Goal: Task Accomplishment & Management: Use online tool/utility

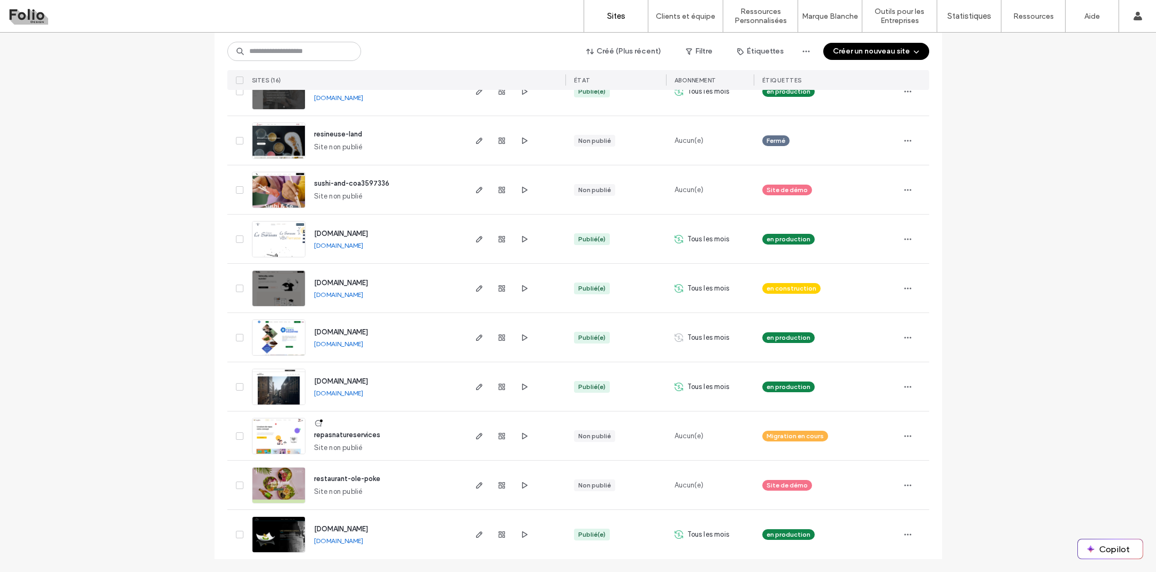
scroll to position [439, 0]
click at [752, 88] on label "Créateur de Widgets" at bounding box center [764, 88] width 67 height 8
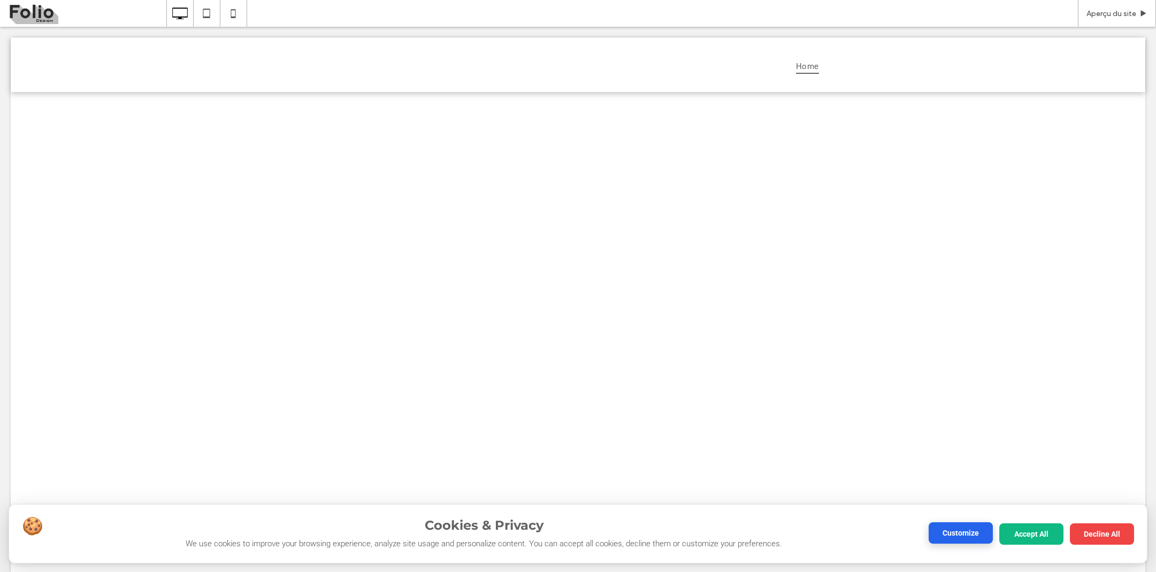
click at [968, 531] on button "Customize" at bounding box center [960, 532] width 64 height 21
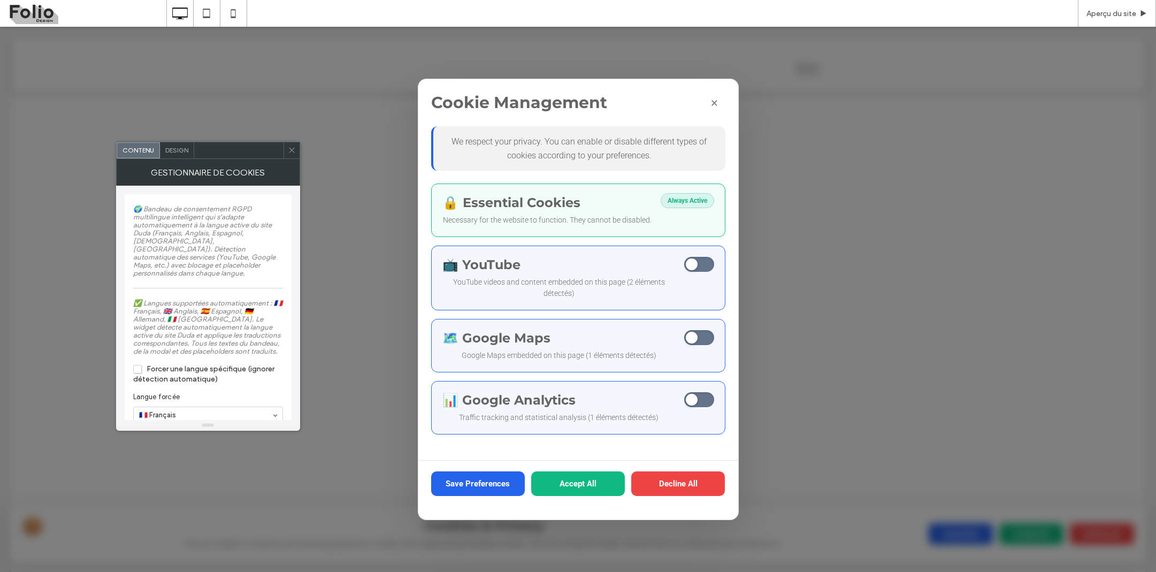
scroll to position [73, 0]
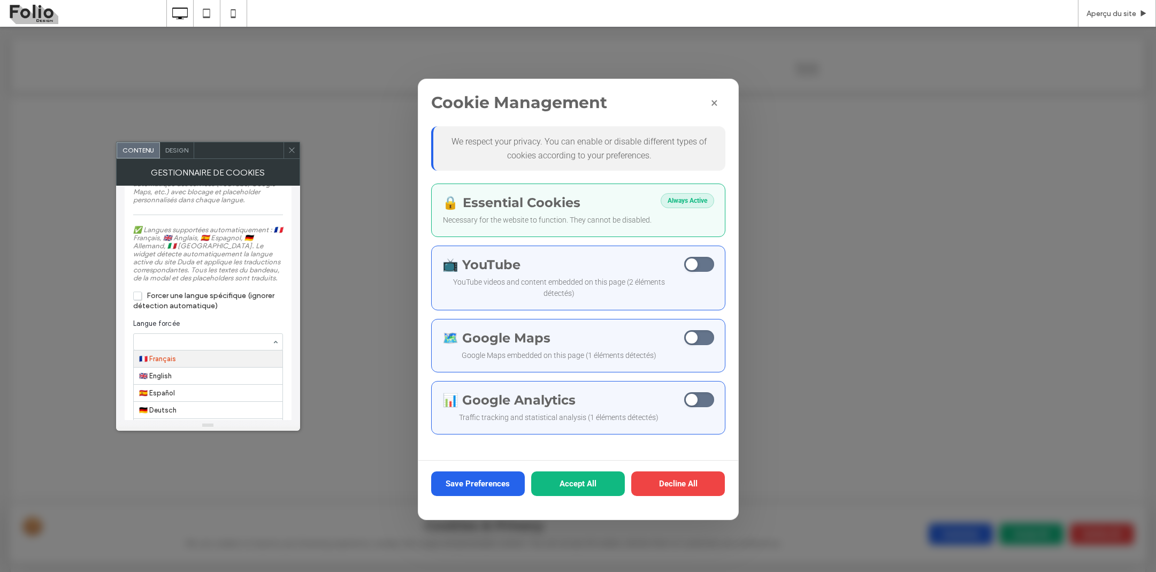
click at [220, 321] on section "Langue forcée 🇫🇷 Français 🇬🇧 English 🇪🇸 Español 🇩🇪 Deutsch 🇮🇹 Italiano" at bounding box center [208, 334] width 150 height 43
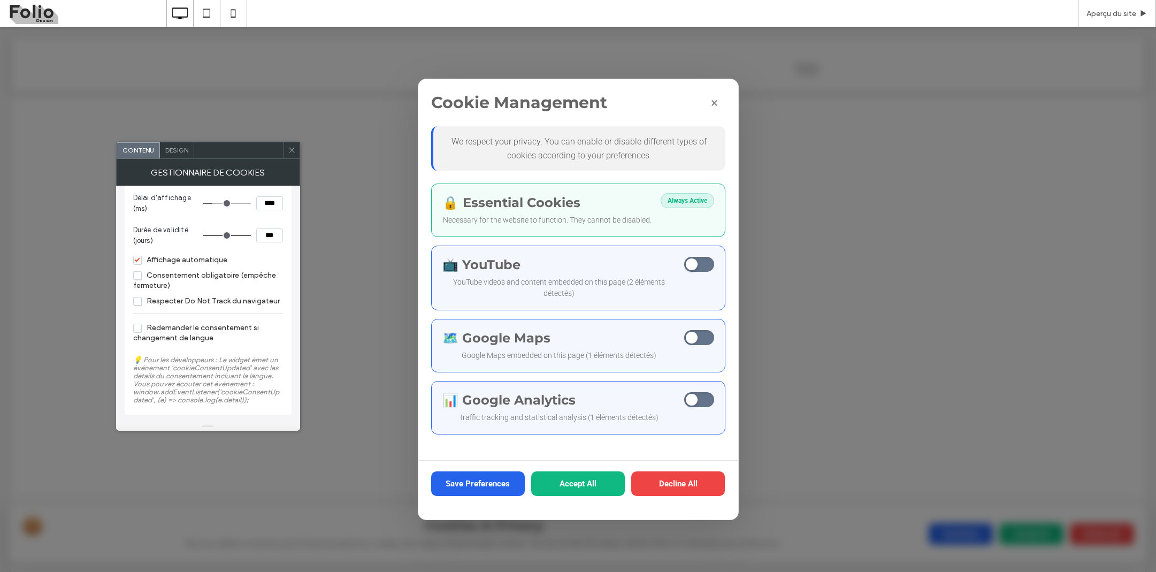
scroll to position [1330, 0]
click at [135, 274] on span "Consentement obligatoire (empêche fermeture)" at bounding box center [204, 280] width 143 height 19
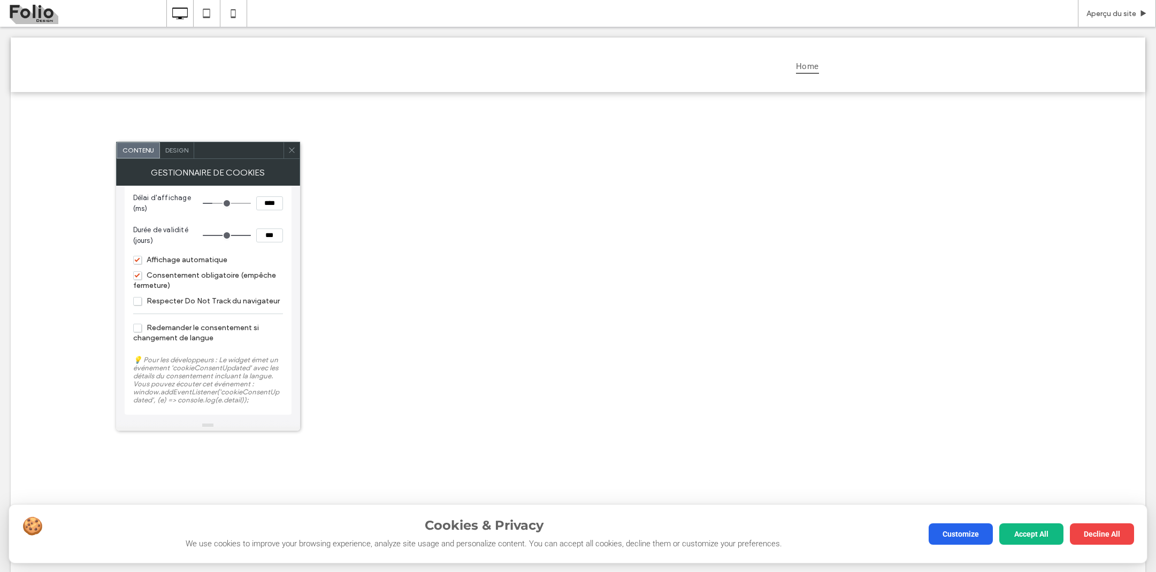
click at [141, 327] on span "Redemander le consentement si changement de langue" at bounding box center [196, 332] width 126 height 19
click at [293, 152] on icon at bounding box center [292, 150] width 8 height 8
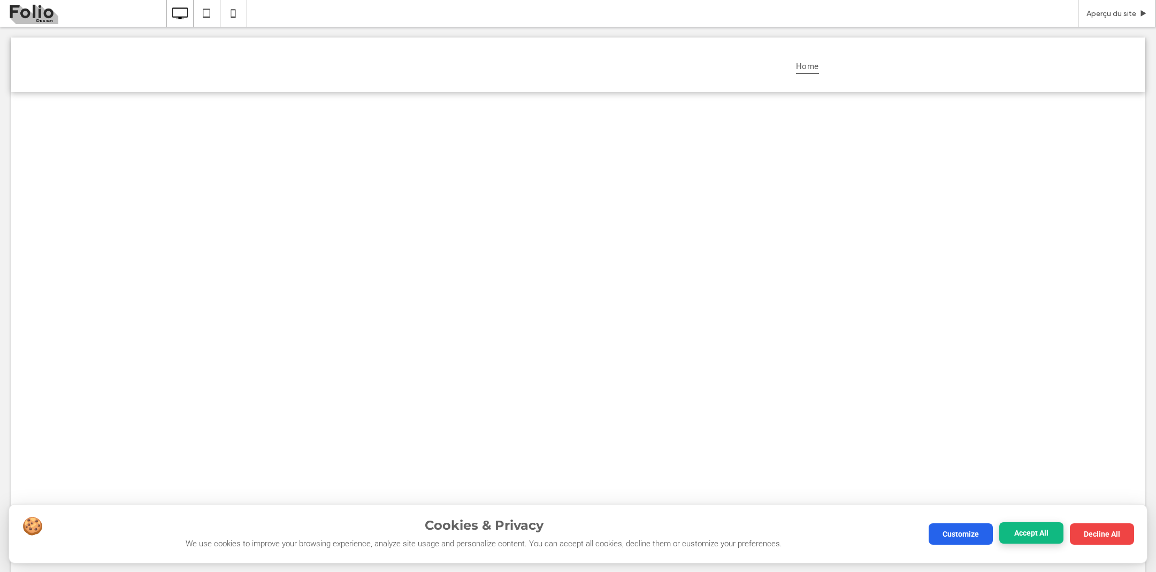
click at [1027, 535] on button "Accept All" at bounding box center [1031, 532] width 64 height 21
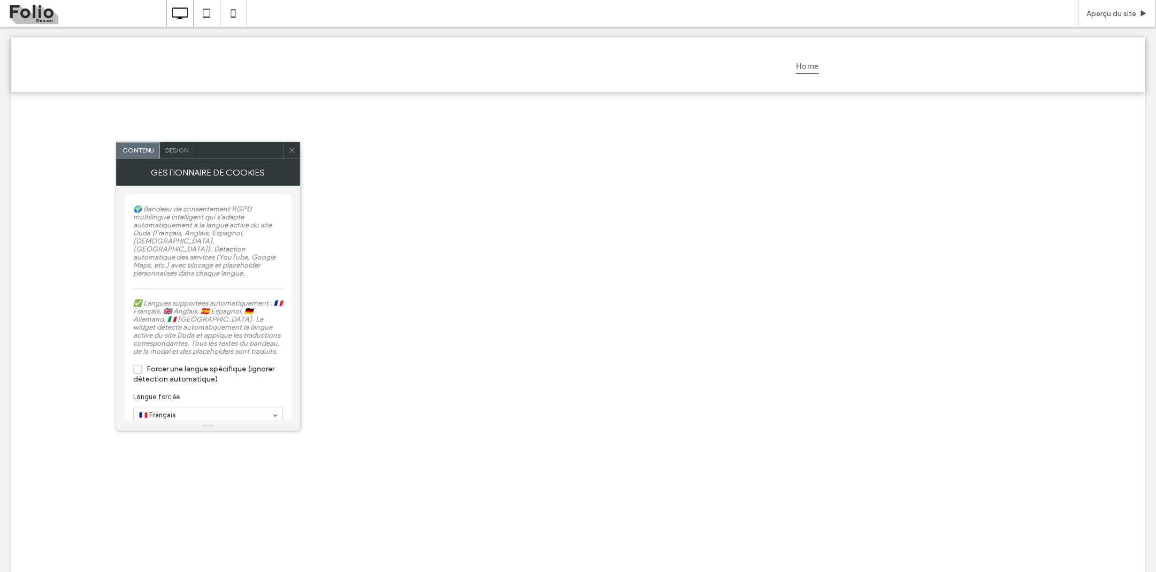
click at [138, 374] on span "Forcer une langue spécifique (ignorer détection automatique)" at bounding box center [203, 373] width 141 height 19
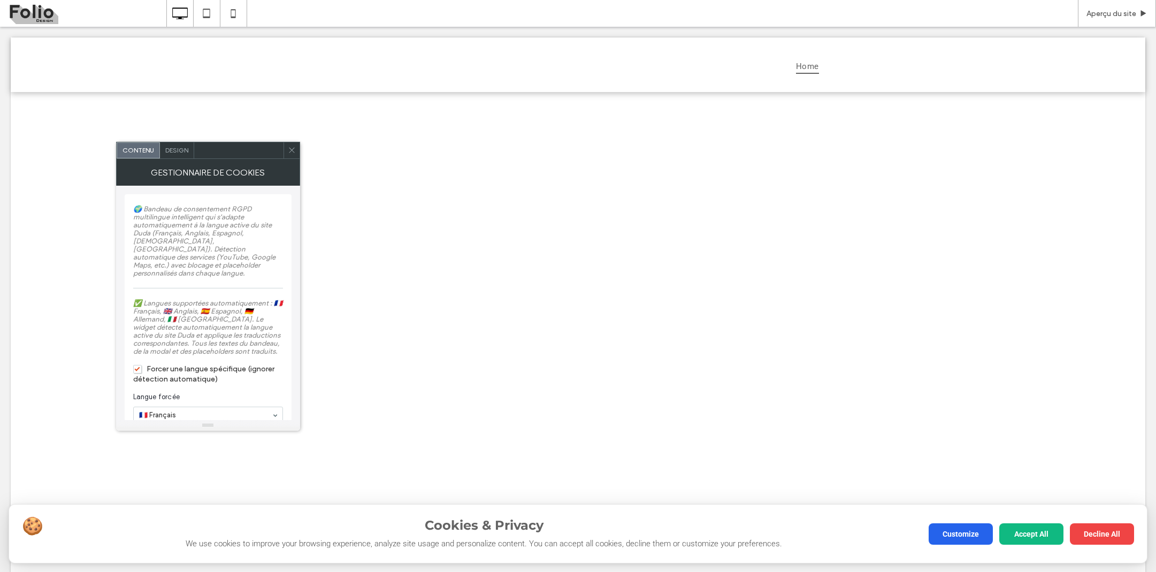
click at [138, 374] on span "Forcer une langue spécifique (ignorer détection automatique)" at bounding box center [203, 373] width 141 height 19
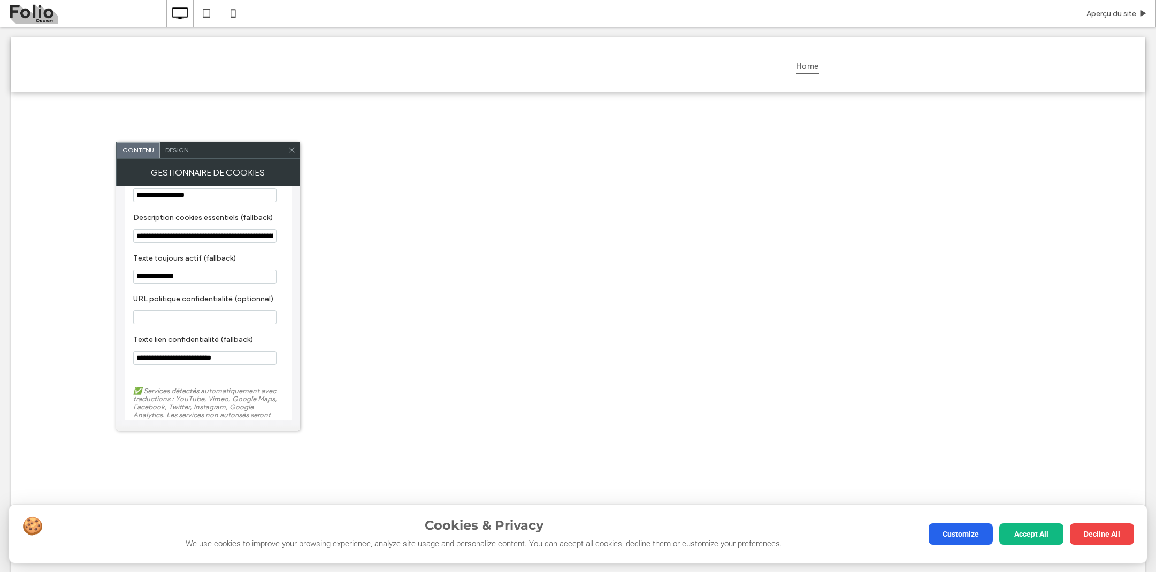
scroll to position [1199, 0]
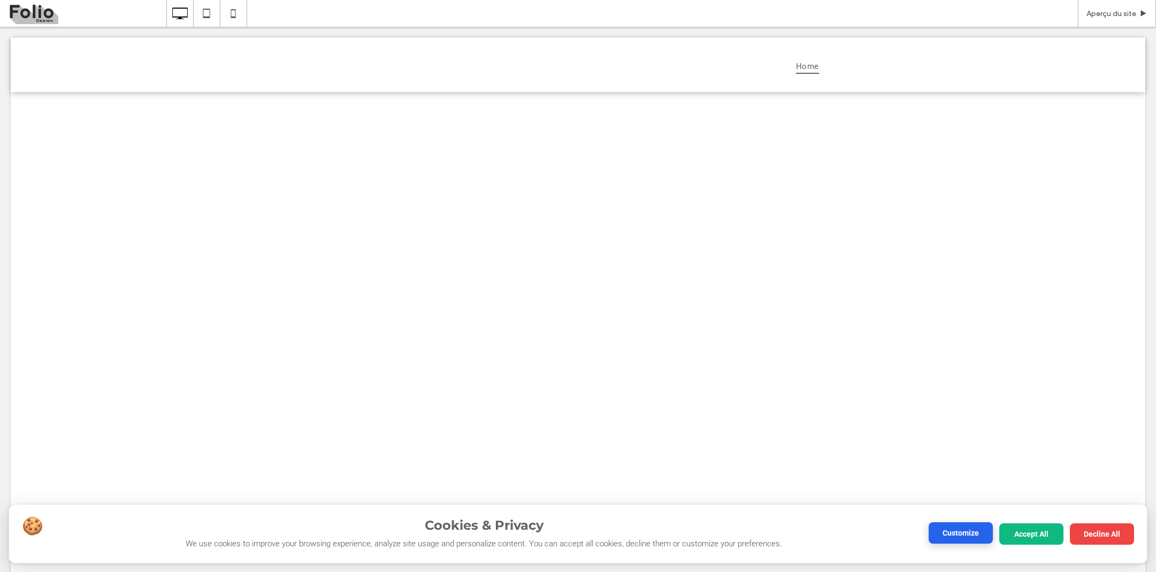
click at [943, 535] on button "Customize" at bounding box center [960, 532] width 64 height 21
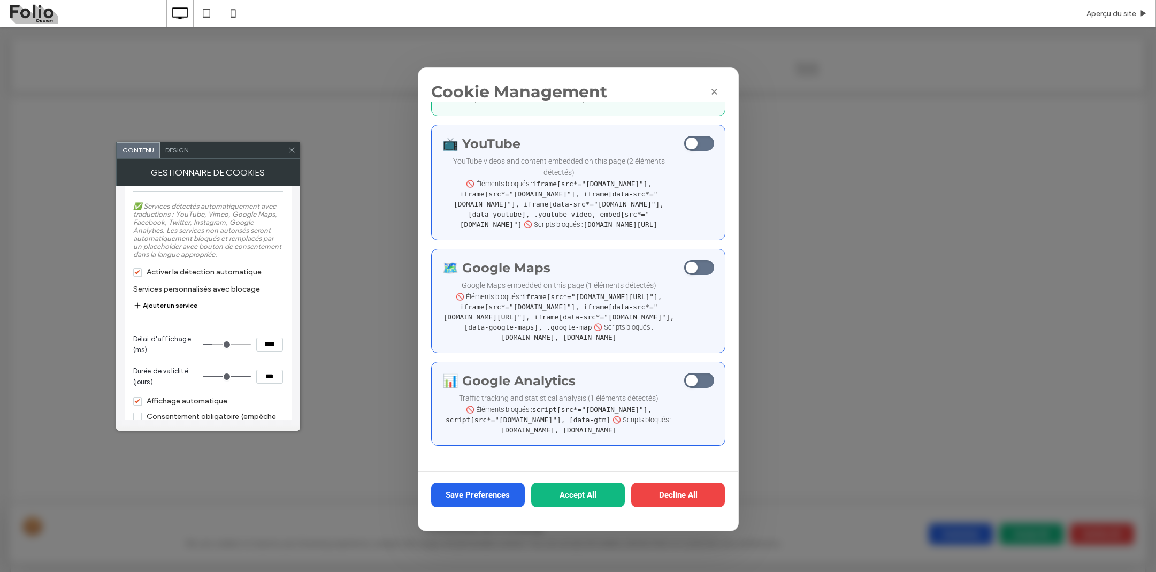
scroll to position [1171, 0]
click at [175, 311] on button "Ajouter un service" at bounding box center [165, 304] width 64 height 13
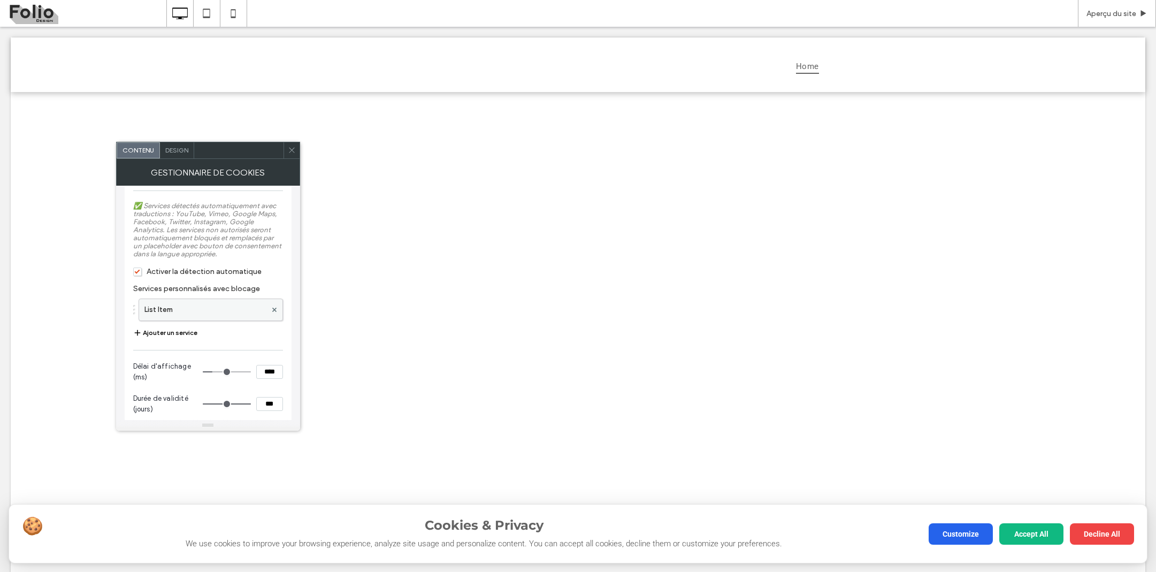
click at [226, 320] on label "List Item" at bounding box center [205, 309] width 122 height 21
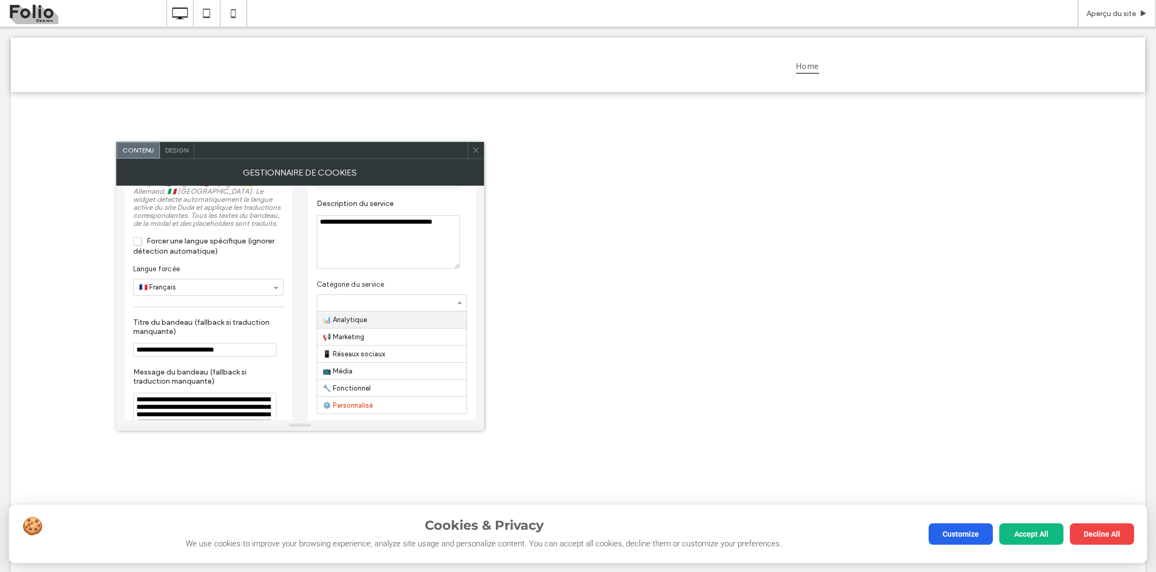
scroll to position [12, 0]
click at [411, 276] on section "Catégorie du service 📊 Analytique 📢 Marketing 📱 Réseaux sociaux 📺 Média 🔧 Fonct…" at bounding box center [392, 295] width 150 height 43
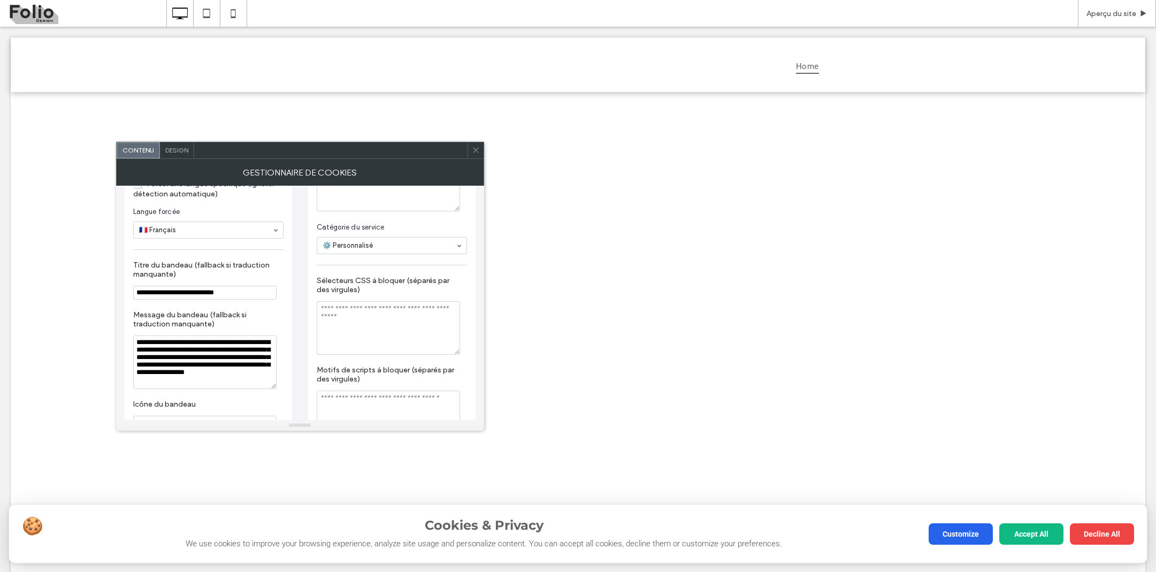
scroll to position [186, 0]
click at [940, 537] on button "Customize" at bounding box center [960, 532] width 64 height 21
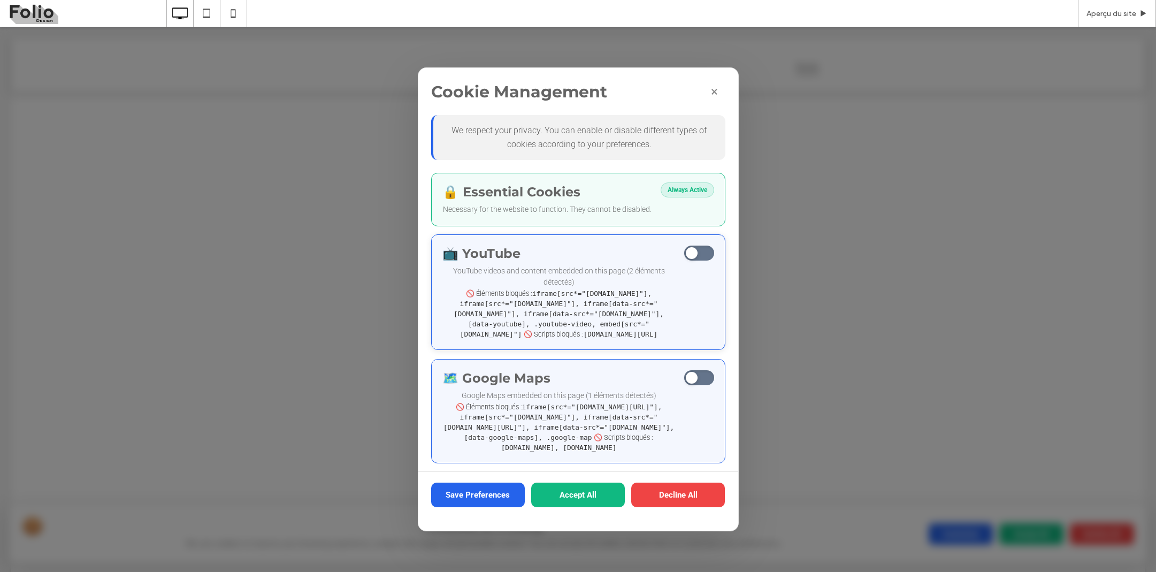
click at [705, 254] on span "Detected Services" at bounding box center [699, 252] width 30 height 15
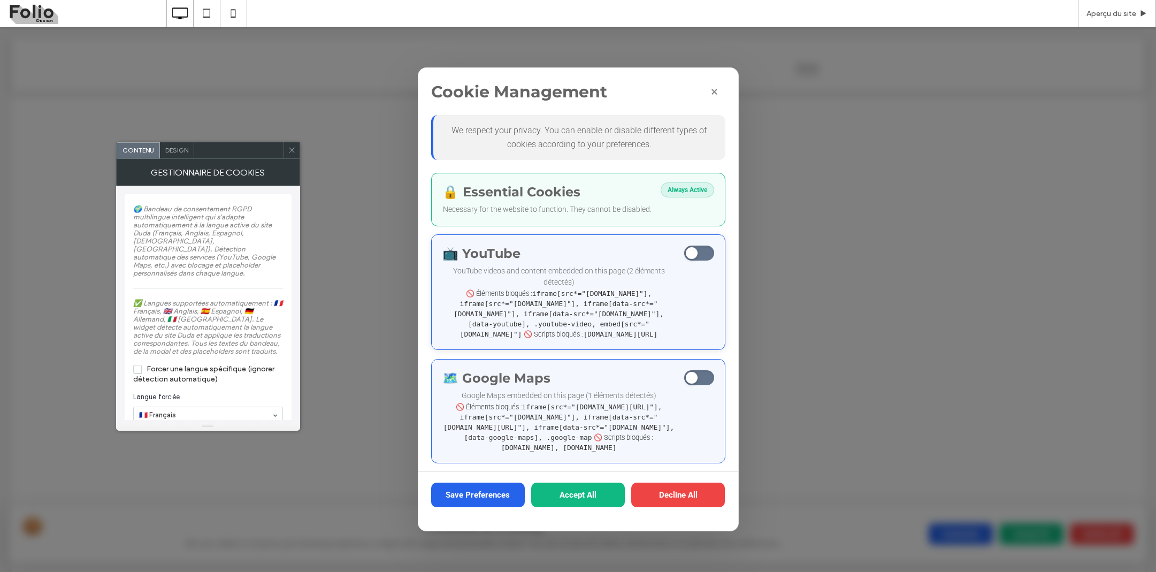
click at [705, 254] on span "Detected Services" at bounding box center [699, 252] width 30 height 15
click at [697, 252] on span "Detected Services" at bounding box center [699, 252] width 30 height 15
click at [458, 498] on button "Save Preferences" at bounding box center [478, 493] width 94 height 25
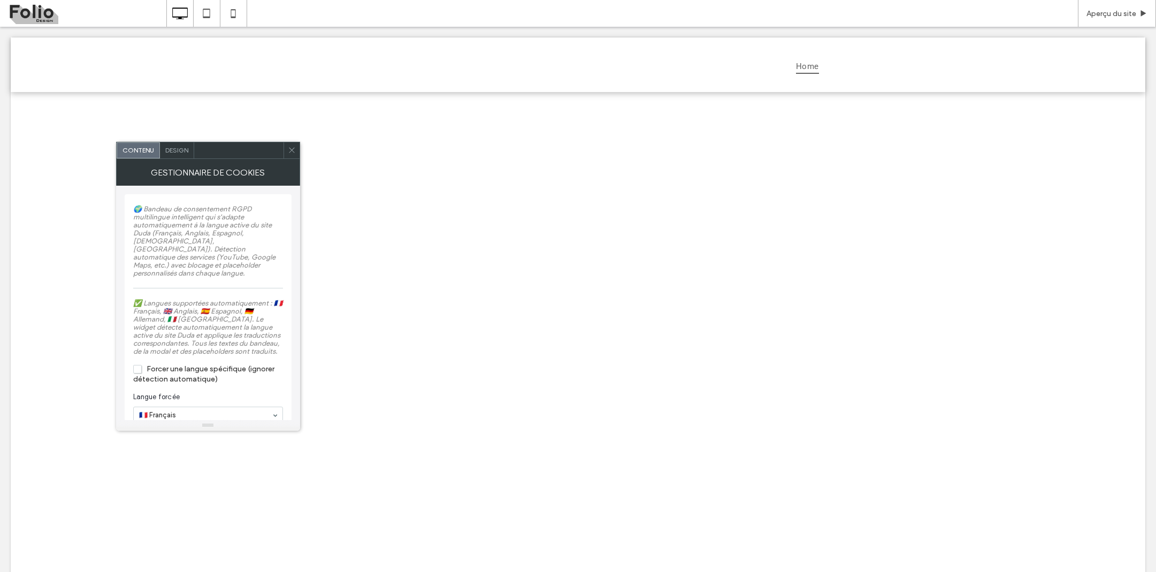
click at [135, 375] on span "Forcer une langue spécifique (ignorer détection automatique)" at bounding box center [203, 373] width 141 height 19
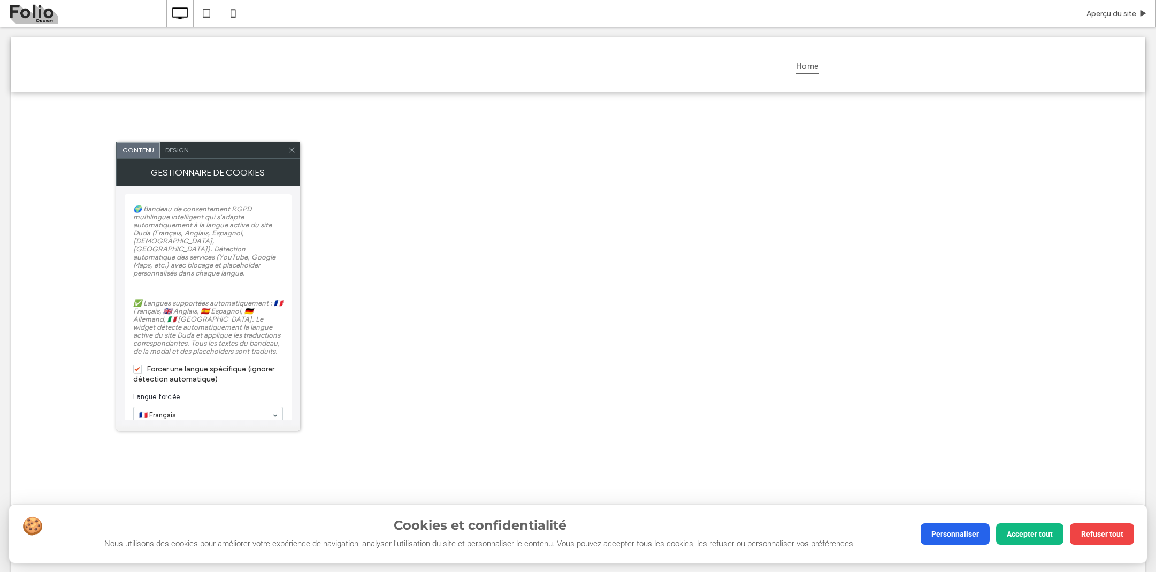
click at [135, 375] on span "Forcer une langue spécifique (ignorer détection automatique)" at bounding box center [203, 373] width 141 height 19
click at [1031, 541] on button "Accept All" at bounding box center [1031, 532] width 64 height 21
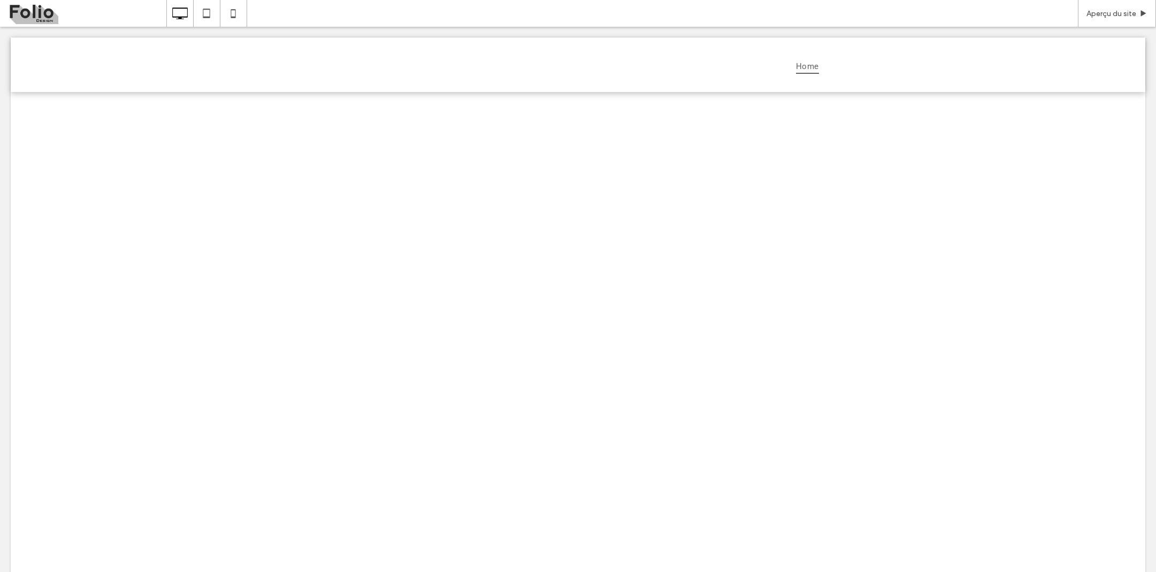
click at [606, 267] on div "🍪 Cookies & Privacy We use cookies to improve your browsing experience, analyze…" at bounding box center [578, 418] width 1134 height 653
click at [309, 367] on div "🍪 Cookies & Privacy We use cookies to improve your browsing experience, analyze…" at bounding box center [578, 418] width 1134 height 653
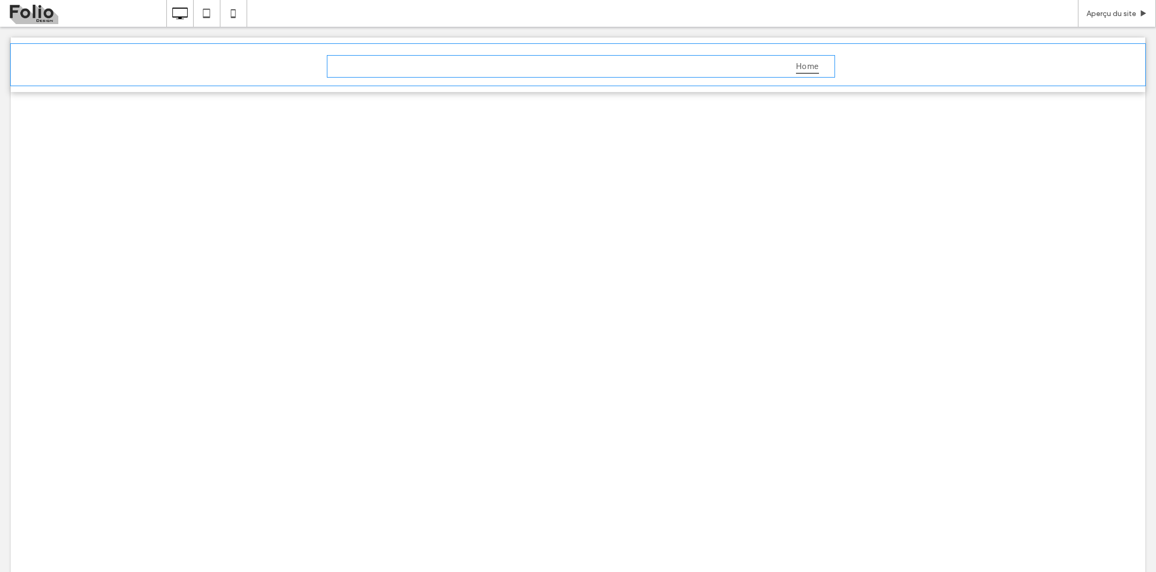
scroll to position [0, 0]
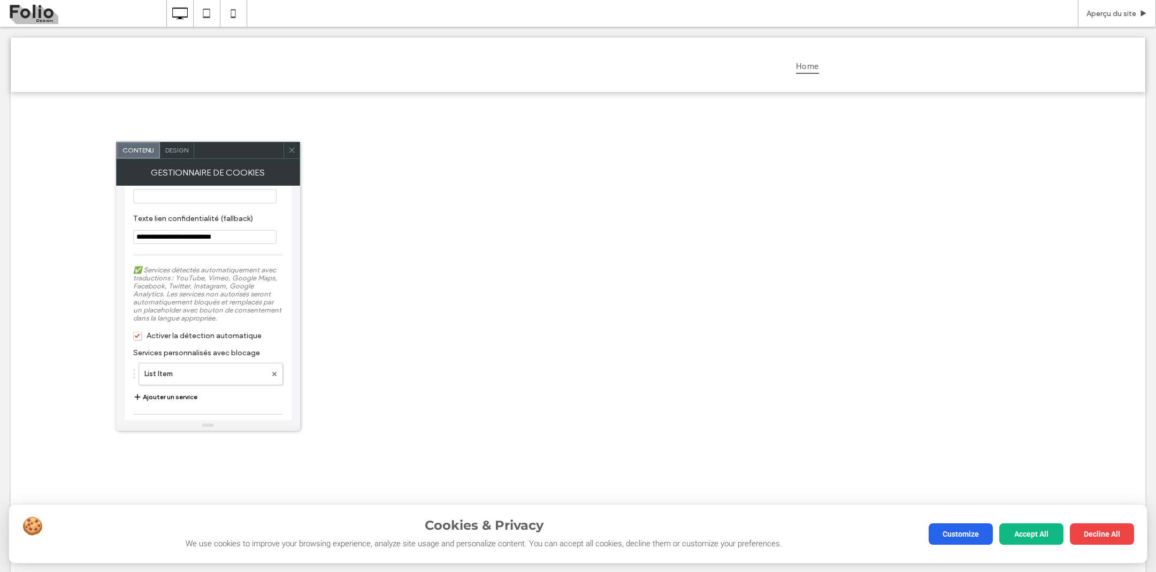
scroll to position [1135, 0]
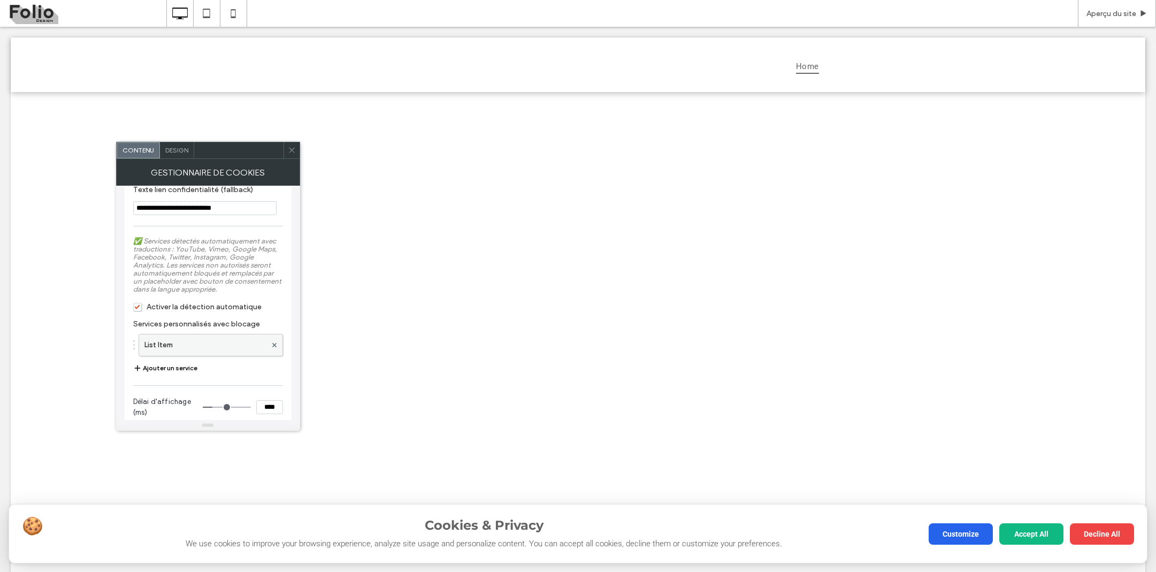
click at [208, 356] on label "List Item" at bounding box center [205, 344] width 122 height 21
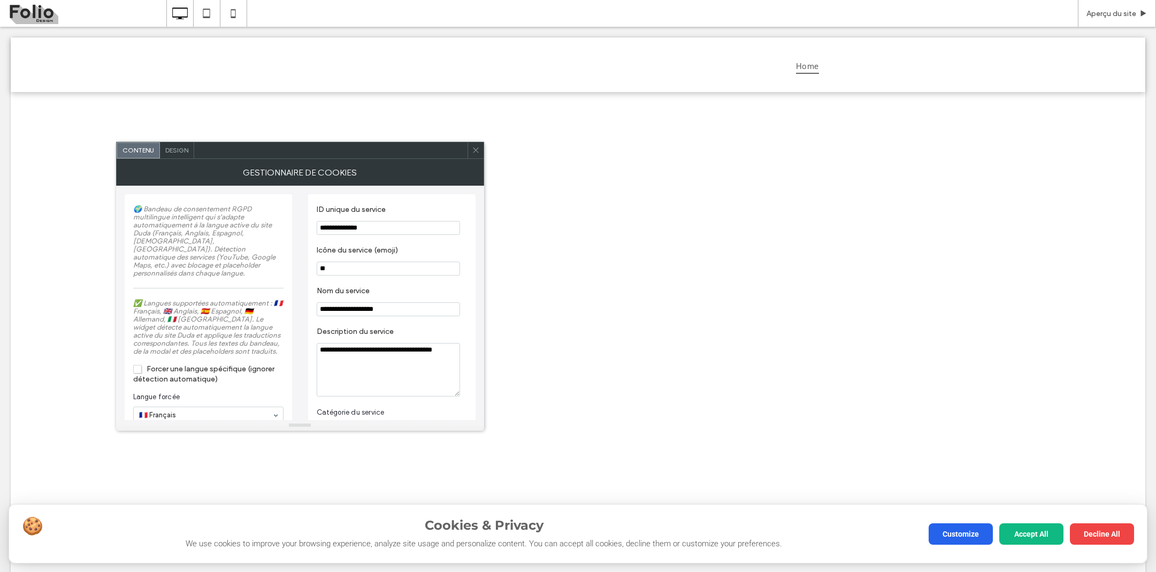
scroll to position [0, 0]
click at [367, 230] on input "**********" at bounding box center [388, 228] width 143 height 14
type input "********"
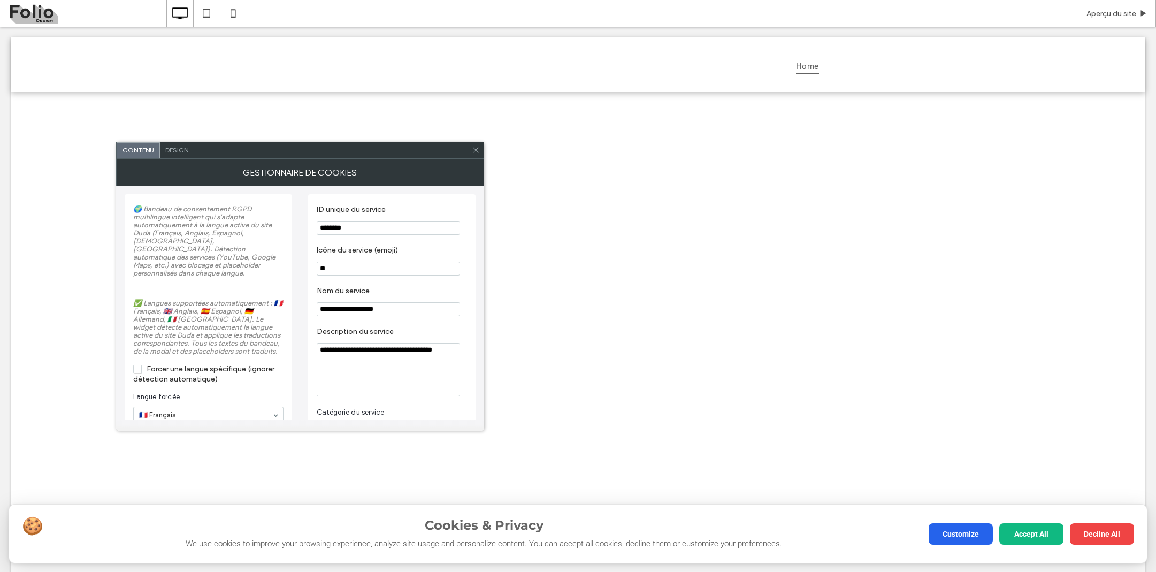
click at [324, 271] on input "**" at bounding box center [388, 268] width 143 height 14
paste input "Icône du service (emoji)"
type input "**"
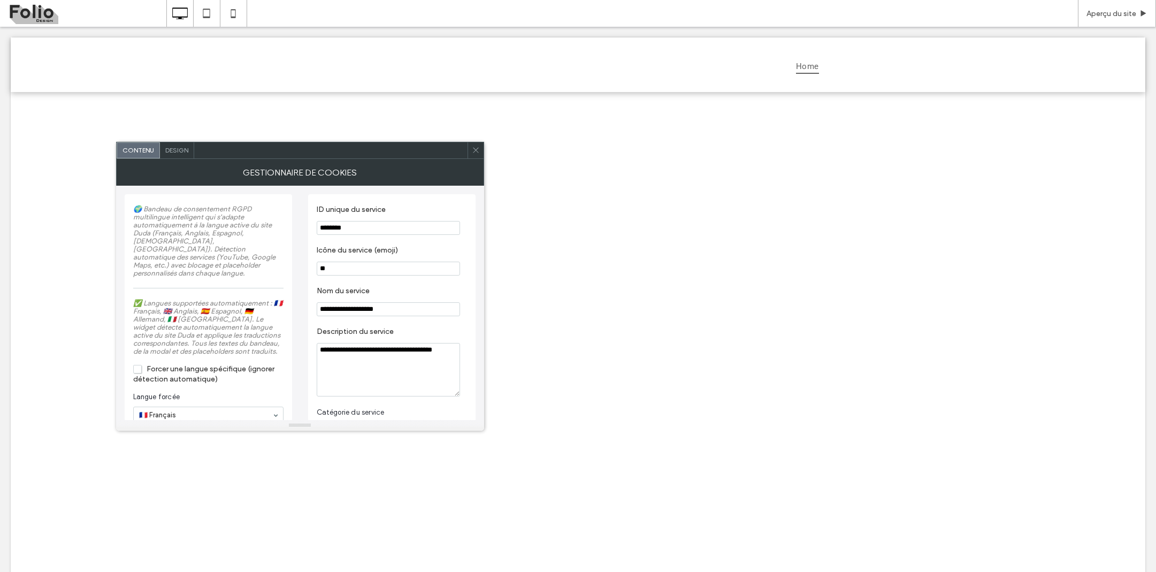
click at [375, 255] on label "Icône du service (emoji)" at bounding box center [390, 251] width 146 height 12
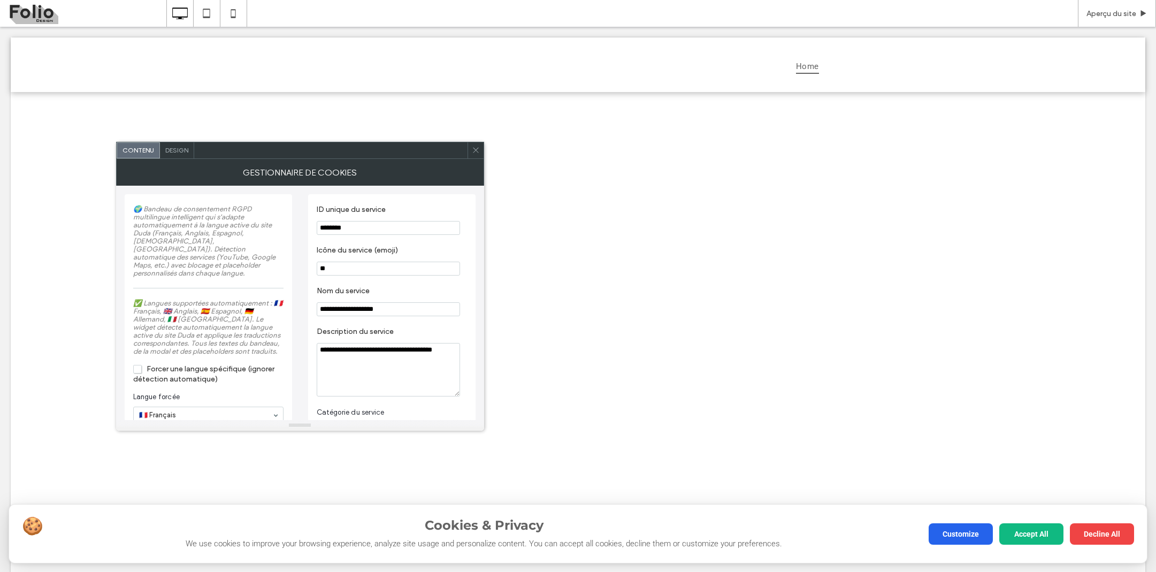
click at [346, 313] on input "**********" at bounding box center [388, 309] width 143 height 14
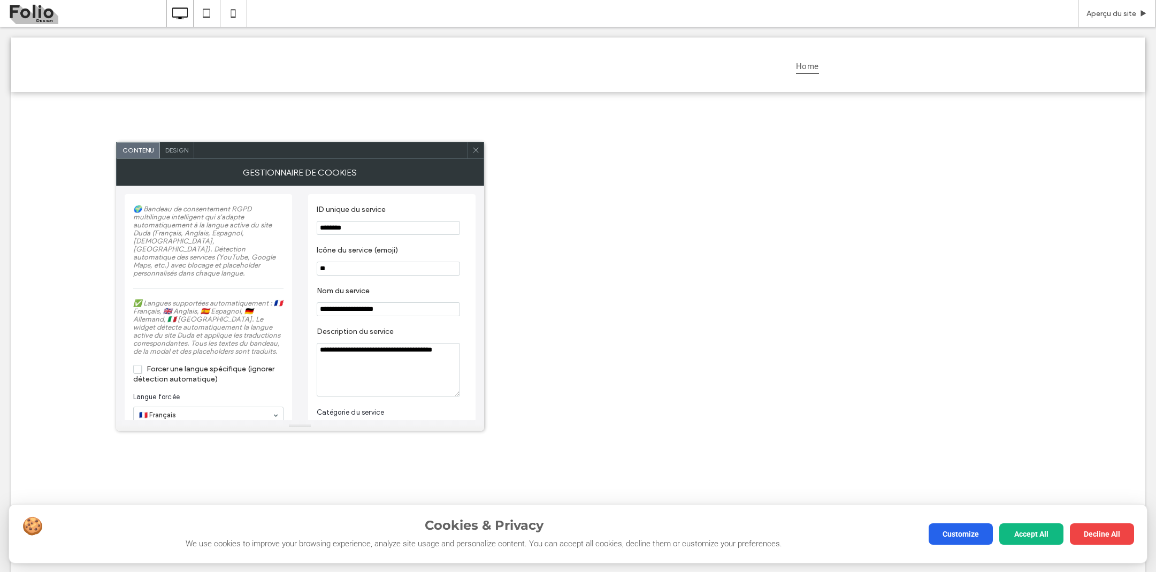
click at [346, 313] on input "**********" at bounding box center [388, 309] width 143 height 14
paste input "Nom du service"
type input "********"
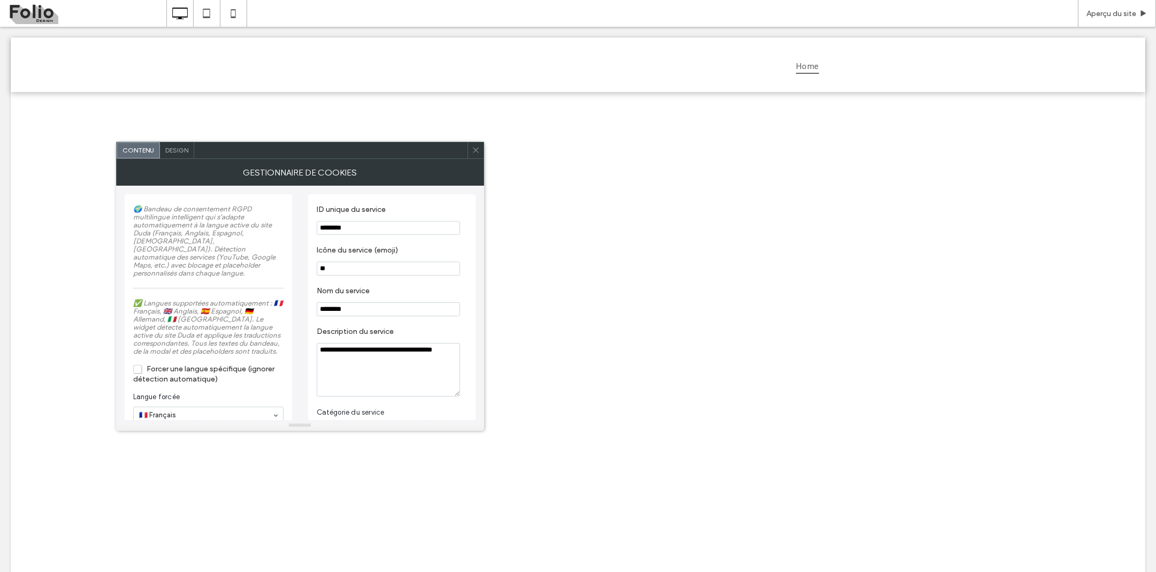
click at [386, 298] on label "Nom du service" at bounding box center [390, 292] width 146 height 12
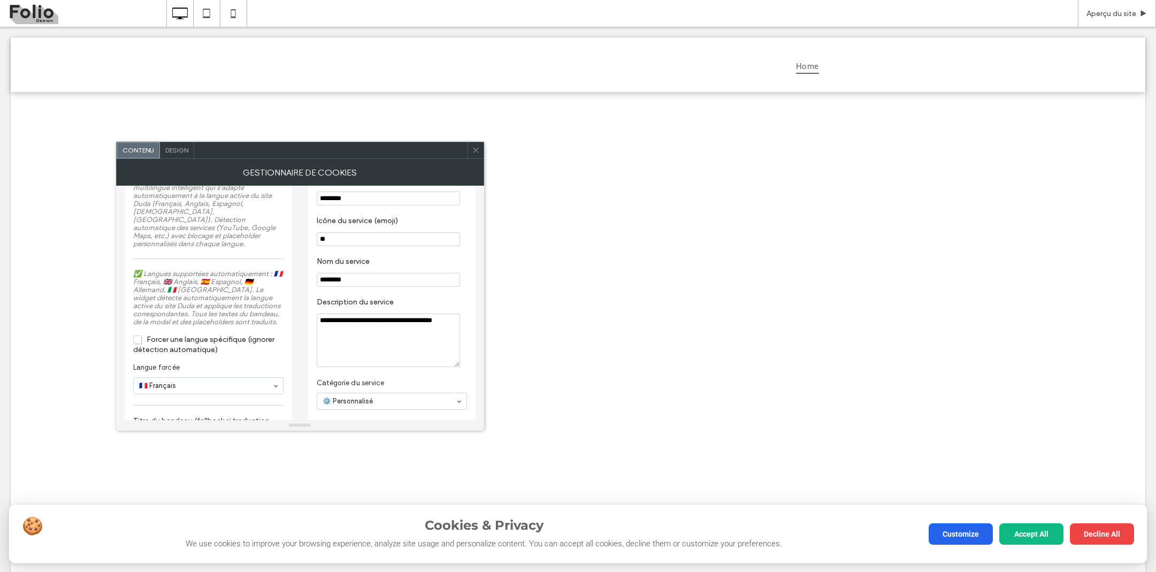
scroll to position [30, 0]
click at [357, 334] on textarea "**********" at bounding box center [388, 339] width 143 height 53
paste textarea "**********"
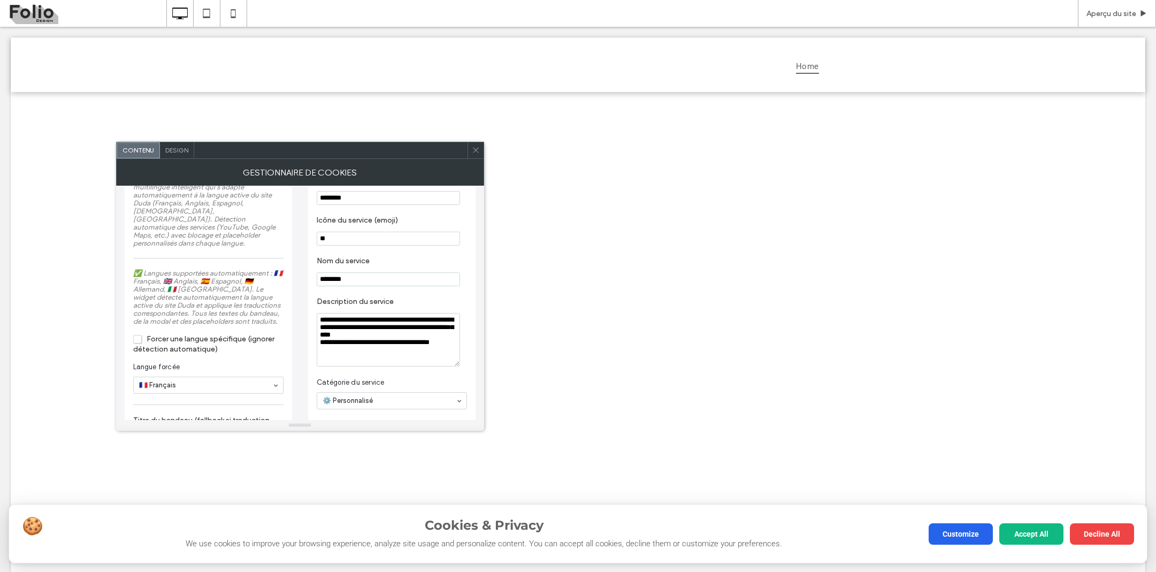
type textarea "**********"
click at [418, 305] on label "Description du service" at bounding box center [390, 303] width 146 height 12
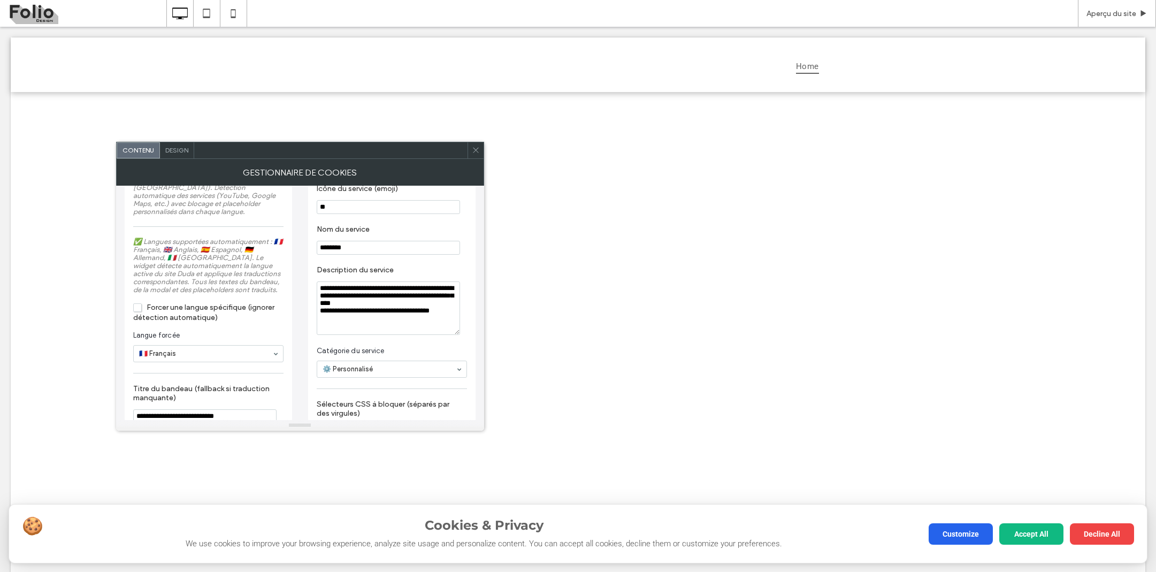
scroll to position [97, 0]
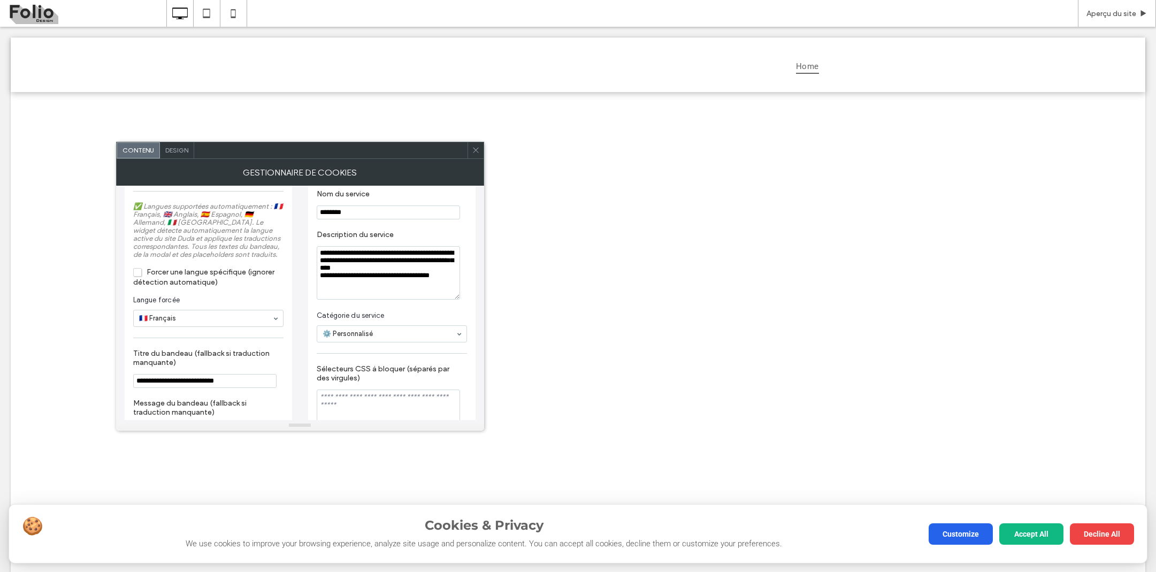
click at [343, 402] on textarea "Sélecteurs CSS à bloquer (séparés par des virgules)" at bounding box center [388, 415] width 143 height 53
paste textarea "**********"
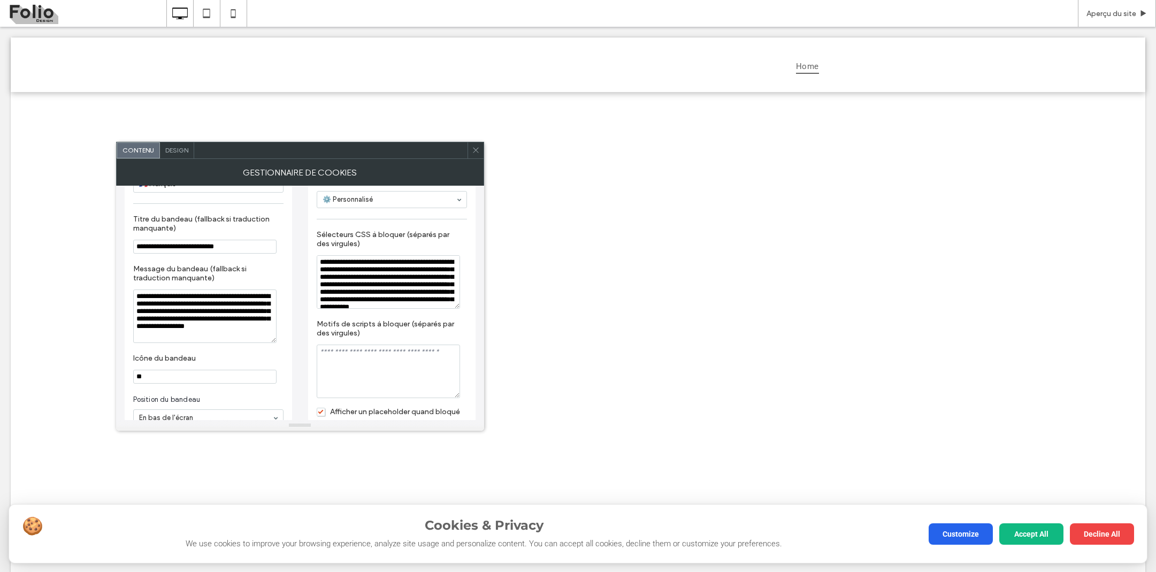
scroll to position [0, 0]
type textarea "**********"
click at [344, 361] on textarea "Motifs de scripts à bloquer (séparés par des virgules)" at bounding box center [388, 370] width 143 height 53
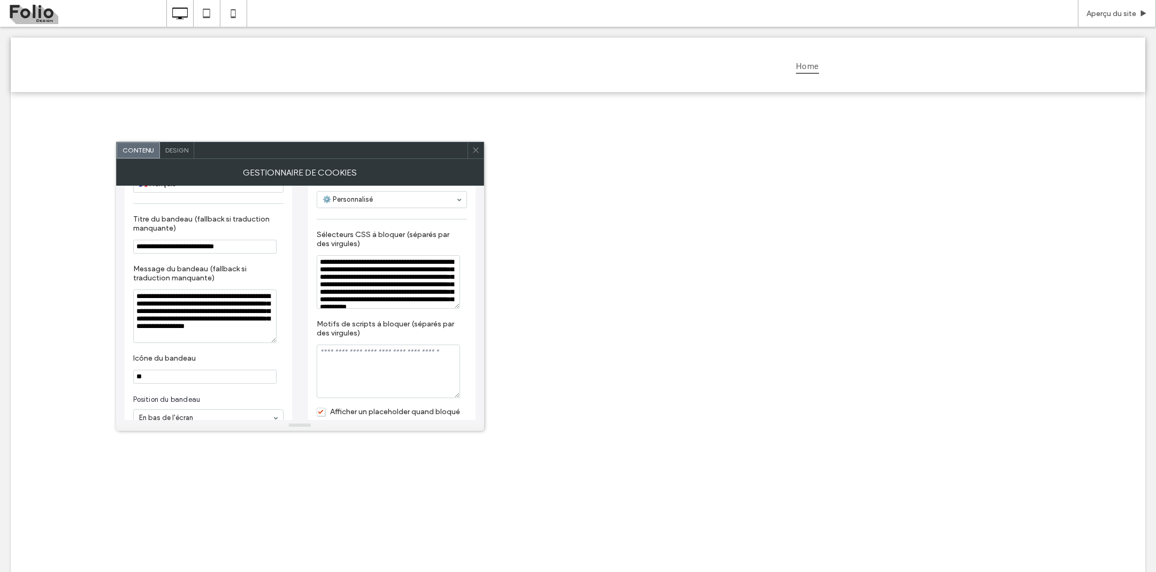
paste textarea "**********"
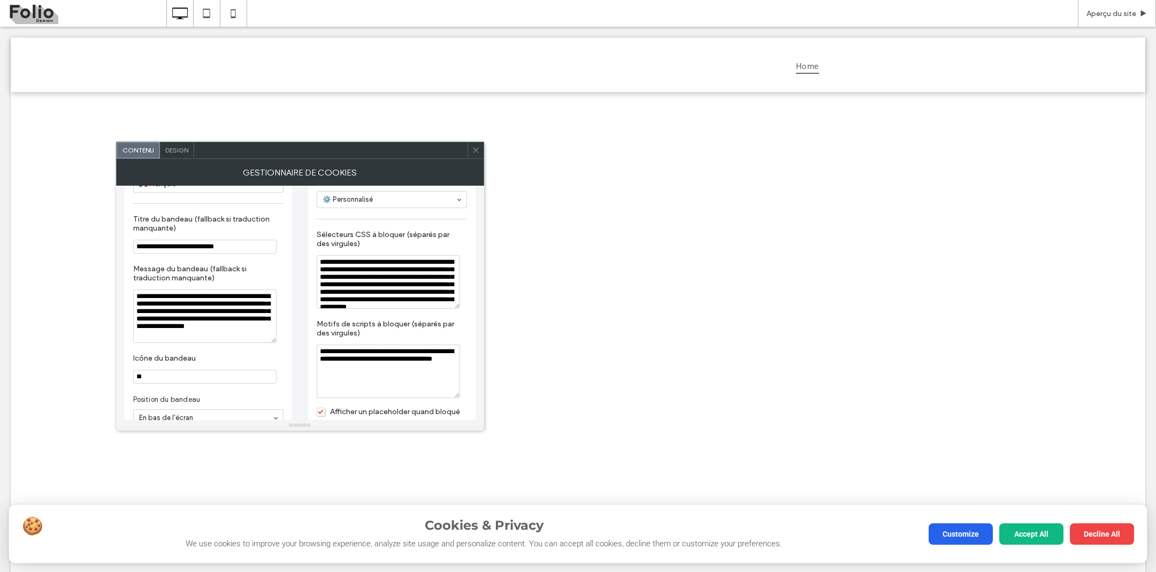
type textarea "**********"
click at [404, 335] on label "Motifs de scripts à bloquer (séparés par des virgules)" at bounding box center [390, 329] width 146 height 21
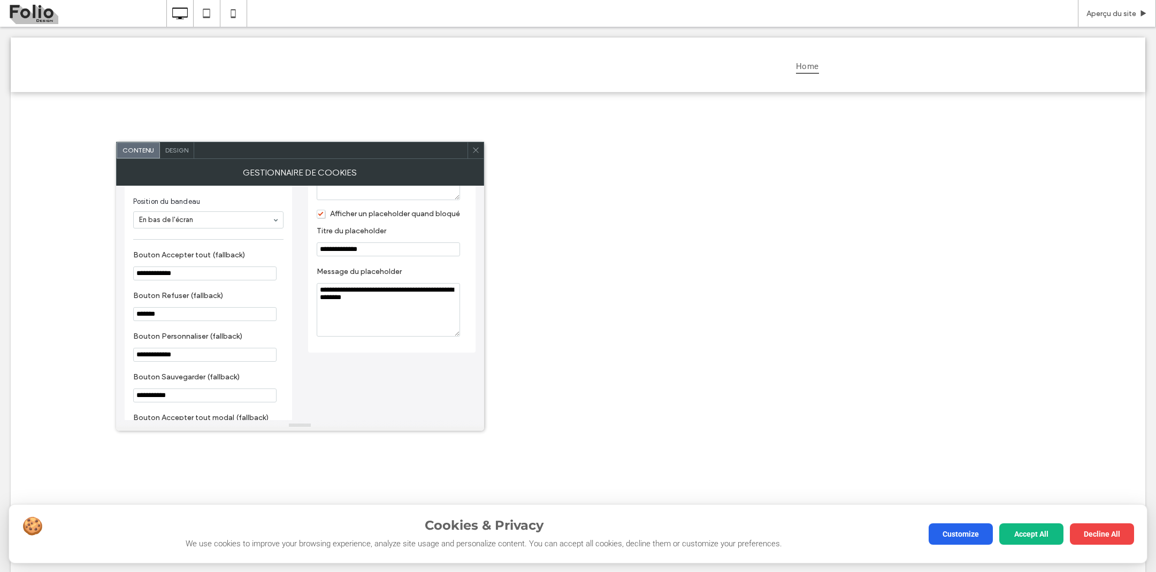
scroll to position [435, 0]
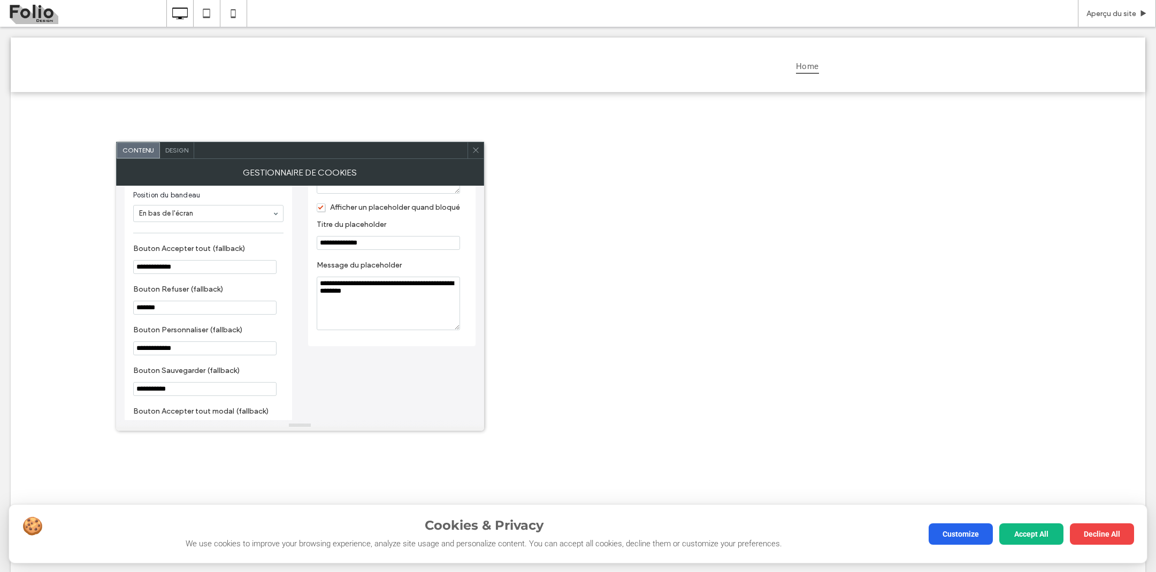
click at [368, 292] on textarea "**********" at bounding box center [388, 302] width 143 height 53
paste textarea "Message du placeholder"
type textarea "**********"
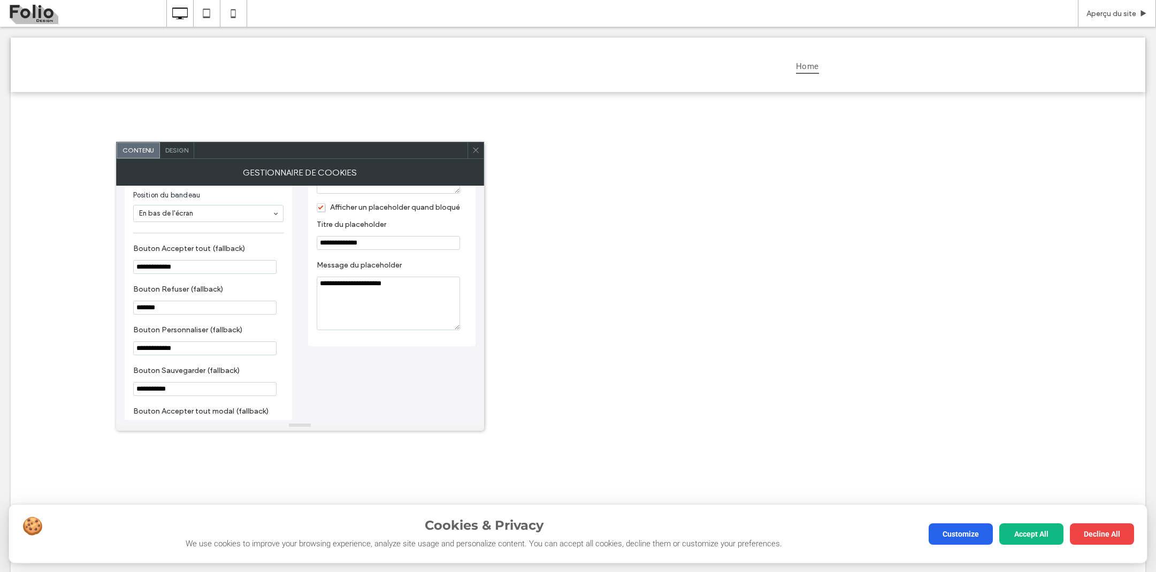
click at [357, 239] on input "**********" at bounding box center [388, 243] width 143 height 14
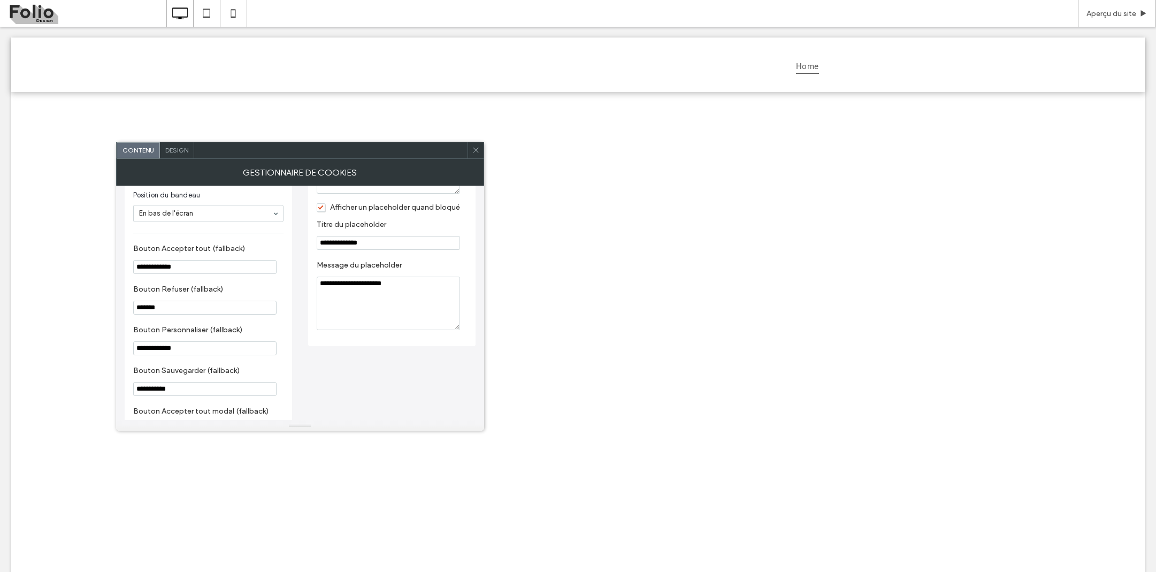
click at [357, 239] on input "**********" at bounding box center [388, 243] width 143 height 14
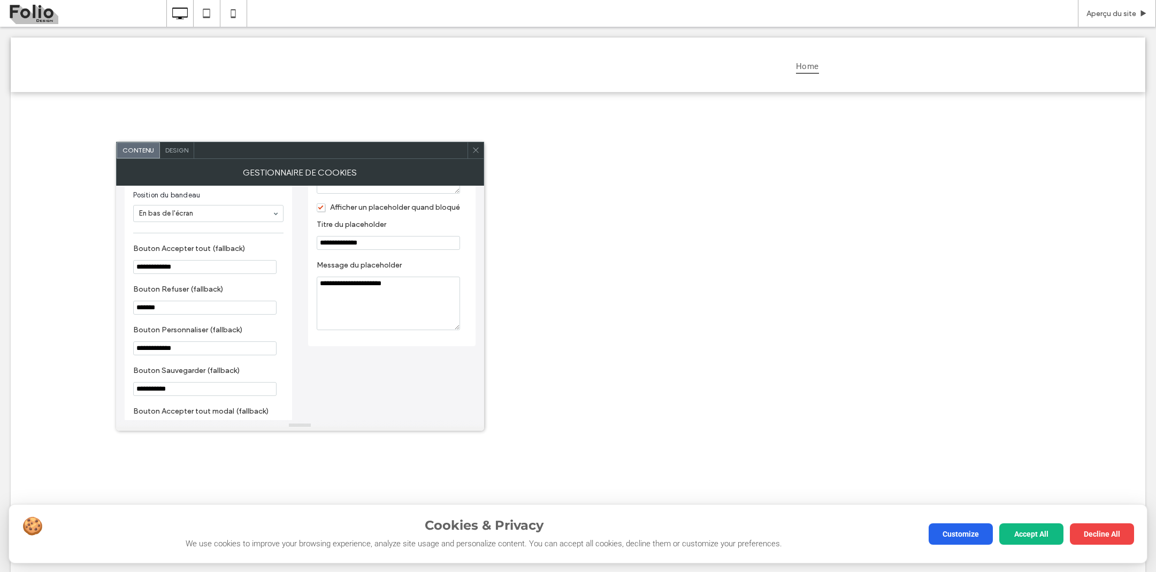
paste input "*********"
type input "**********"
click at [370, 289] on textarea "**********" at bounding box center [388, 302] width 143 height 53
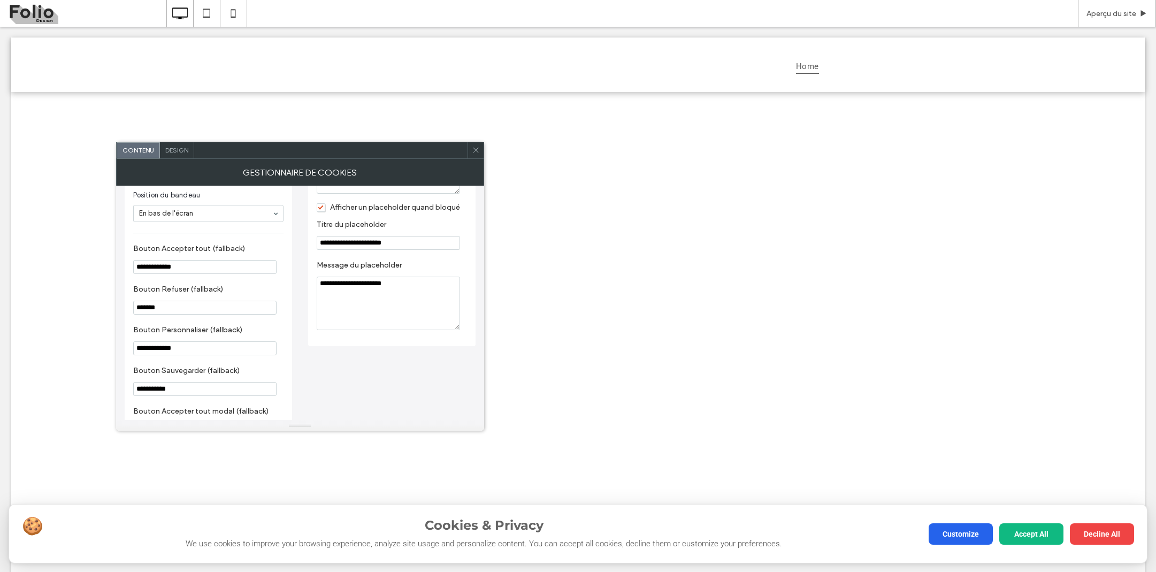
click at [359, 370] on div "**********" at bounding box center [300, 534] width 351 height 1568
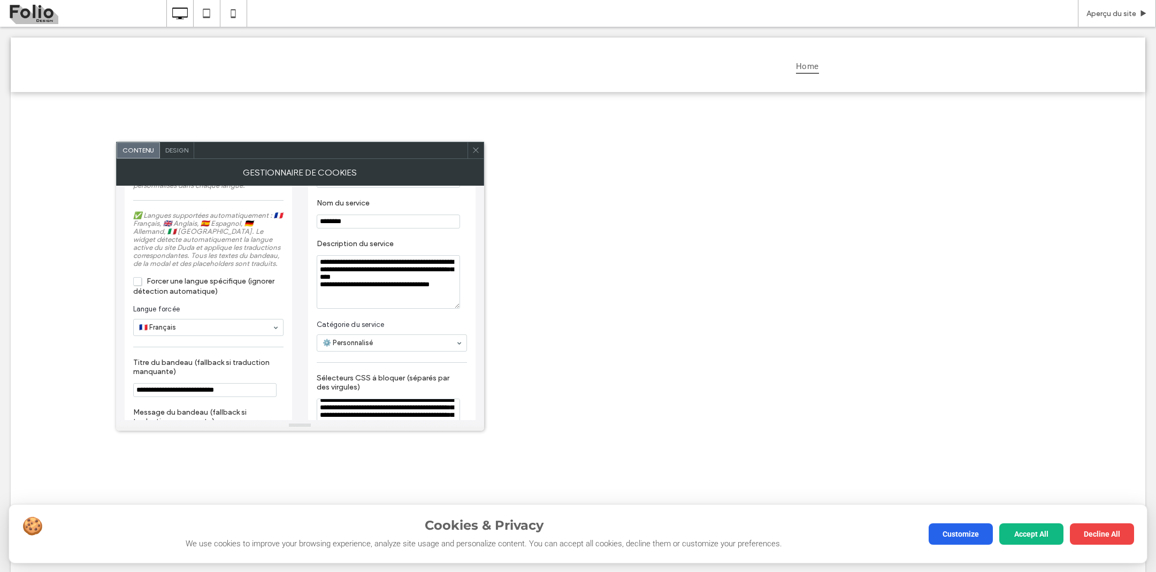
scroll to position [81, 0]
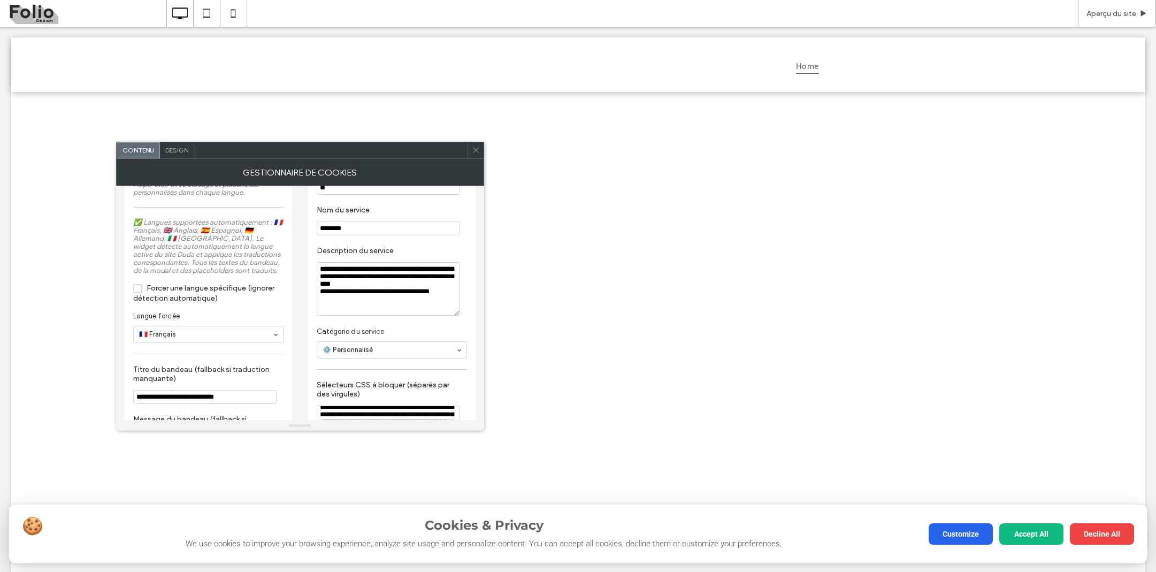
click at [399, 361] on section "Catégorie du service ⚙️ Personnalisé" at bounding box center [392, 342] width 150 height 43
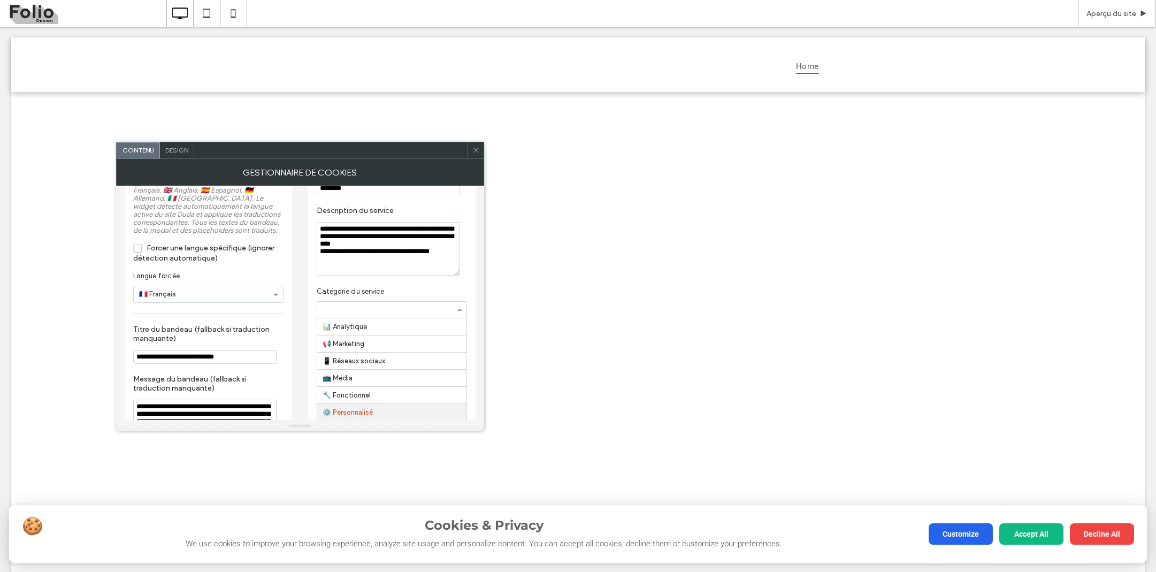
scroll to position [125, 0]
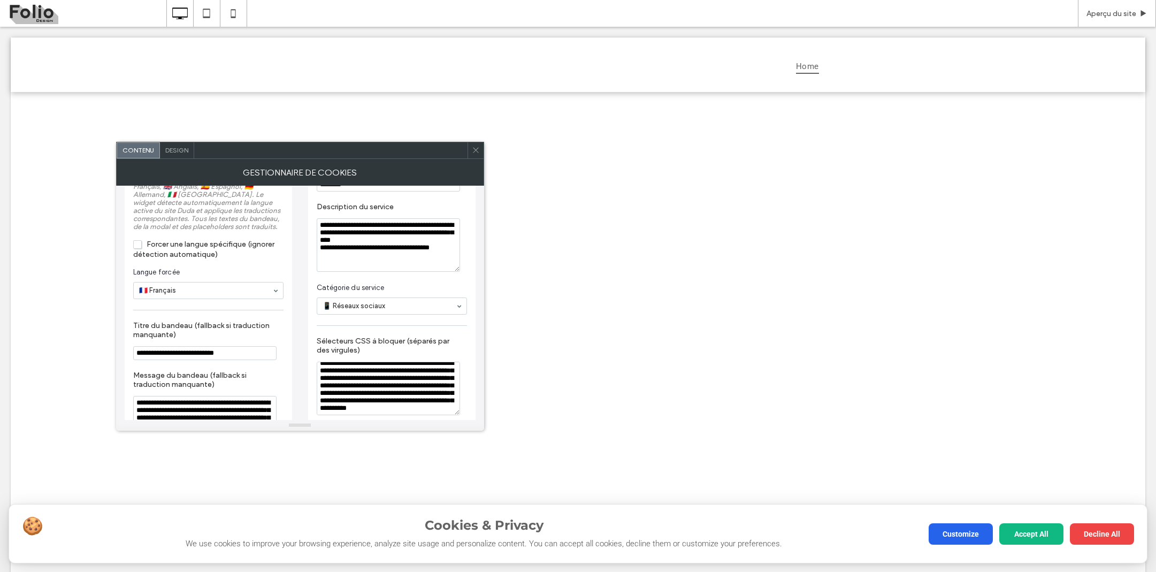
drag, startPoint x: 319, startPoint y: 251, endPoint x: 459, endPoint y: 274, distance: 141.9
click at [459, 274] on section "**********" at bounding box center [392, 237] width 150 height 80
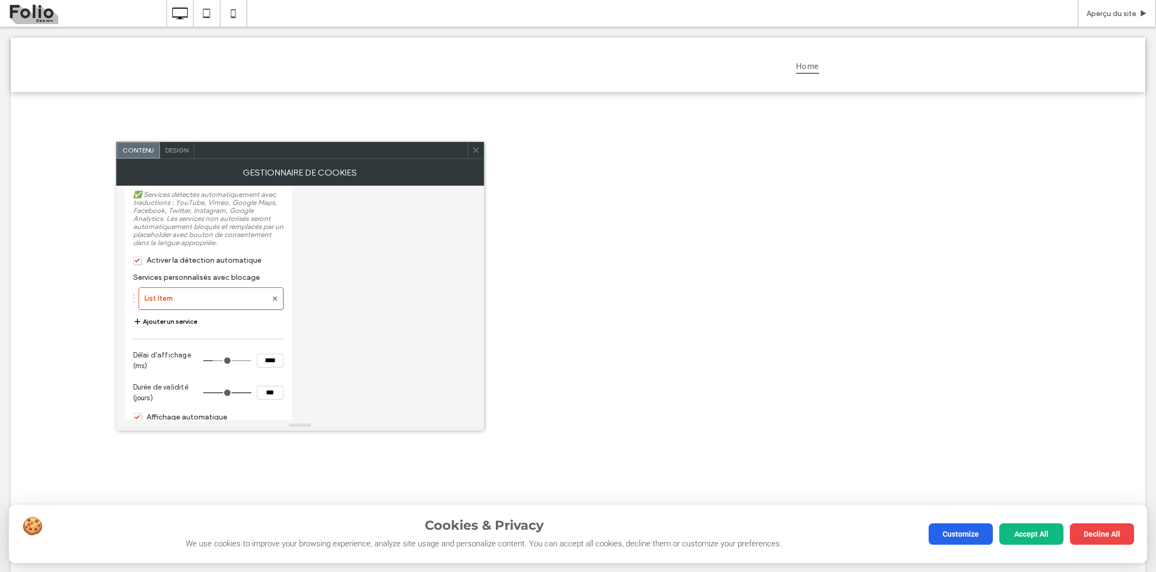
scroll to position [1202, 0]
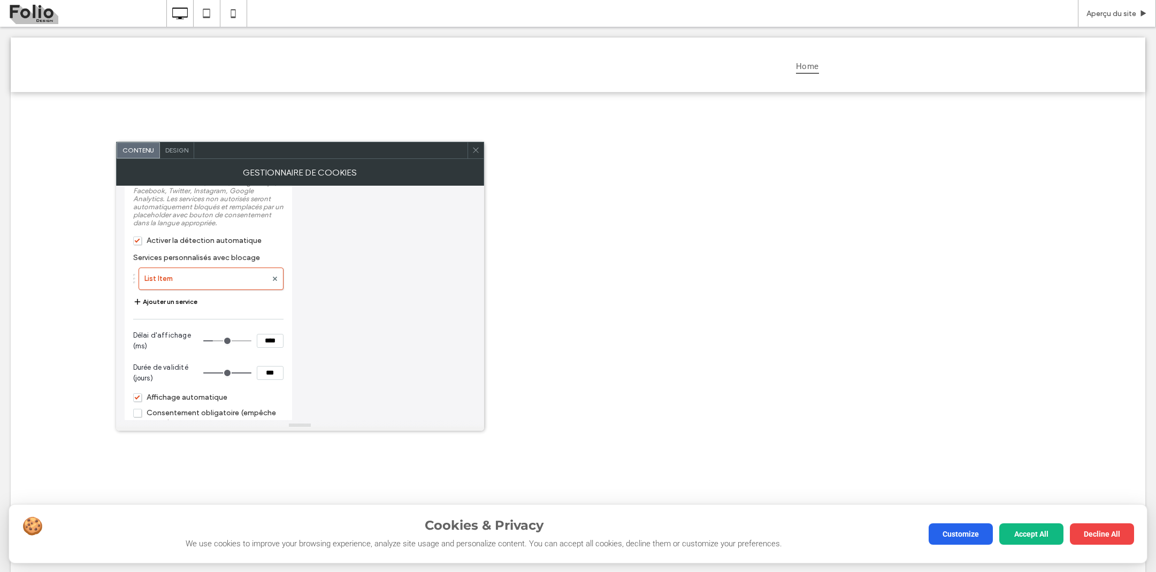
type textarea "**********"
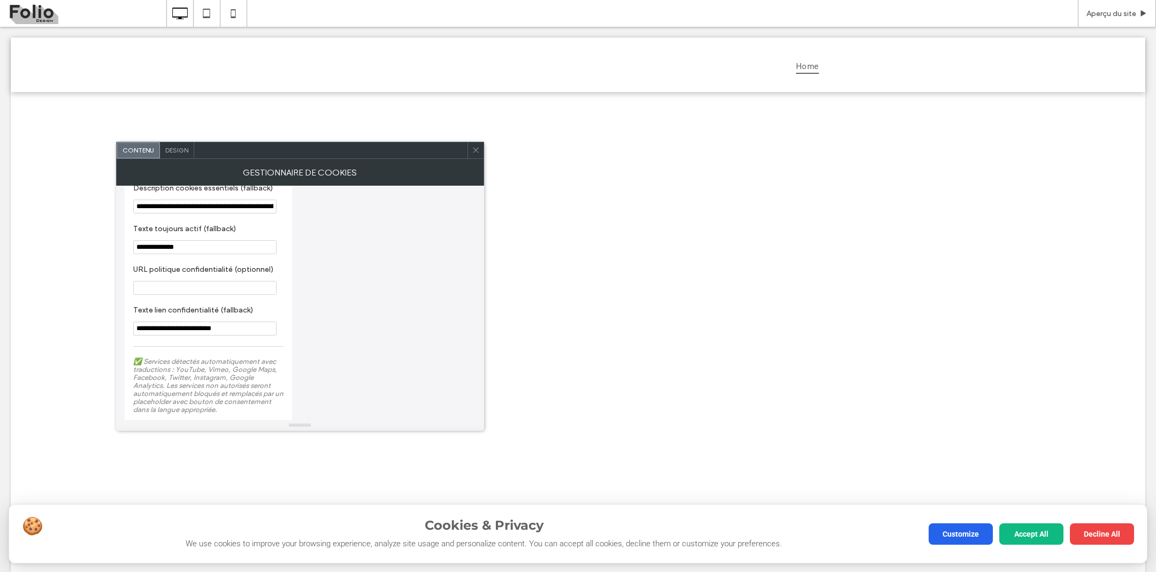
scroll to position [987, 0]
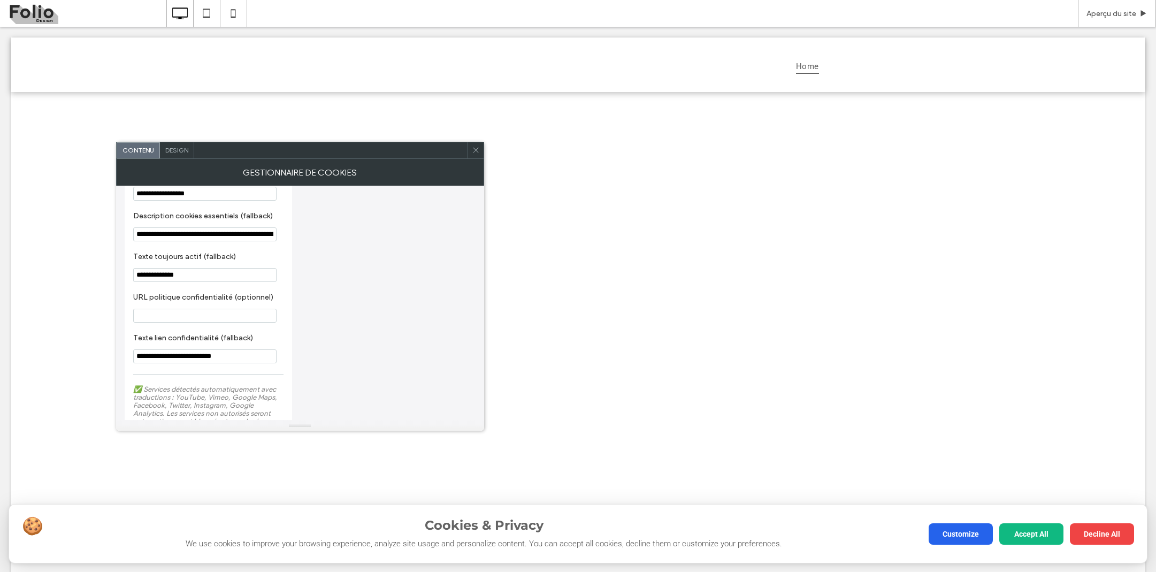
click at [476, 151] on icon at bounding box center [476, 150] width 8 height 8
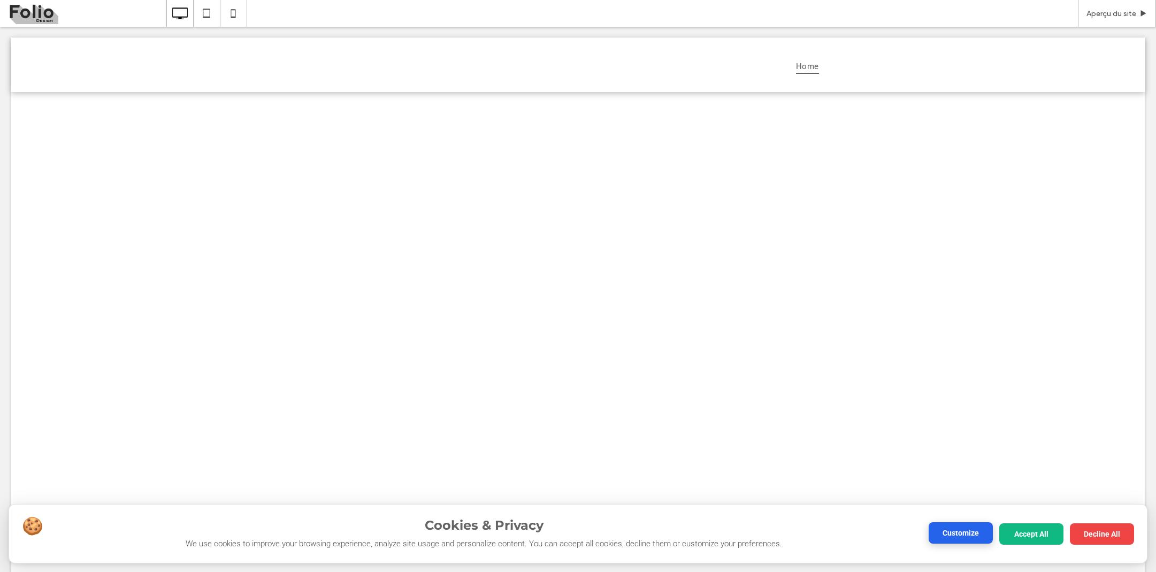
click at [960, 540] on button "Customize" at bounding box center [960, 532] width 64 height 21
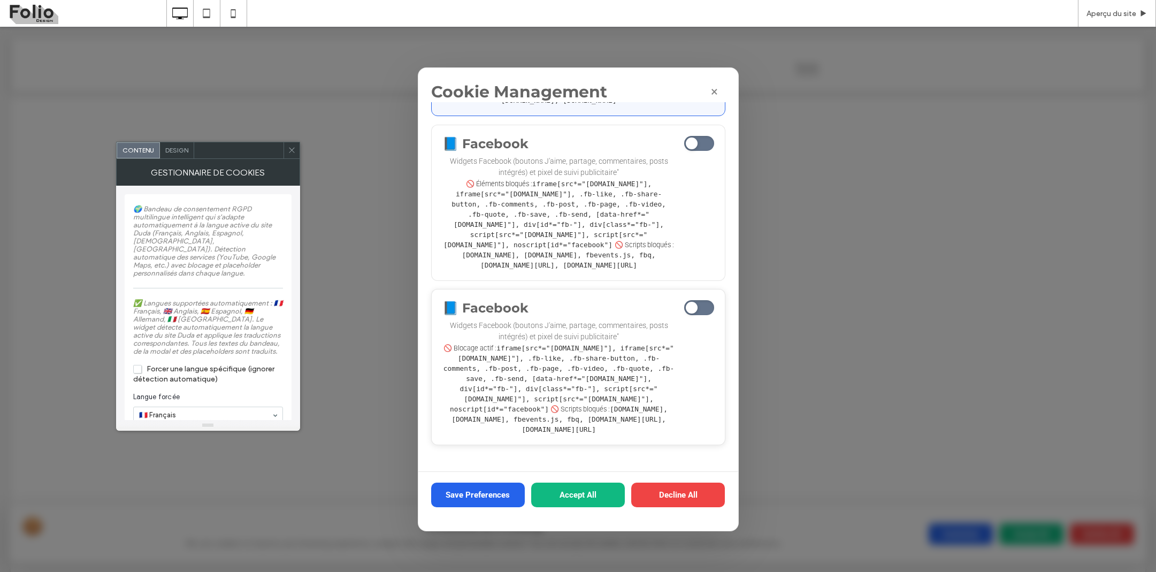
scroll to position [470, 0]
click at [706, 303] on span at bounding box center [699, 307] width 30 height 15
click at [701, 302] on span at bounding box center [699, 307] width 30 height 15
click at [699, 302] on span at bounding box center [699, 307] width 30 height 15
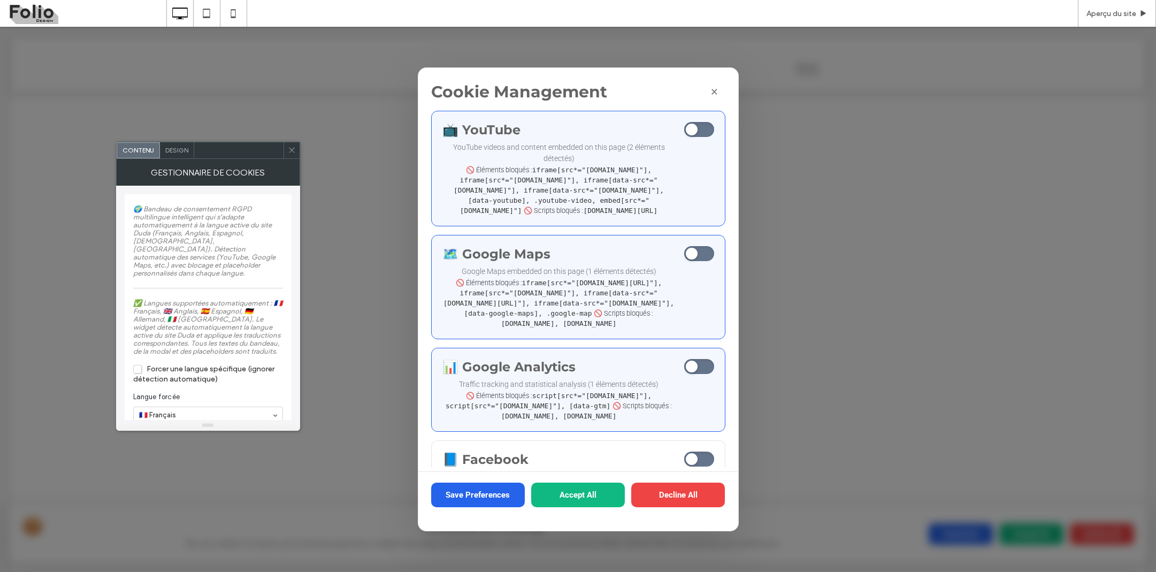
scroll to position [77, 0]
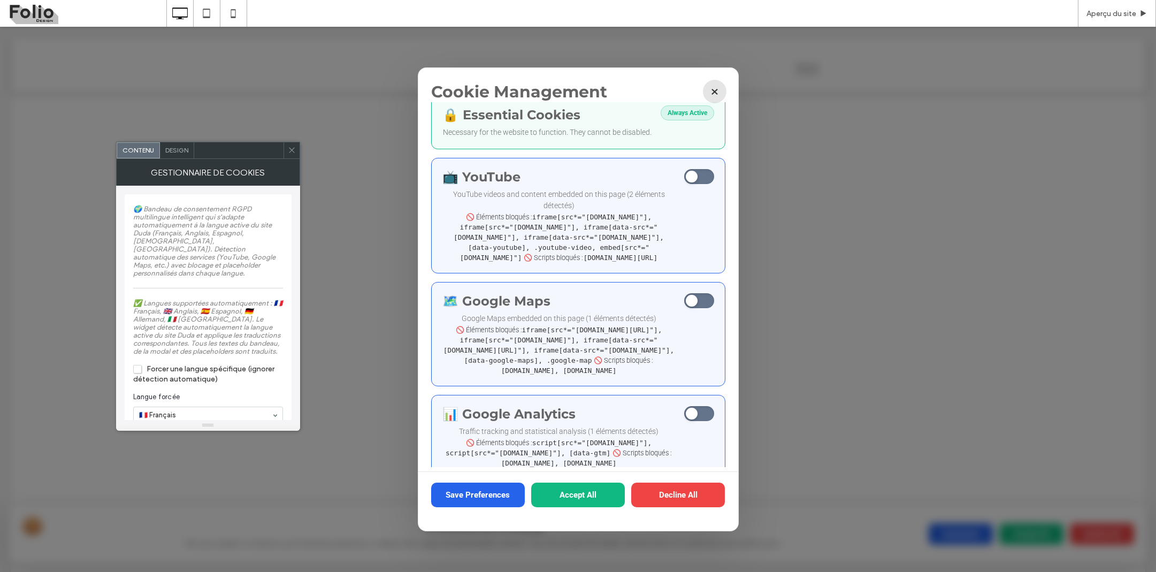
click at [712, 93] on button "×" at bounding box center [715, 92] width 24 height 24
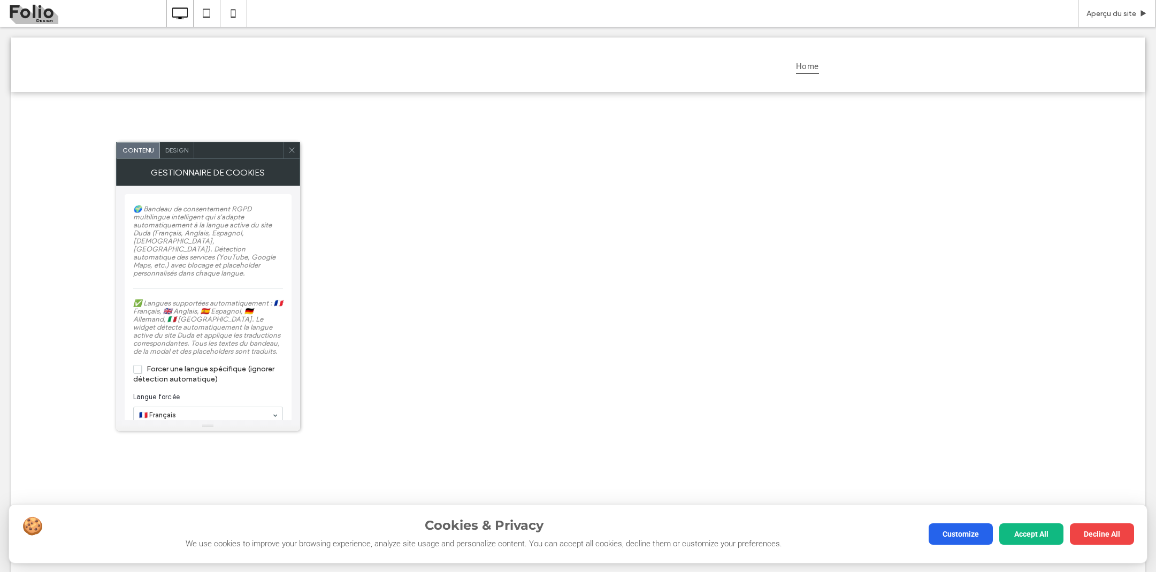
click at [252, 0] on div "Aperçu du site" at bounding box center [660, 13] width 989 height 27
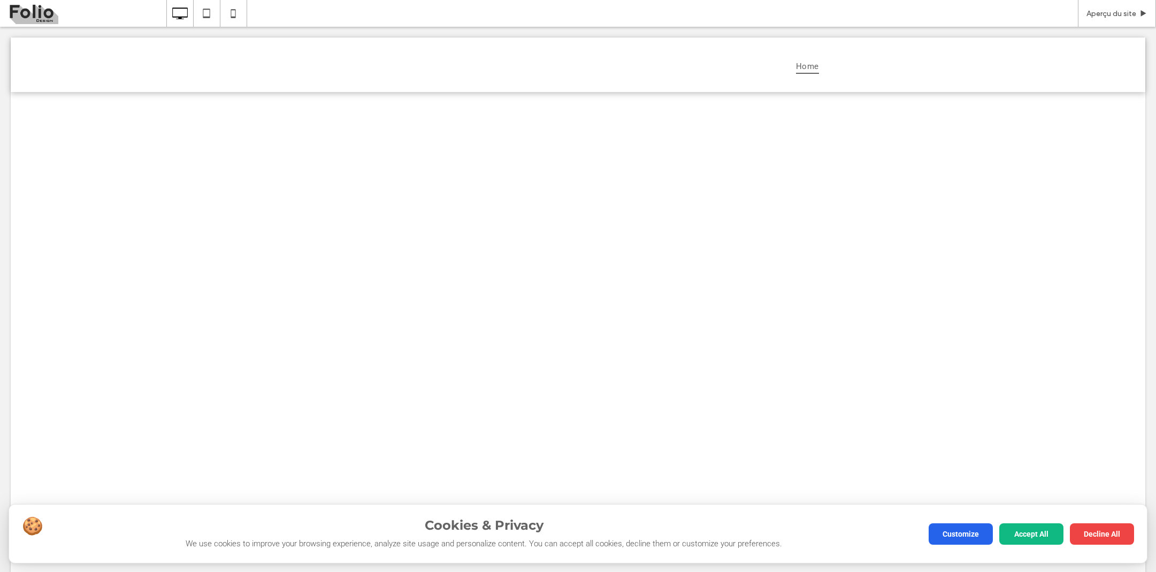
click at [829, 523] on h3 "Cookies & Privacy" at bounding box center [484, 525] width 864 height 16
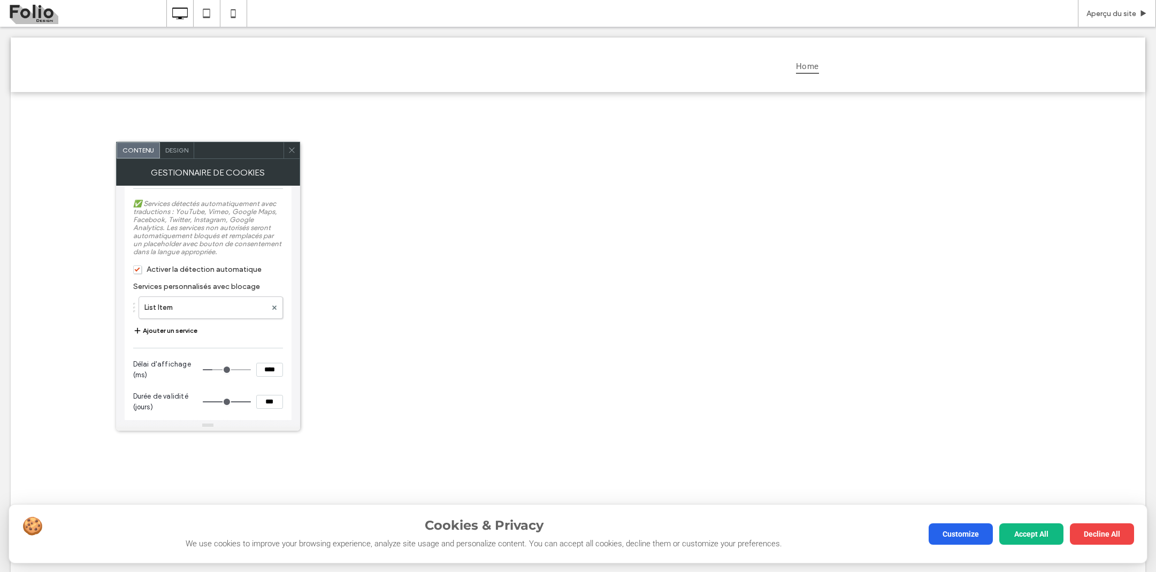
scroll to position [1180, 0]
click at [215, 311] on label "List Item" at bounding box center [205, 299] width 122 height 21
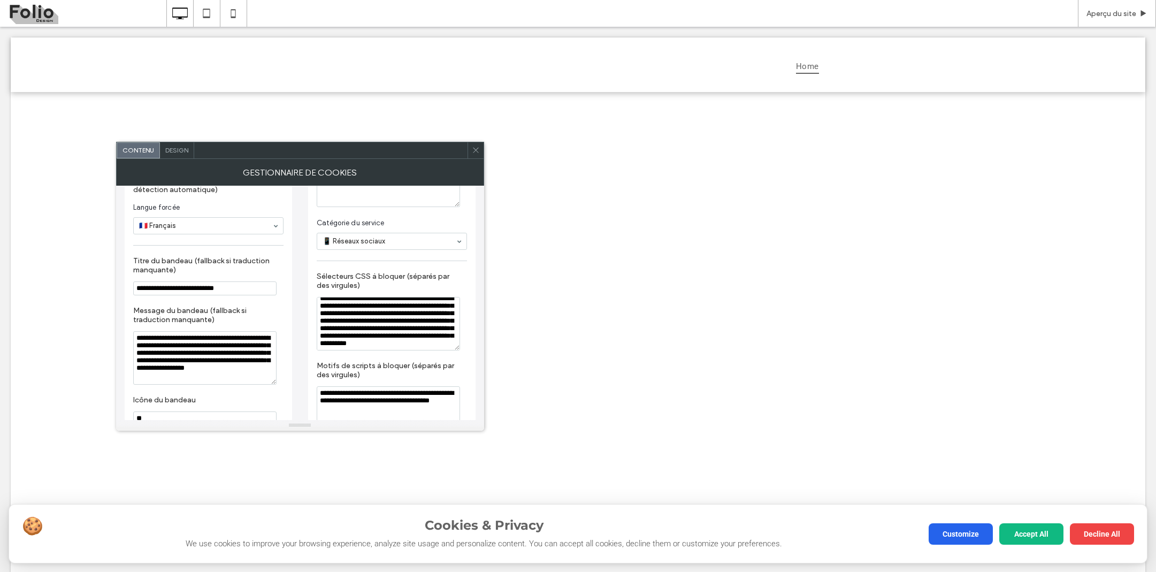
scroll to position [189, 0]
click at [476, 151] on icon at bounding box center [476, 150] width 8 height 8
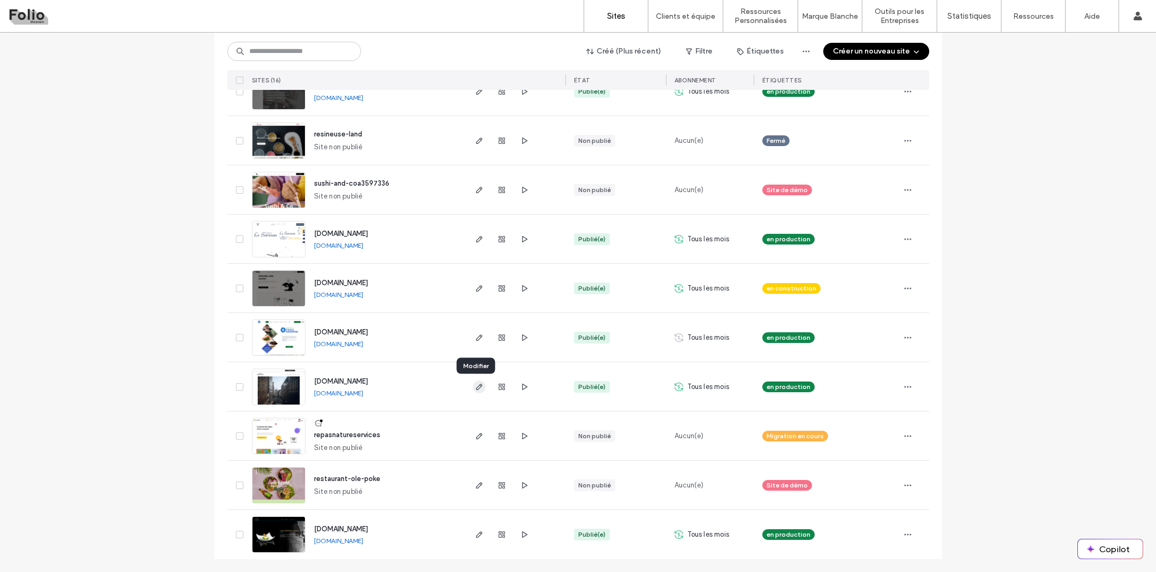
click at [475, 387] on icon "button" at bounding box center [479, 386] width 9 height 9
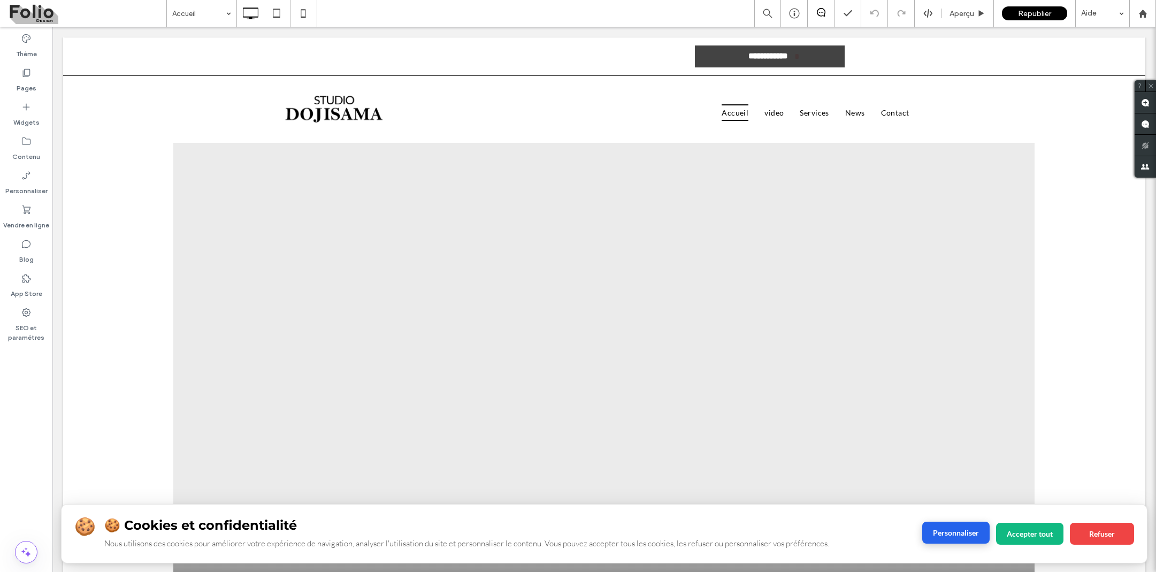
click at [928, 533] on button "Personnaliser" at bounding box center [955, 532] width 67 height 22
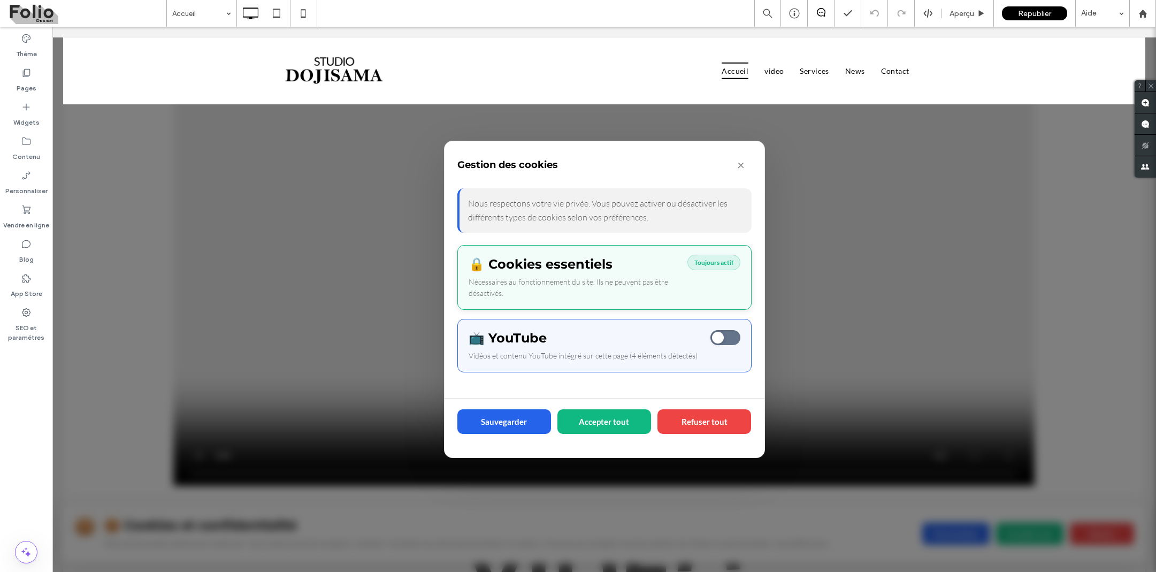
scroll to position [182, 0]
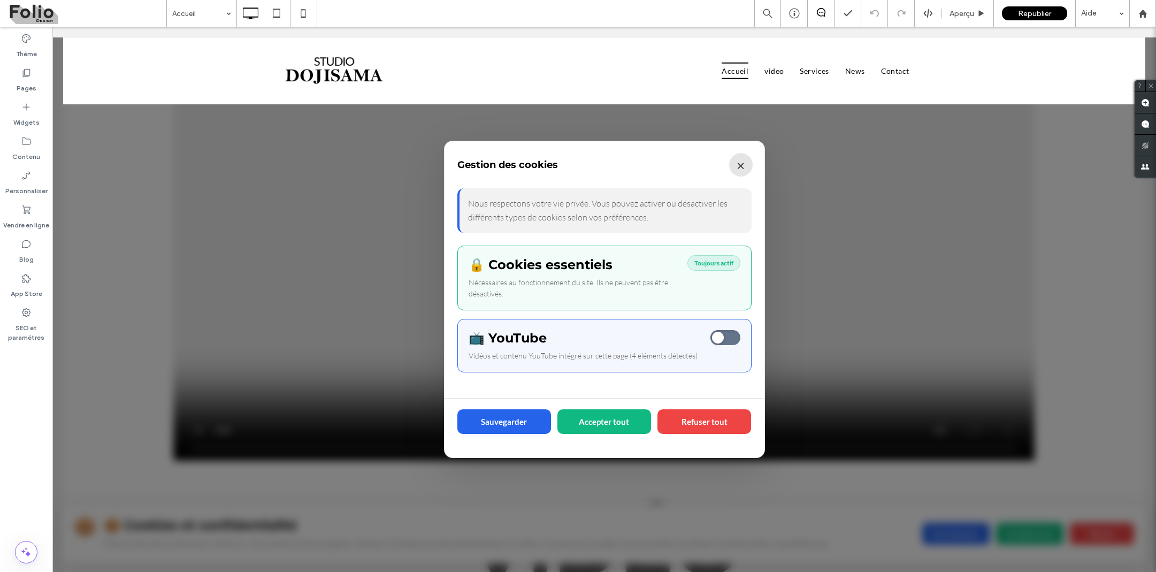
click at [741, 165] on button "×" at bounding box center [741, 165] width 24 height 24
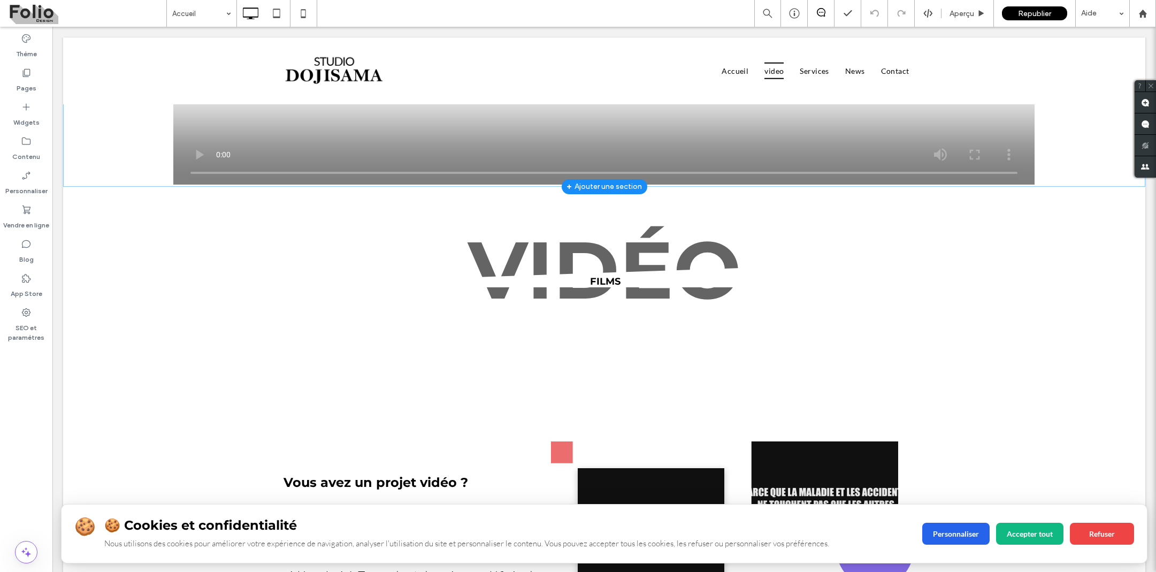
scroll to position [692, 0]
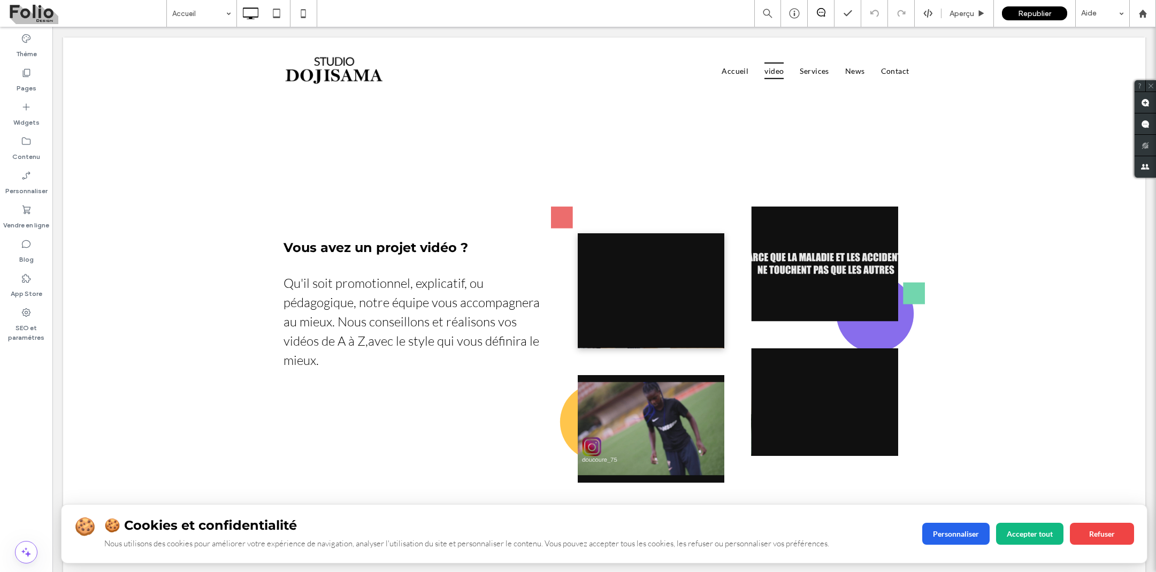
click at [715, 529] on h3 "🍪 Cookies et confidentialité" at bounding box center [506, 525] width 805 height 16
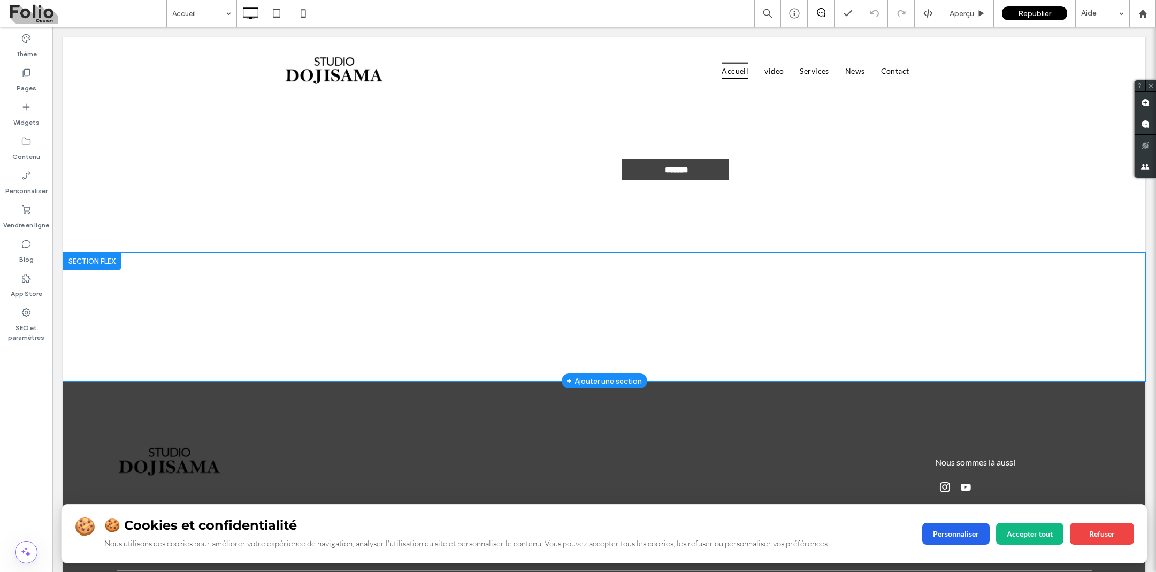
scroll to position [3198, 0]
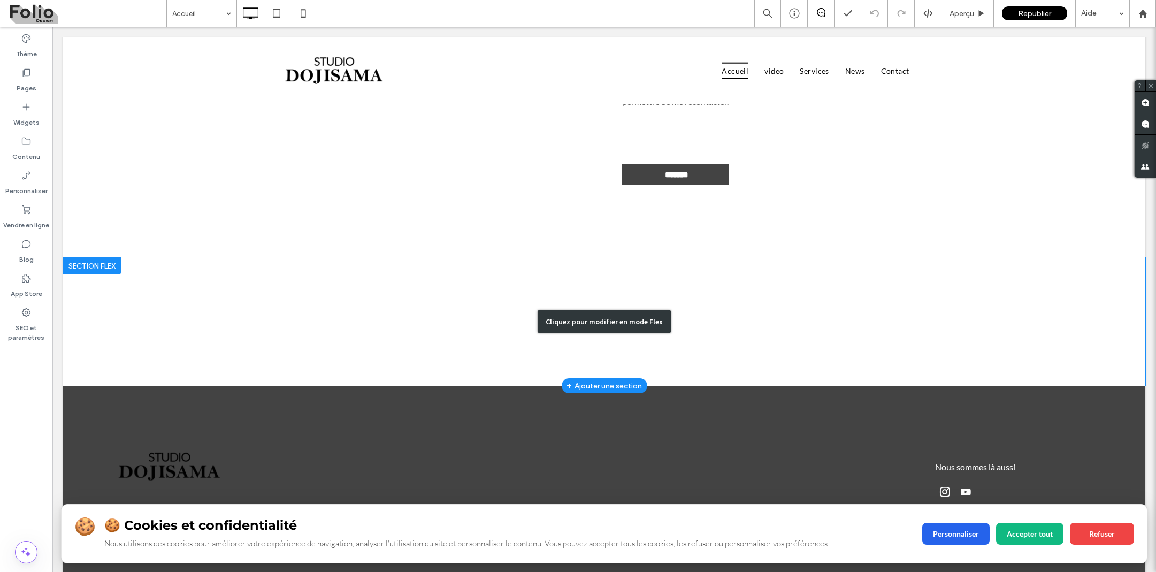
click at [652, 312] on div "Cliquez pour modifier en mode Flex" at bounding box center [603, 321] width 133 height 22
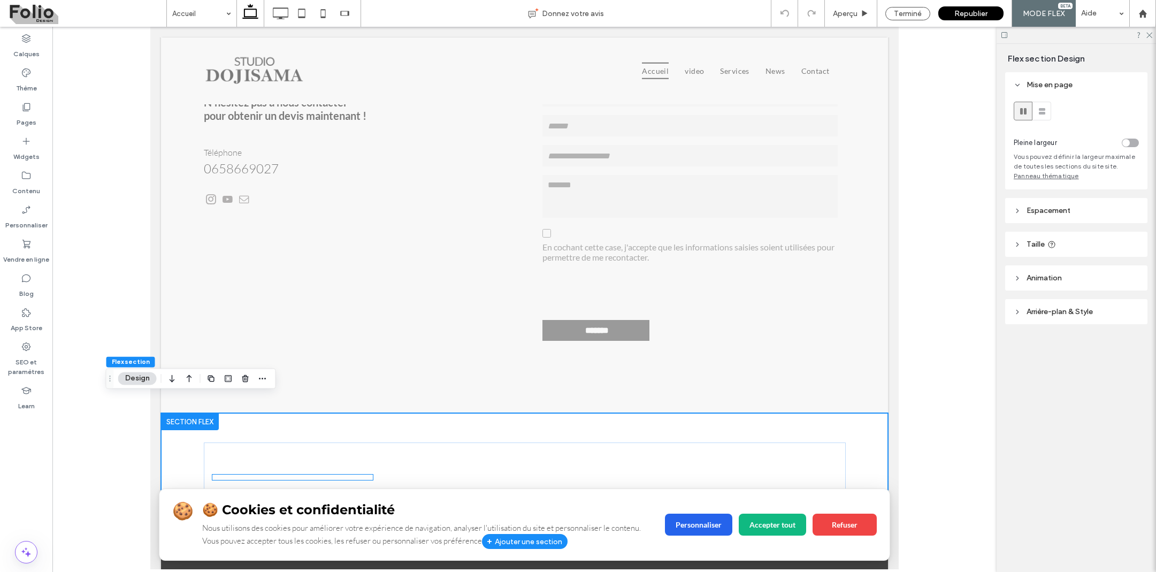
click at [252, 474] on div "🍪 🍪 Cookies et confidentialité Nous utilisons des cookies pour améliorer votre …" at bounding box center [292, 476] width 160 height 5
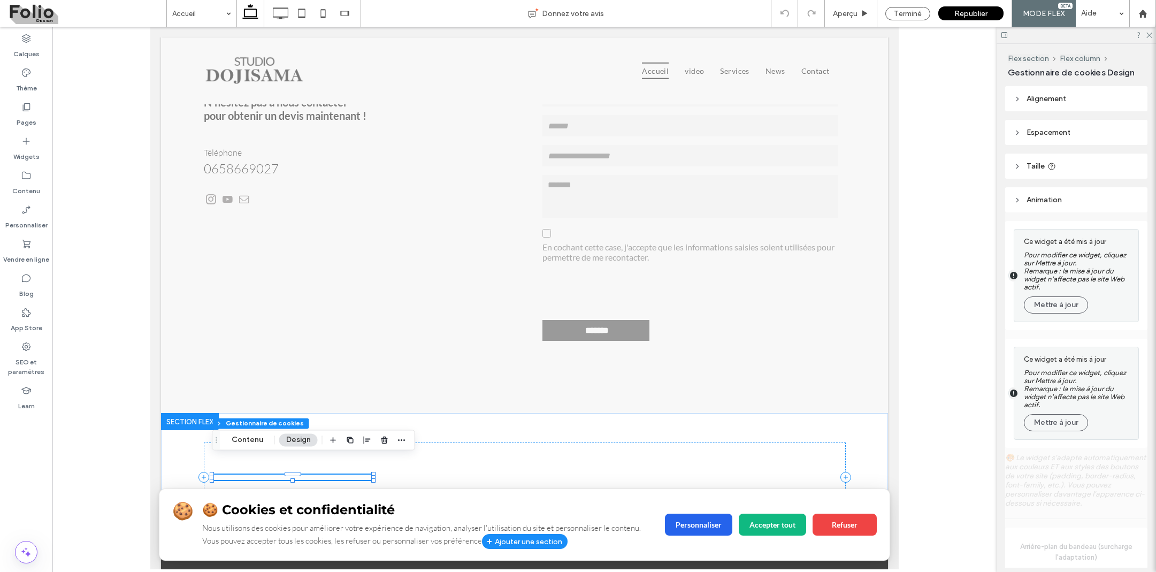
type input "**"
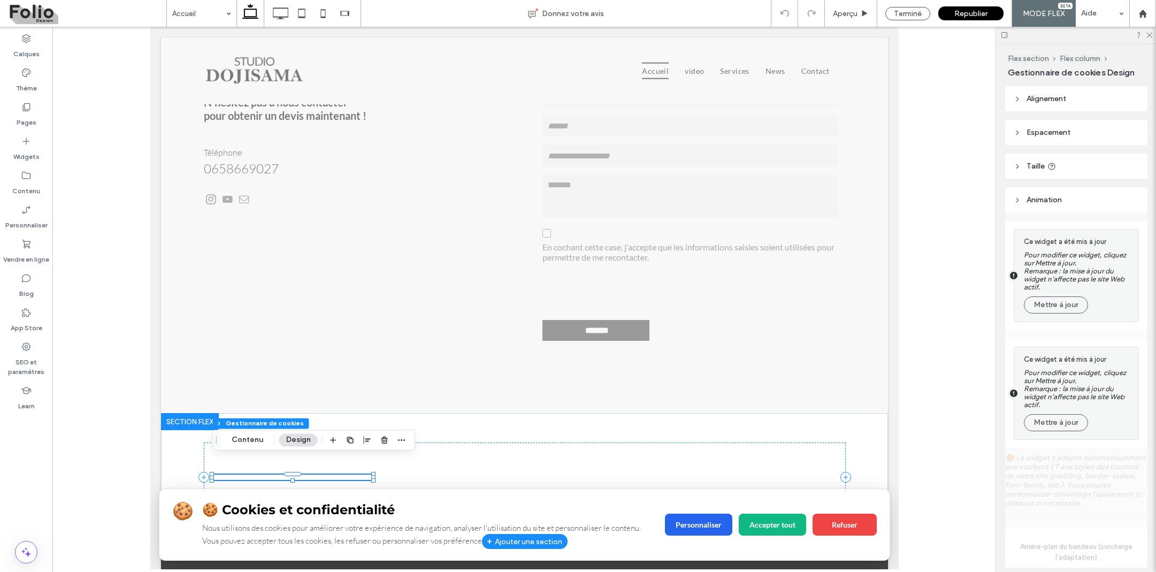
type input "**"
click at [254, 443] on button "Contenu" at bounding box center [247, 439] width 45 height 13
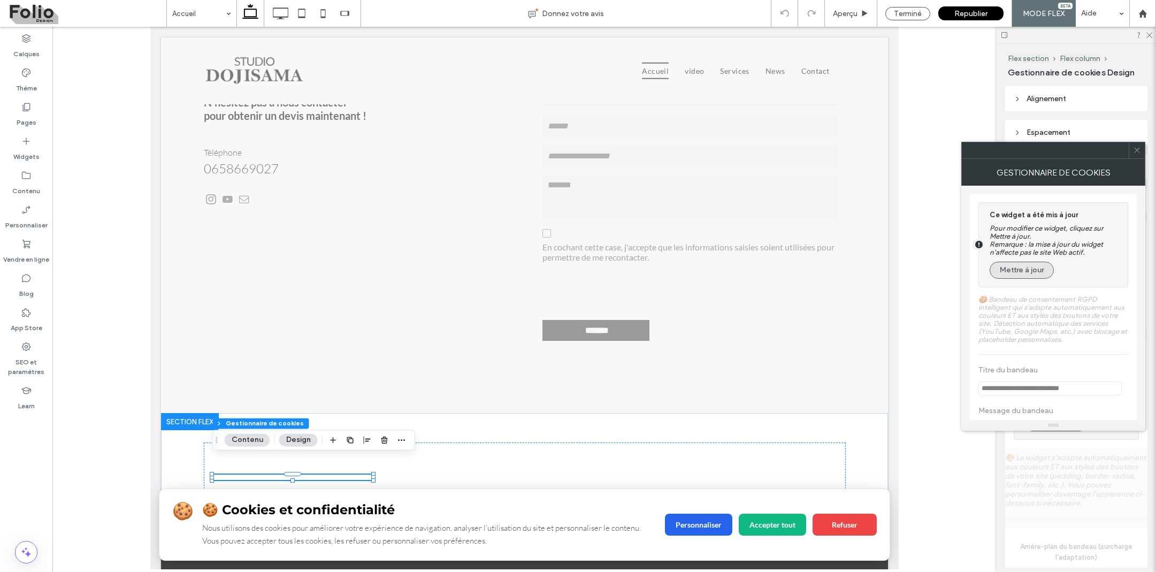
click at [1034, 263] on button "Mettre à jour" at bounding box center [1021, 269] width 64 height 17
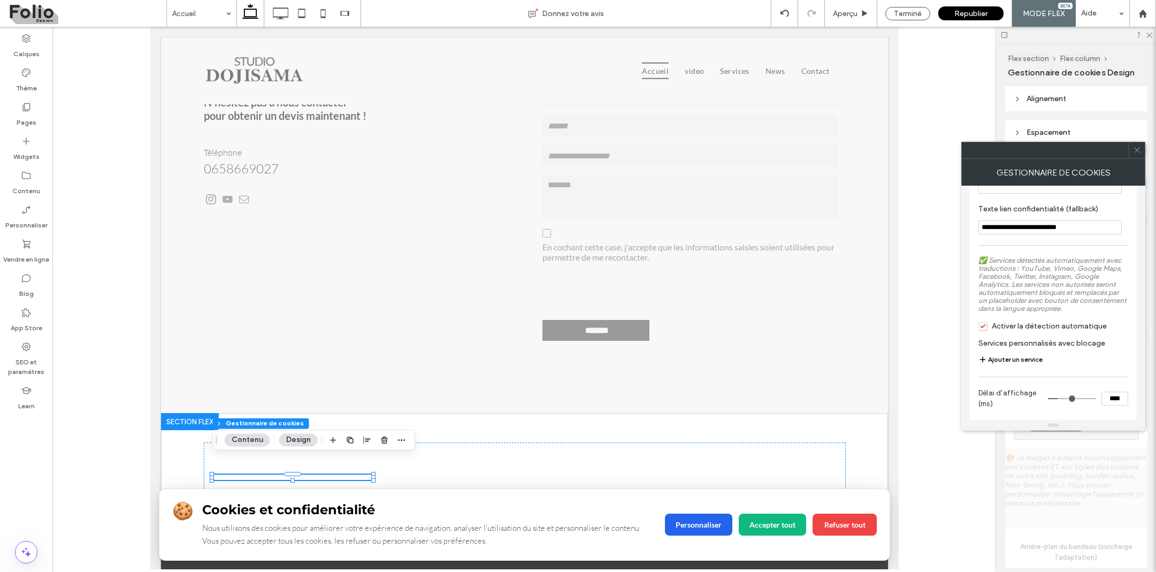
scroll to position [1150, 0]
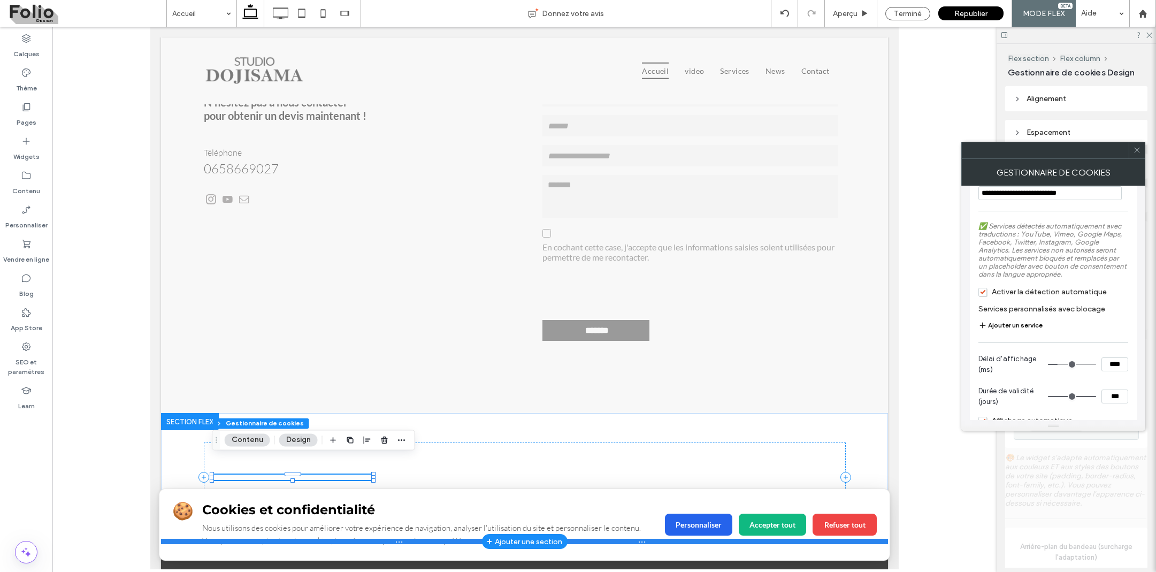
click at [694, 538] on div at bounding box center [524, 540] width 727 height 5
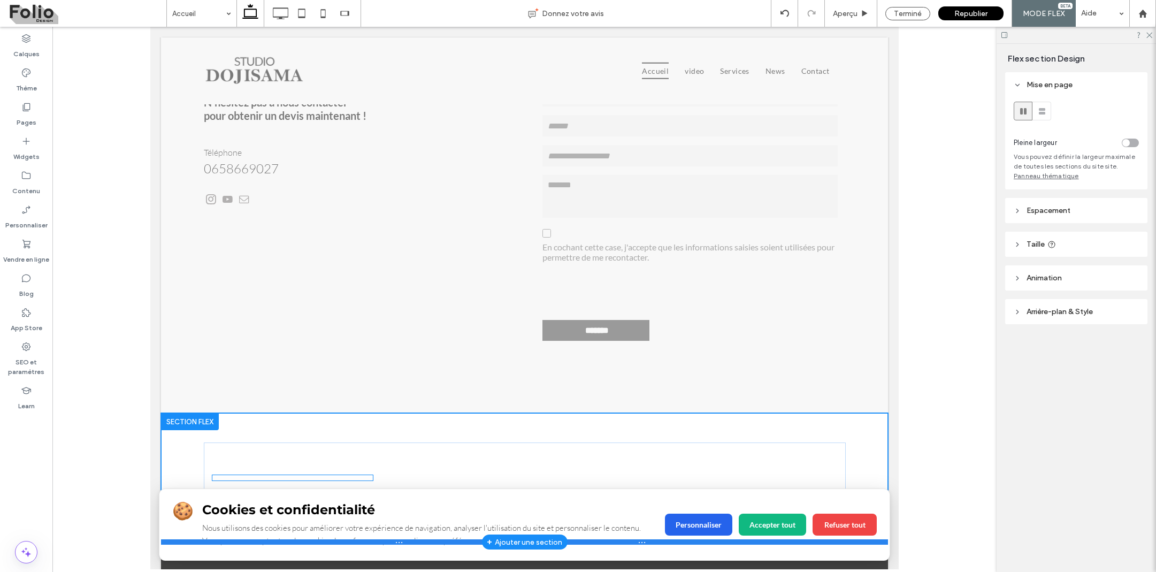
type input "***"
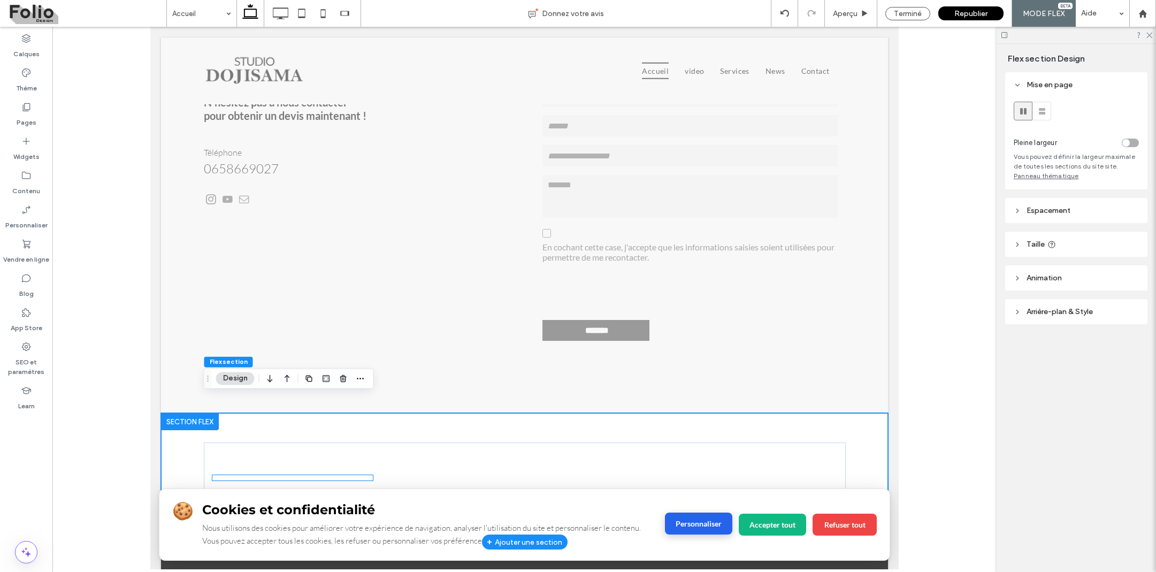
click at [699, 519] on button "Personnaliser" at bounding box center [698, 523] width 67 height 22
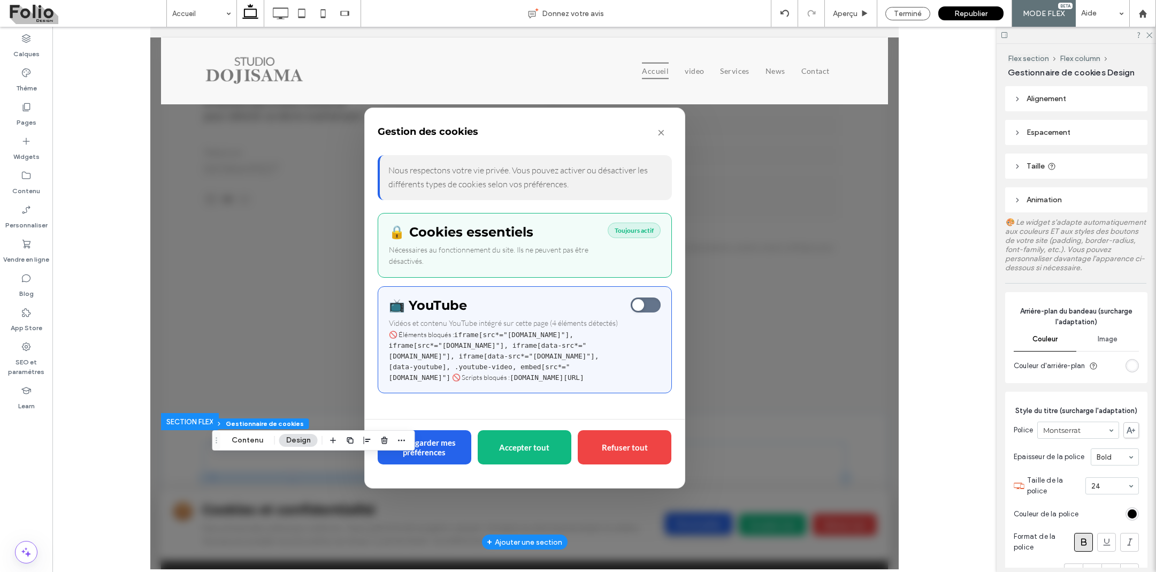
type input "**"
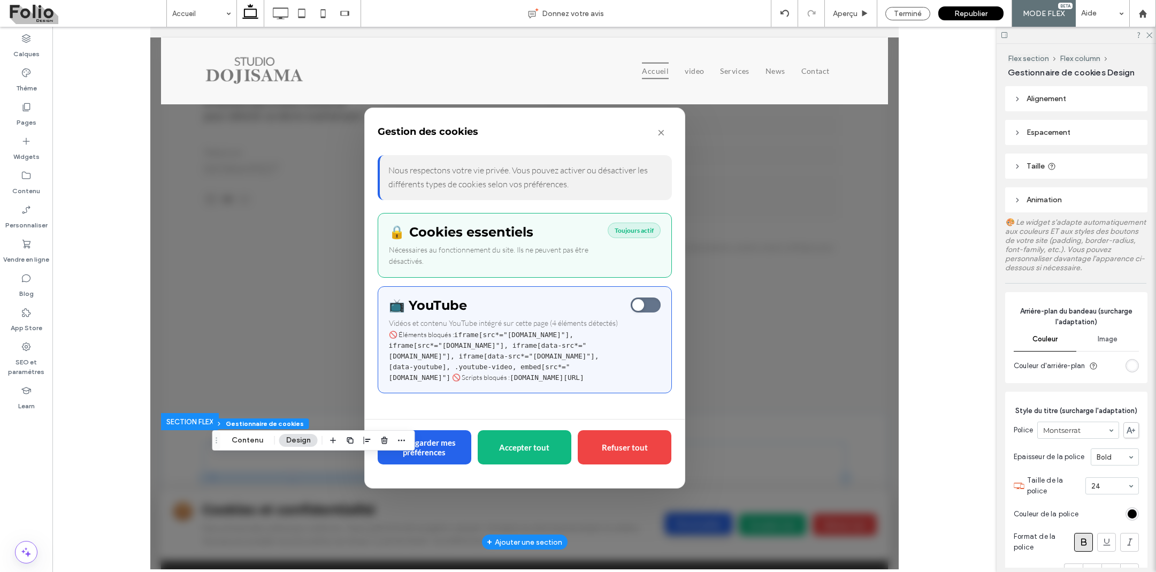
type input "**"
click at [652, 299] on span "Services détectés" at bounding box center [645, 304] width 30 height 15
click at [645, 299] on span "Services détectés" at bounding box center [645, 304] width 30 height 15
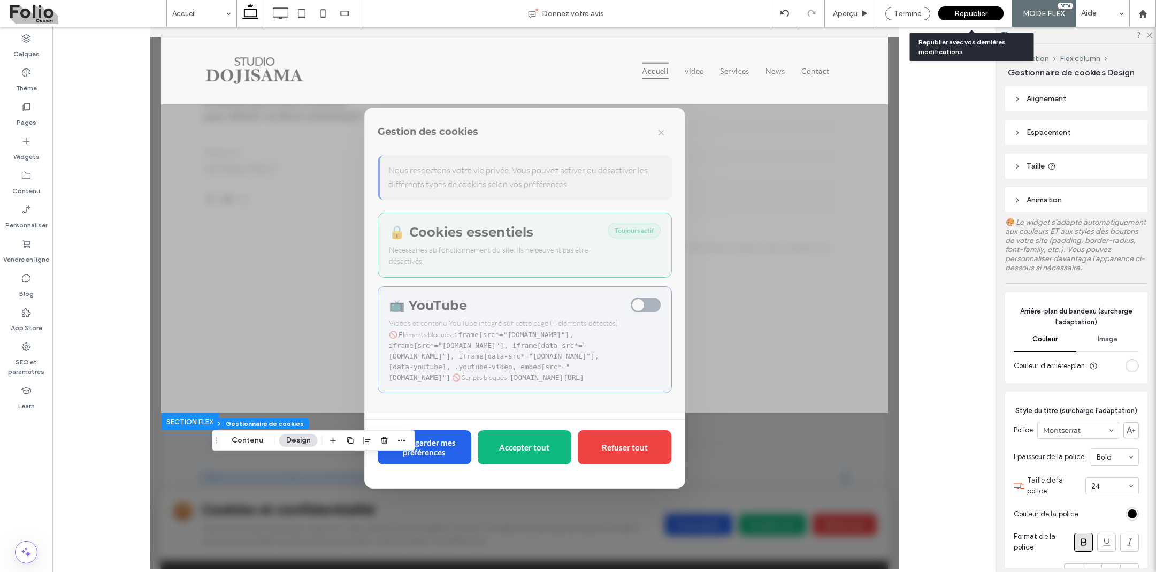
click at [958, 15] on span "Republier" at bounding box center [970, 13] width 33 height 9
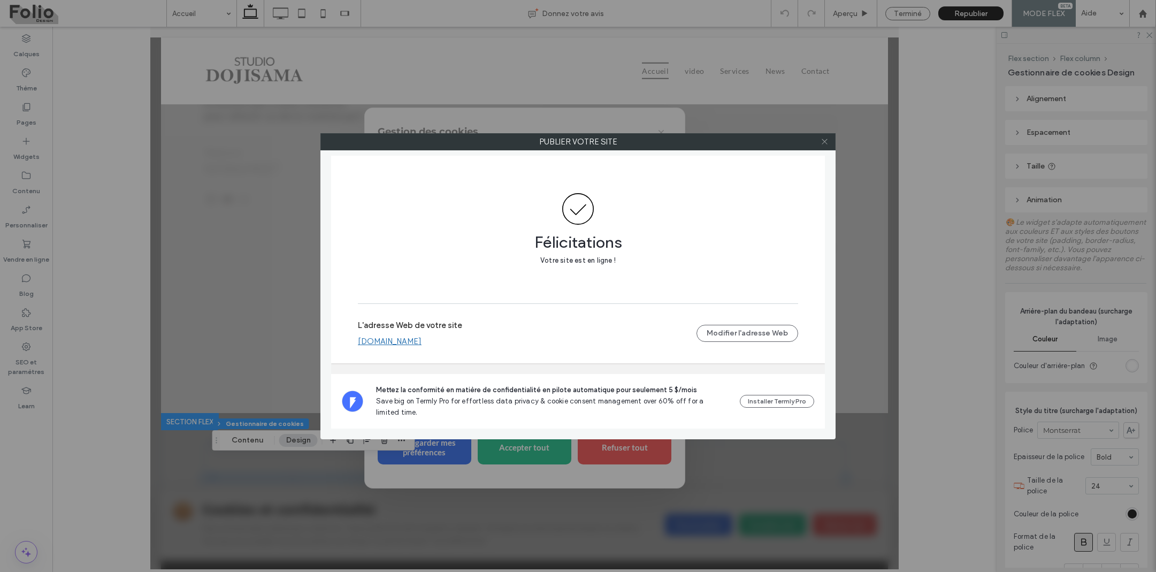
click at [827, 140] on icon at bounding box center [824, 141] width 8 height 8
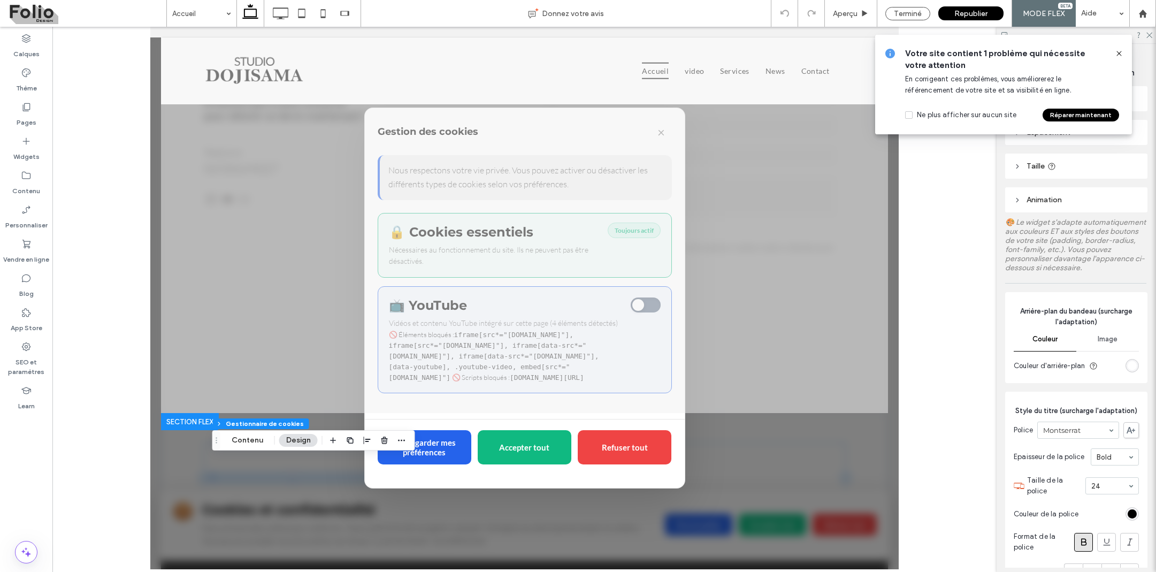
click at [1115, 51] on icon at bounding box center [1118, 53] width 9 height 9
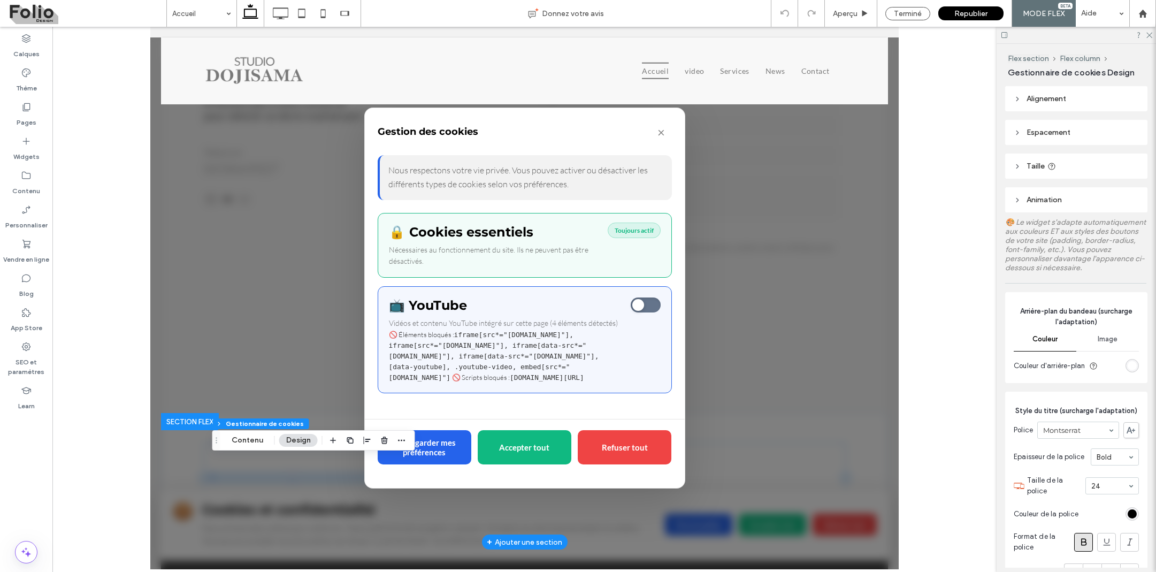
click at [650, 431] on div "Sauvegarder mes préférences Accepter tout Refuser tout" at bounding box center [525, 447] width 294 height 56
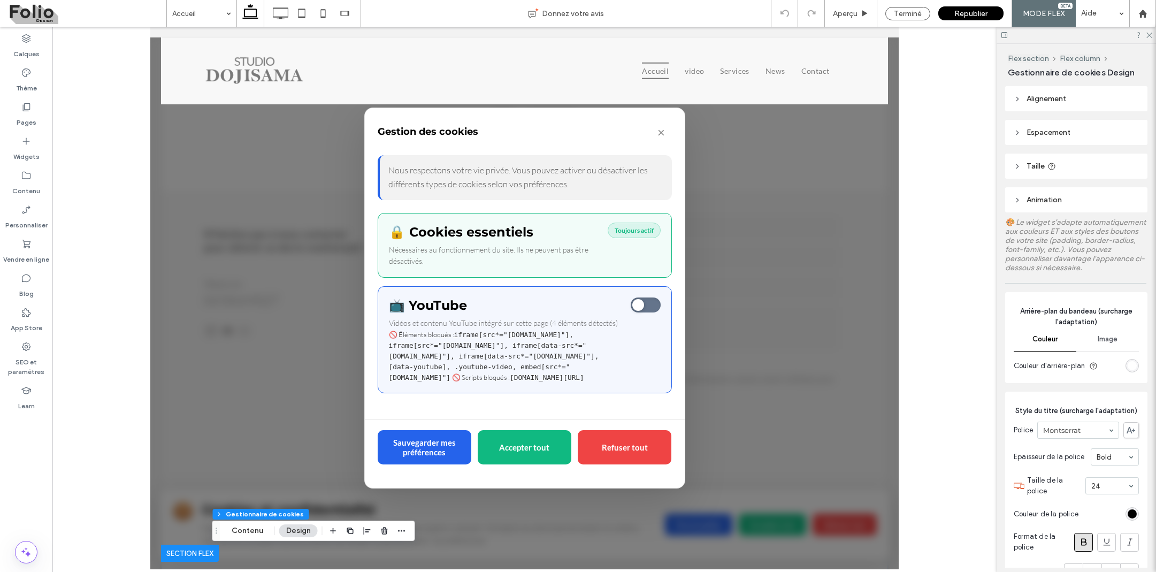
scroll to position [3047, 0]
click at [664, 124] on button "×" at bounding box center [661, 132] width 24 height 24
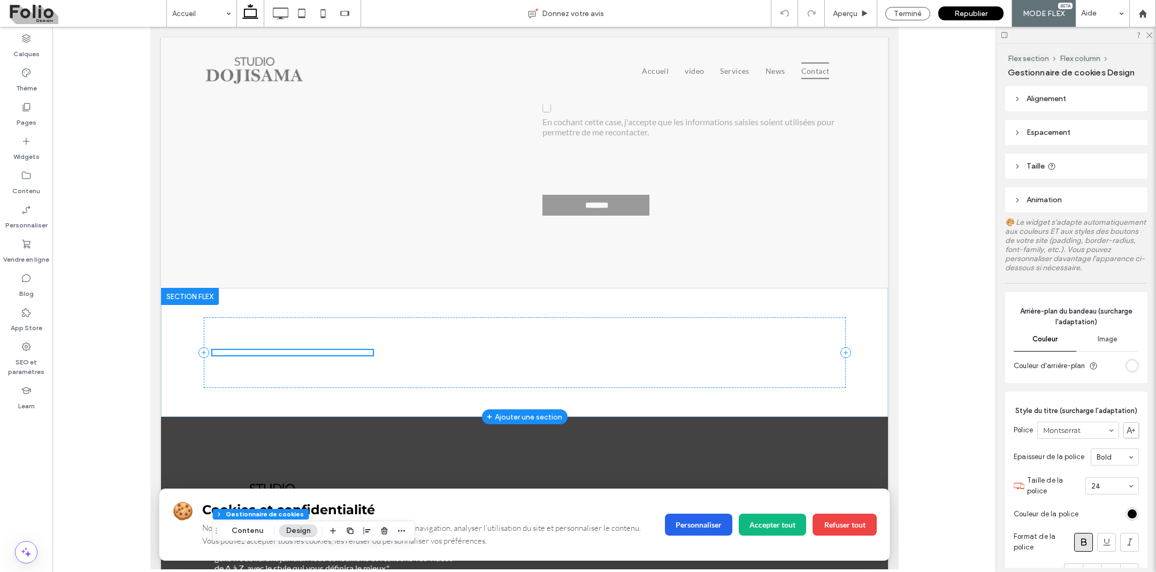
scroll to position [3360, 0]
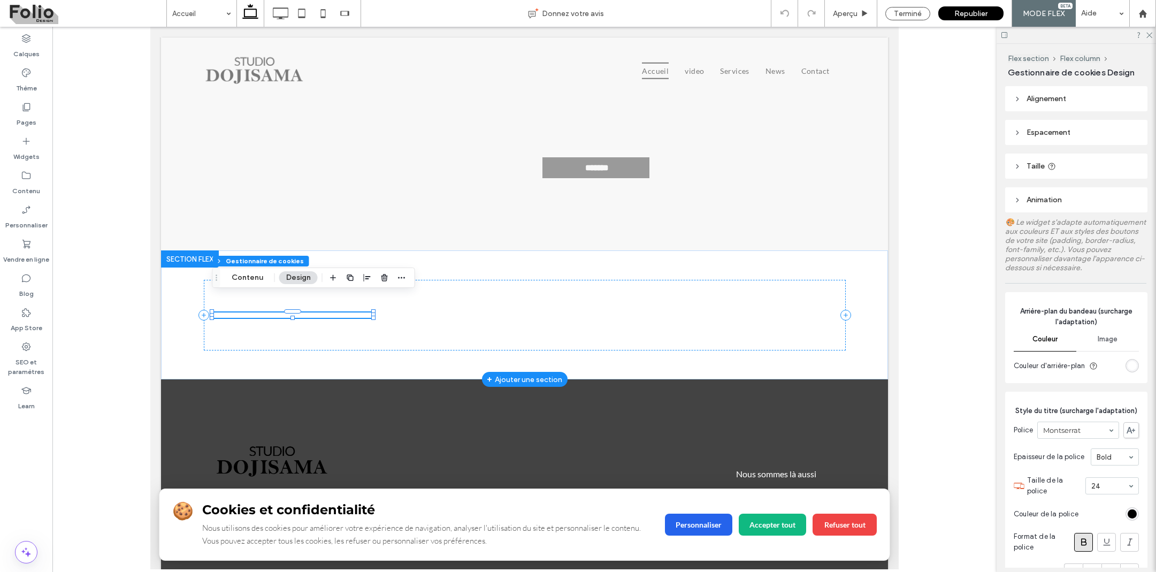
click at [343, 312] on div "🍪 Cookies et confidentialité Nous utilisons des cookies pour améliorer votre ex…" at bounding box center [292, 314] width 160 height 5
click at [253, 279] on button "Contenu" at bounding box center [247, 277] width 45 height 13
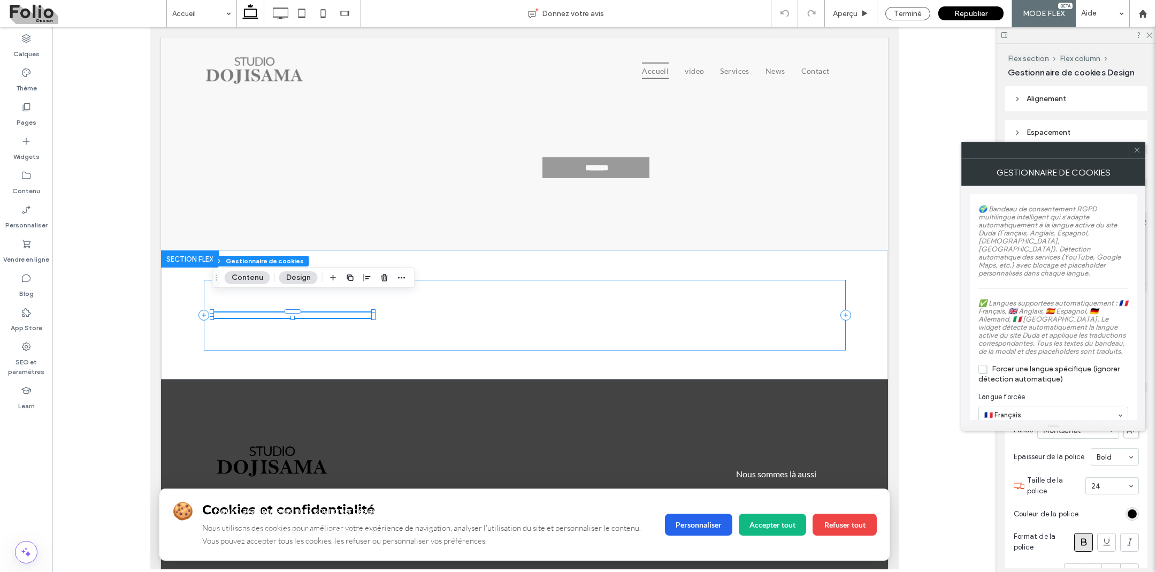
click at [291, 275] on button "Design" at bounding box center [298, 277] width 39 height 13
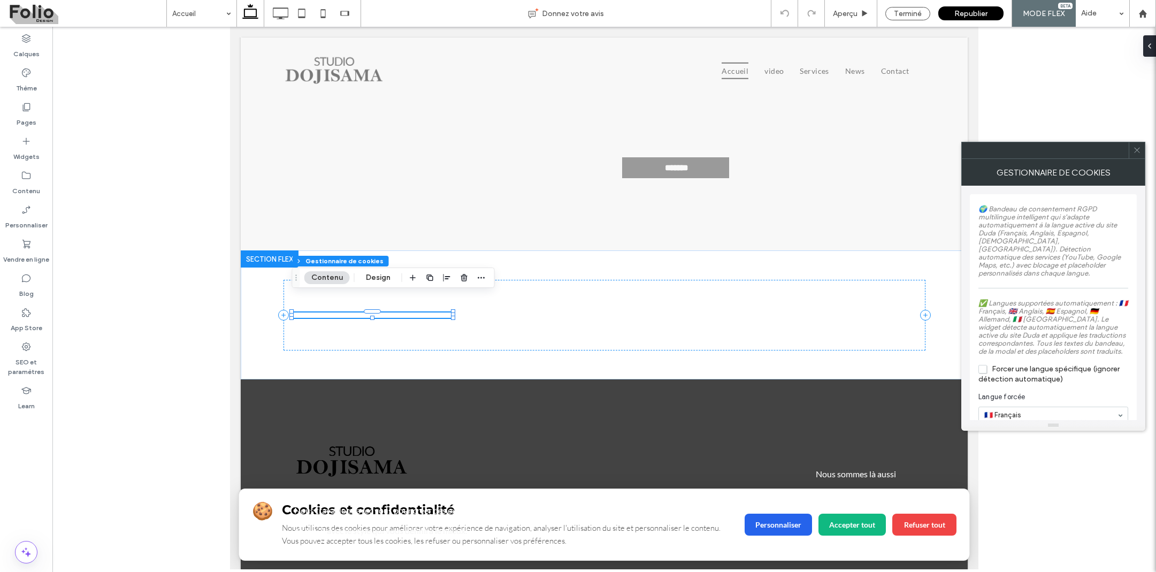
click at [1136, 149] on icon at bounding box center [1137, 150] width 8 height 8
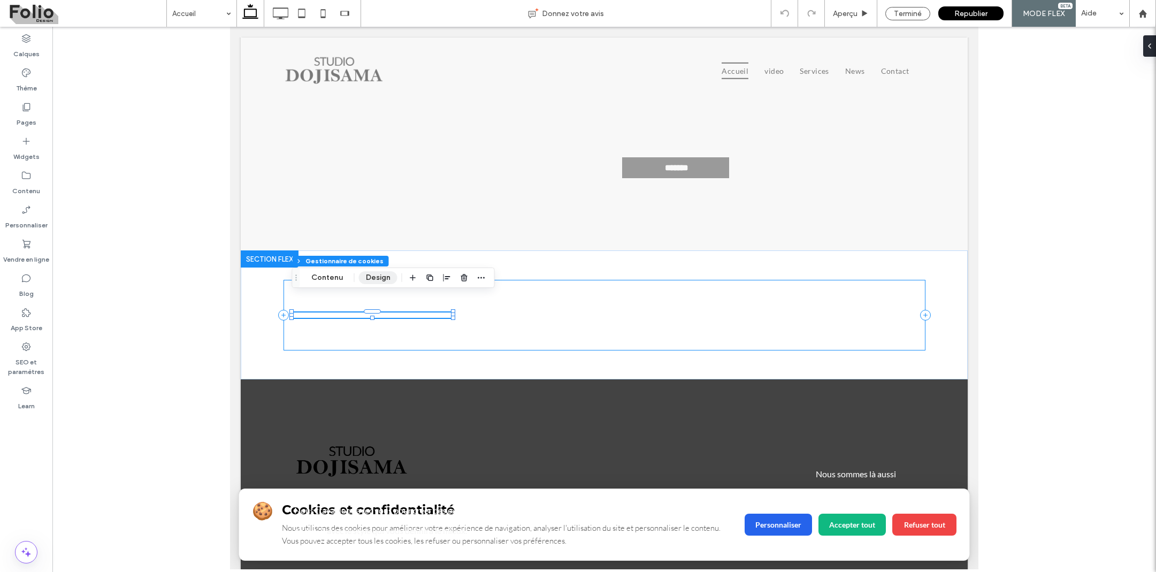
click at [370, 276] on button "Design" at bounding box center [378, 277] width 39 height 13
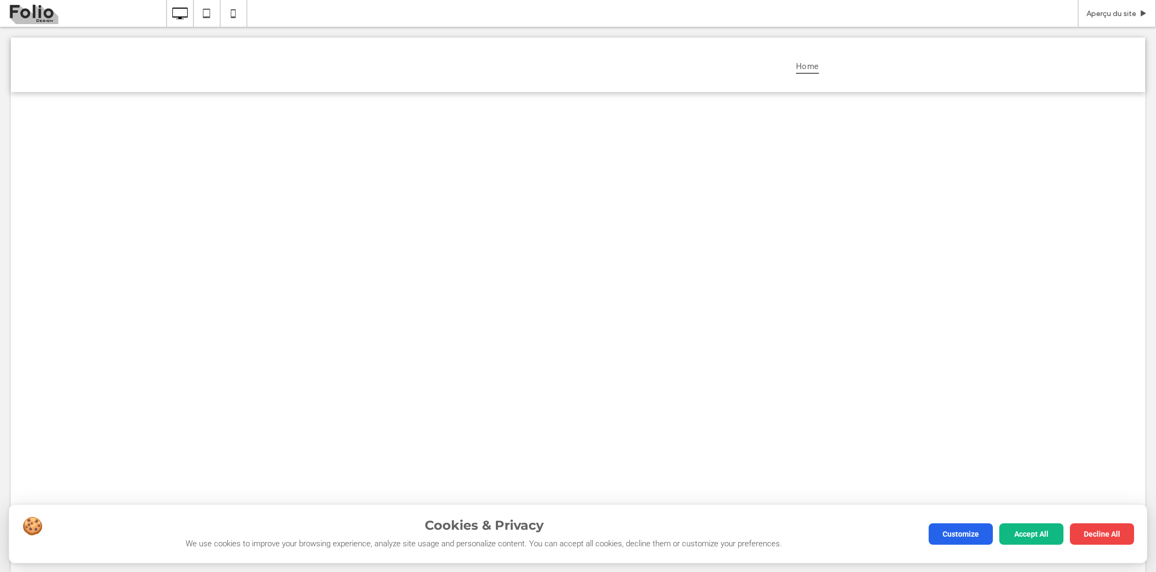
click at [345, 524] on h3 "Cookies & Privacy" at bounding box center [484, 525] width 864 height 16
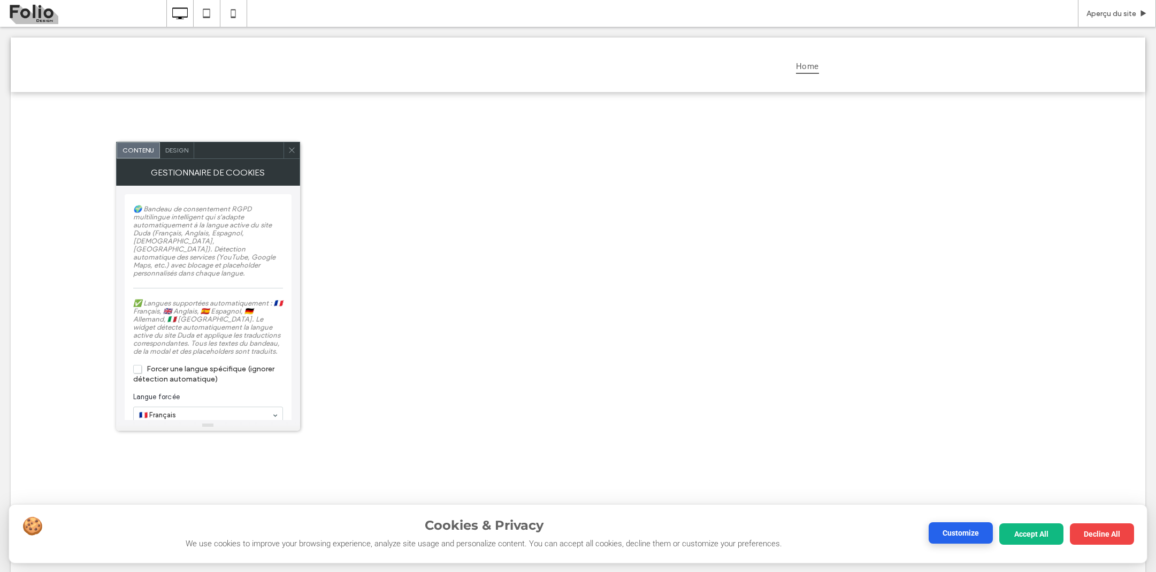
click at [948, 531] on button "Customize" at bounding box center [960, 532] width 64 height 21
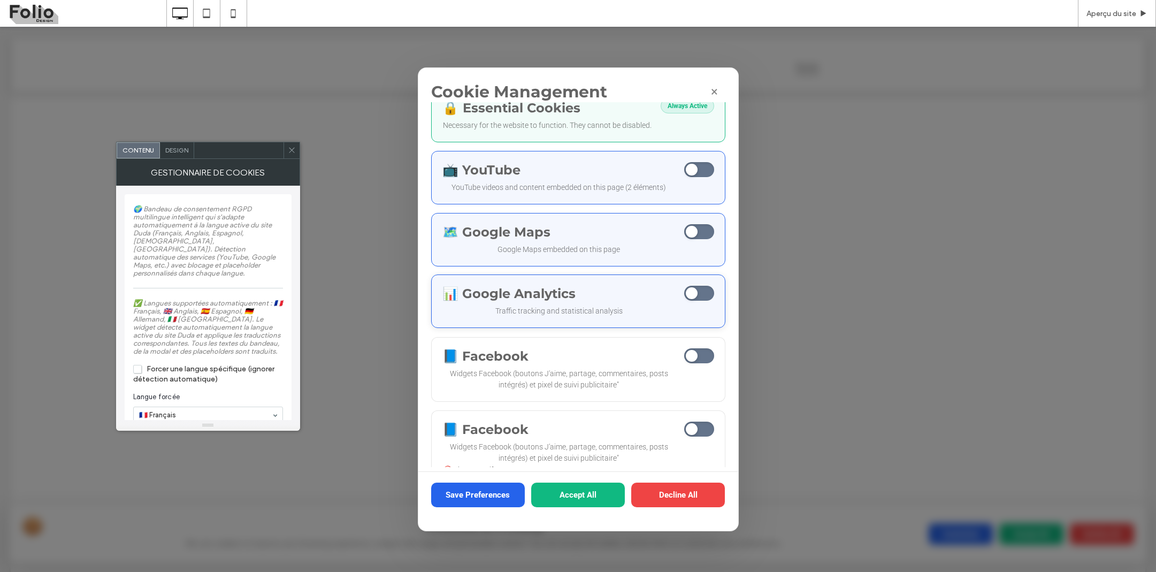
scroll to position [113, 0]
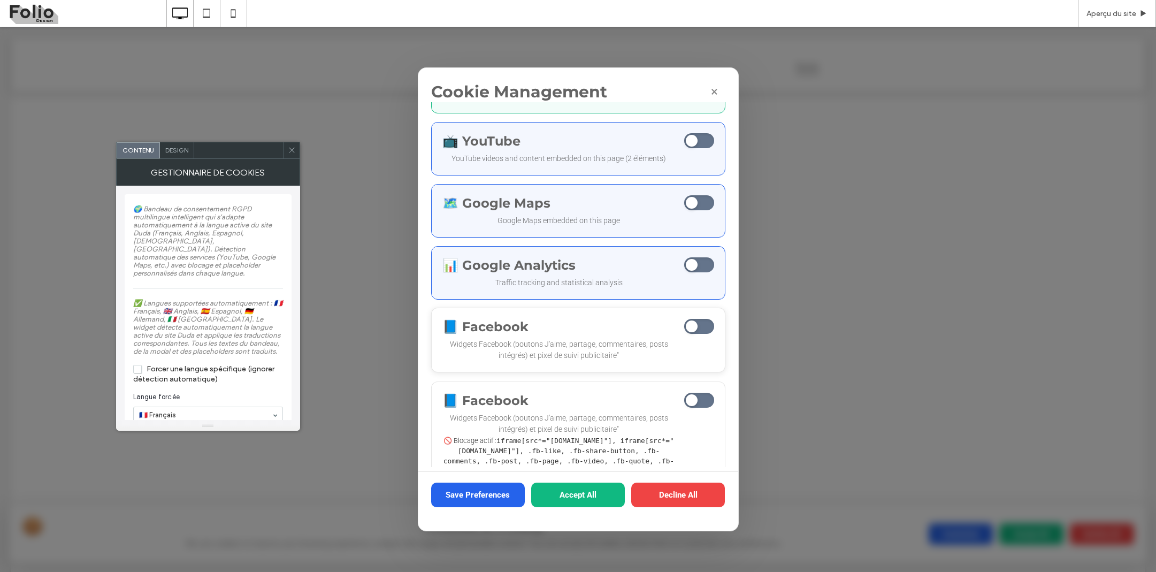
click at [637, 361] on p "Widgets Facebook (boutons J'aime, partage, commentaires, posts intégrés) et pix…" at bounding box center [558, 349] width 233 height 22
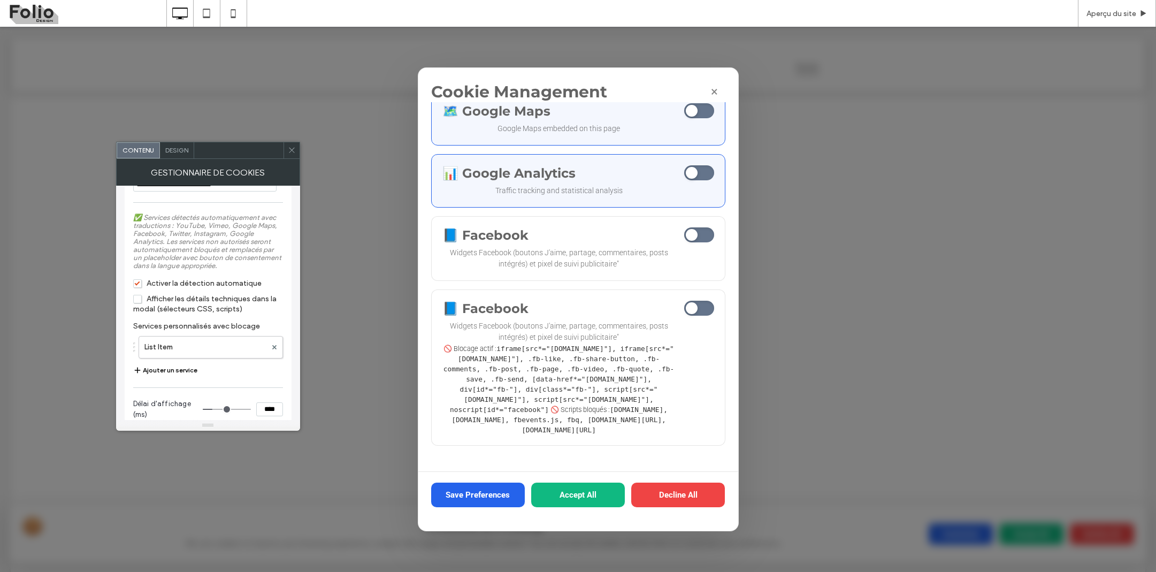
scroll to position [1176, 0]
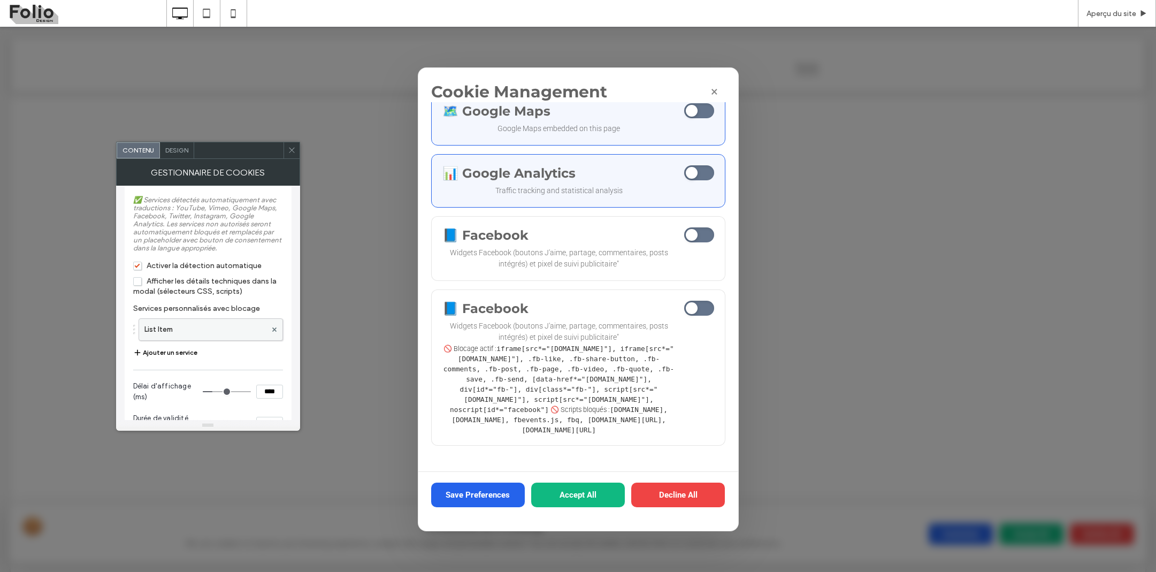
click at [164, 340] on label "List Item" at bounding box center [205, 329] width 122 height 21
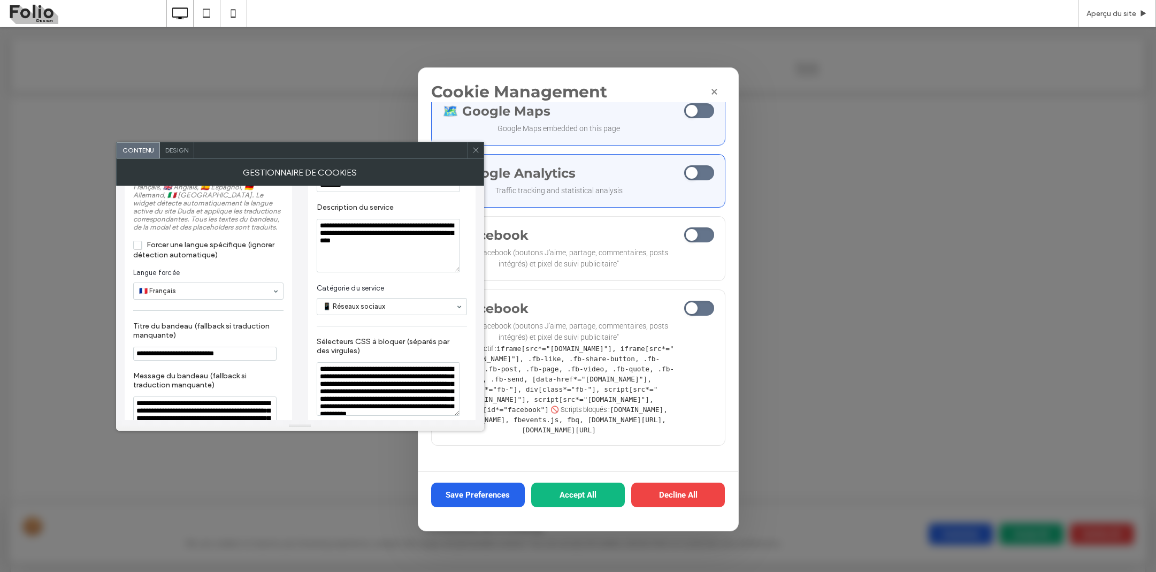
scroll to position [239, 0]
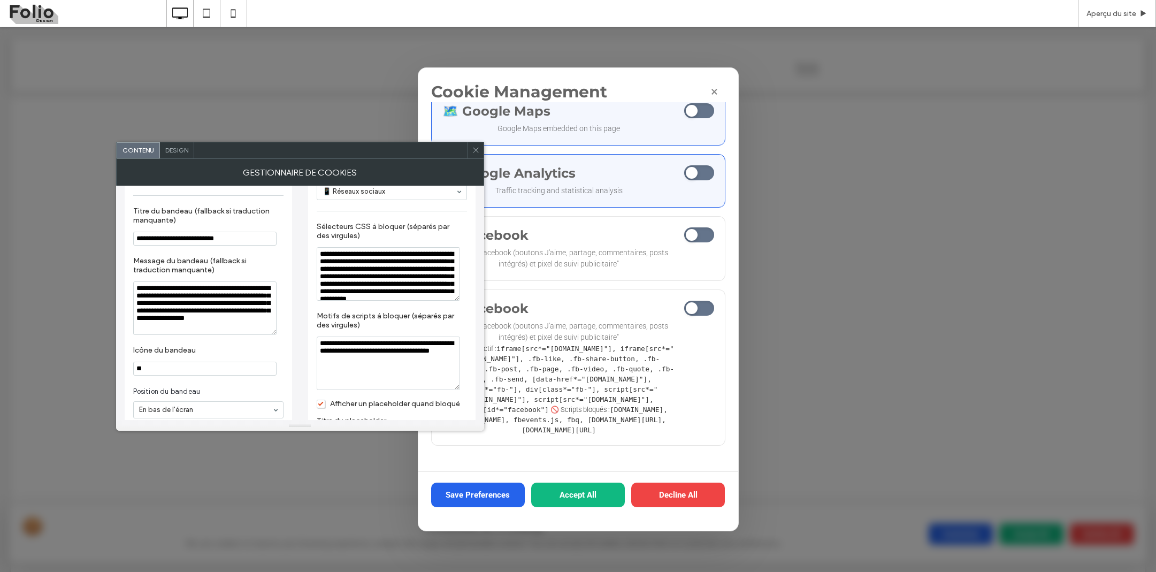
click at [474, 158] on span at bounding box center [476, 150] width 8 height 16
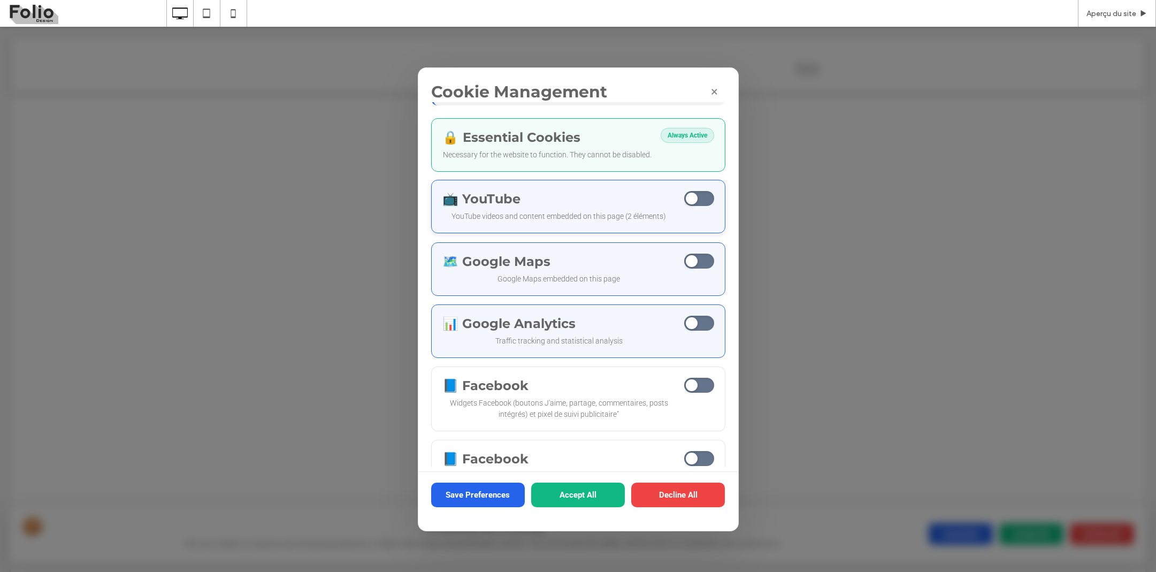
scroll to position [118, 0]
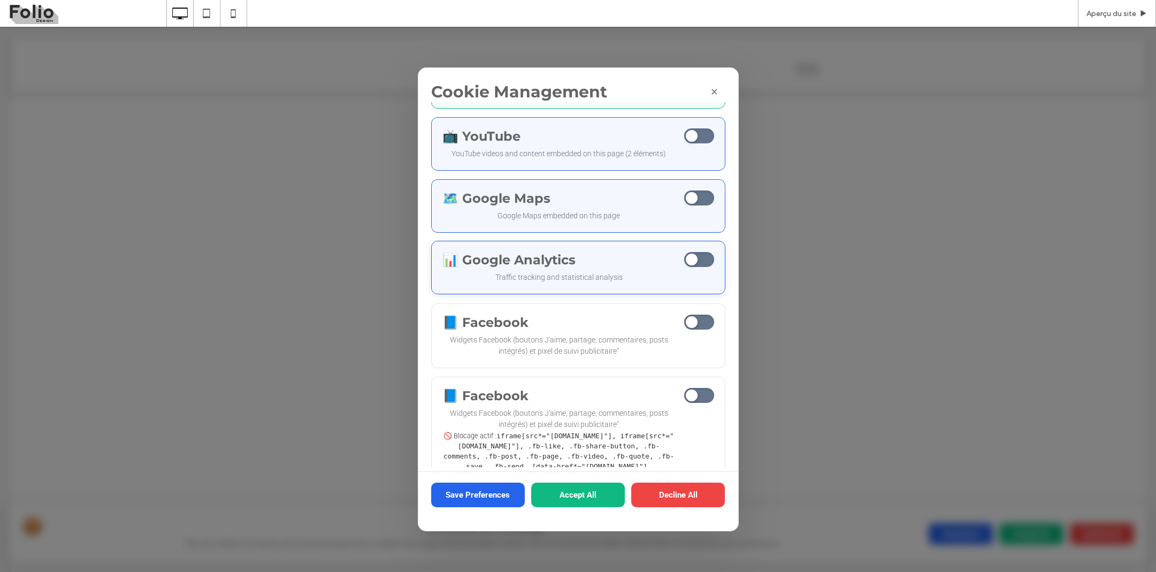
click at [628, 248] on div "📊 Google Analytics Traffic tracking and statistical analysis Activate this serv…" at bounding box center [578, 267] width 293 height 52
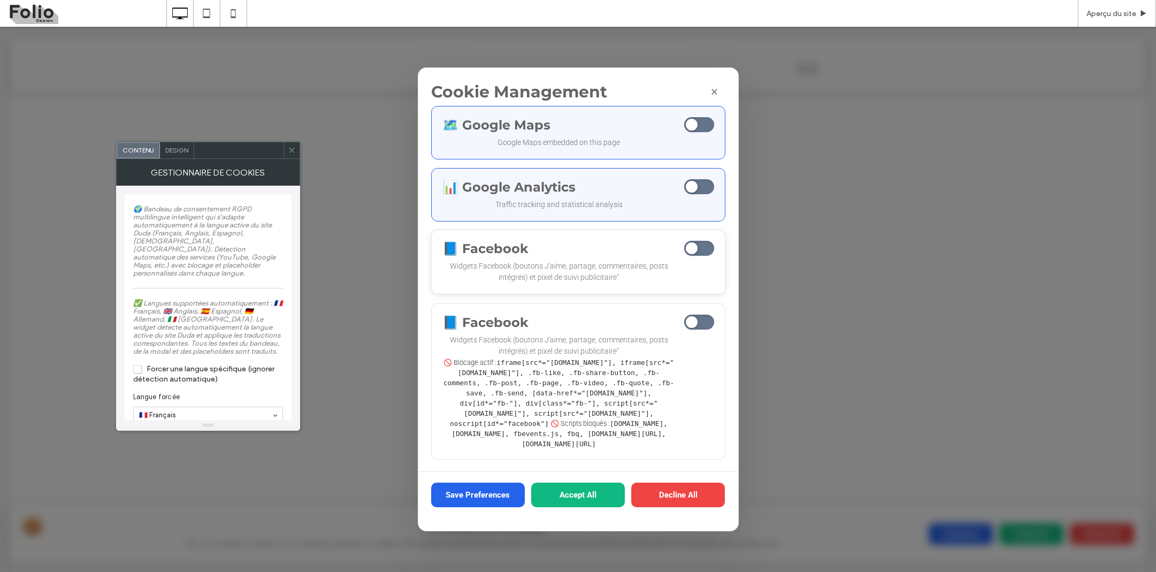
scroll to position [191, 0]
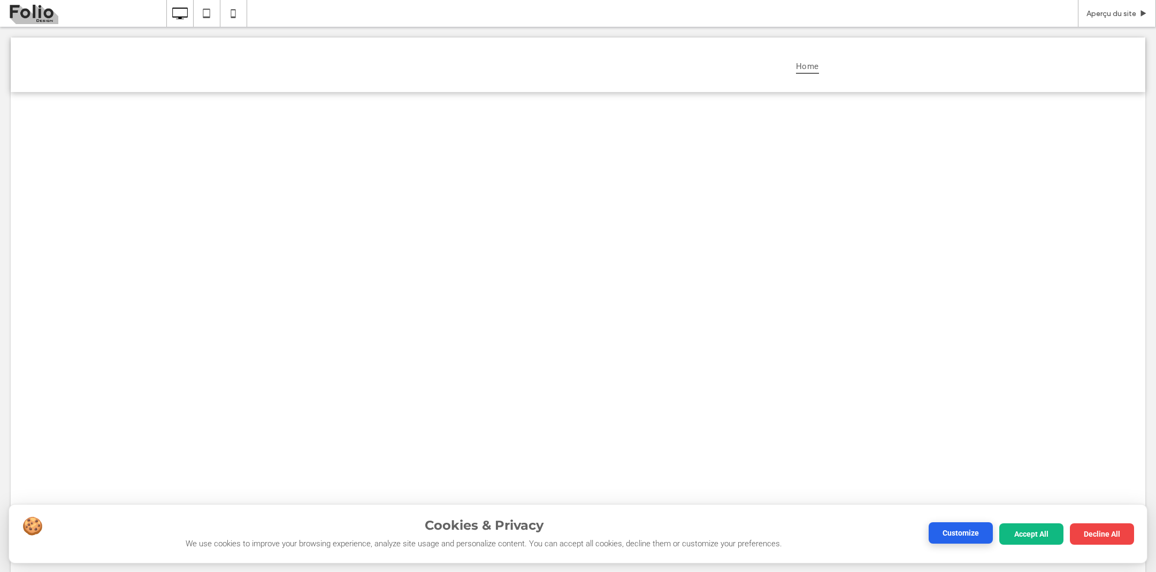
click at [948, 534] on button "Customize" at bounding box center [960, 532] width 64 height 21
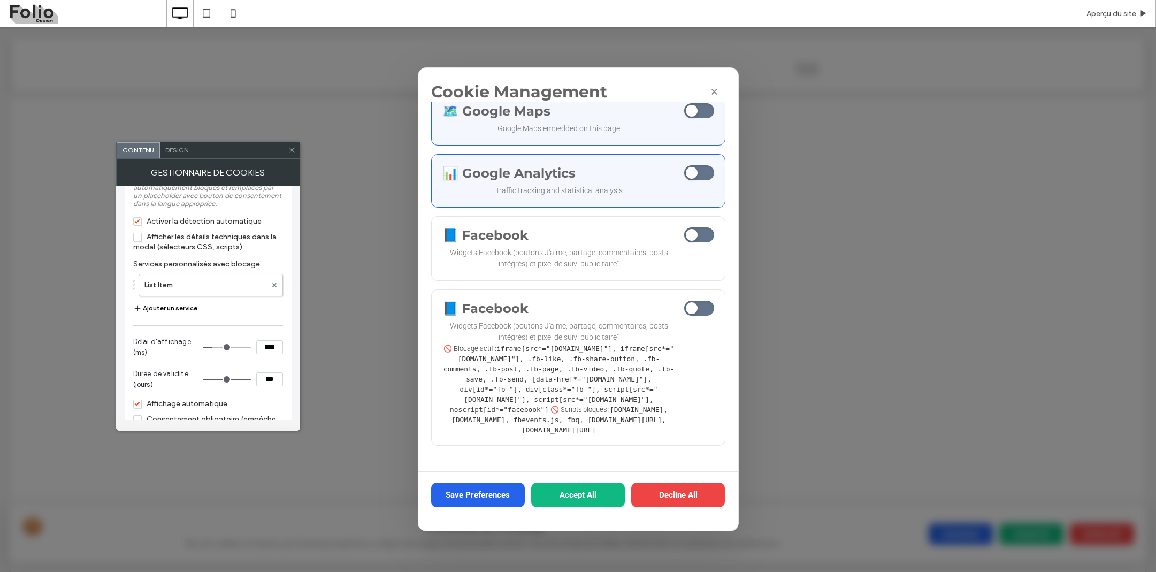
scroll to position [1221, 0]
click at [142, 251] on span "Afficher les détails techniques dans la modal (sélecteurs CSS, scripts)" at bounding box center [204, 241] width 143 height 19
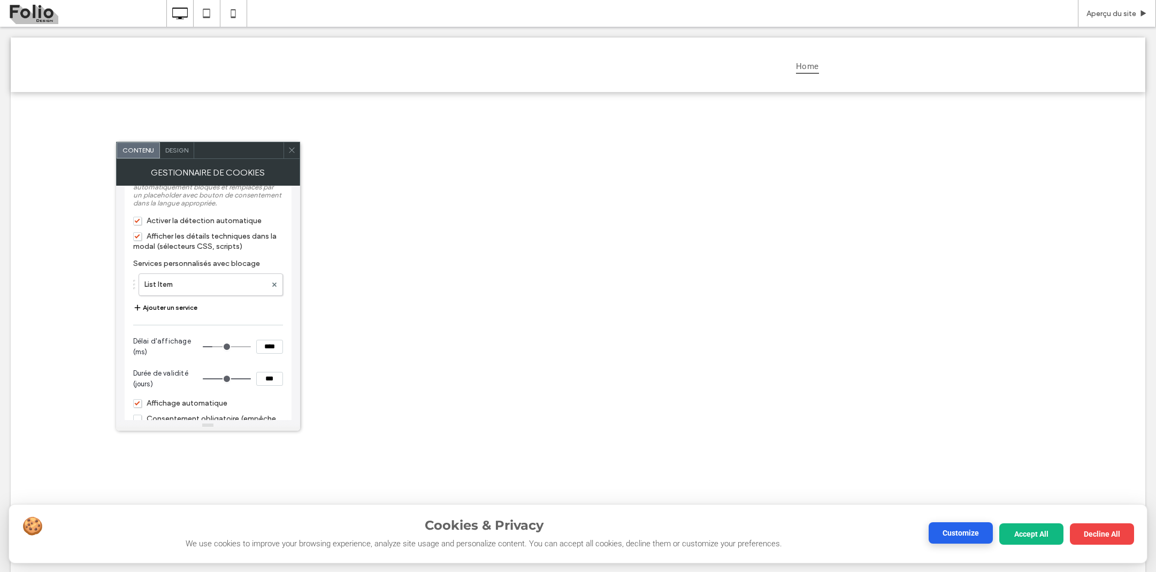
click at [936, 528] on button "Customize" at bounding box center [960, 532] width 64 height 21
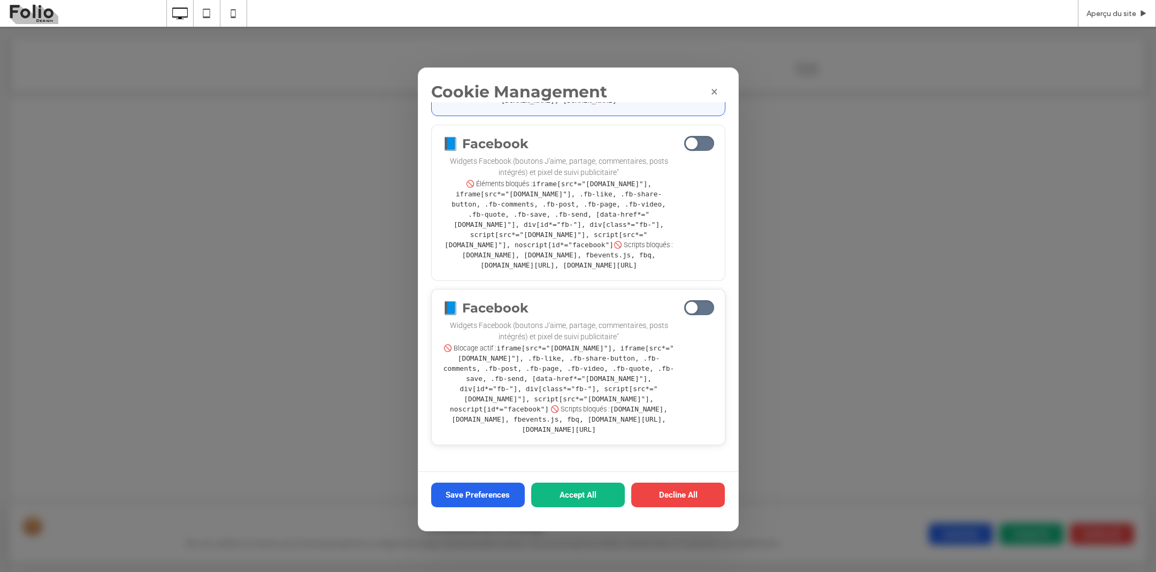
scroll to position [458, 0]
click at [525, 352] on div "📘 Facebook Widgets Facebook (boutons J'aime, partage, commentaires, posts intég…" at bounding box center [558, 367] width 233 height 134
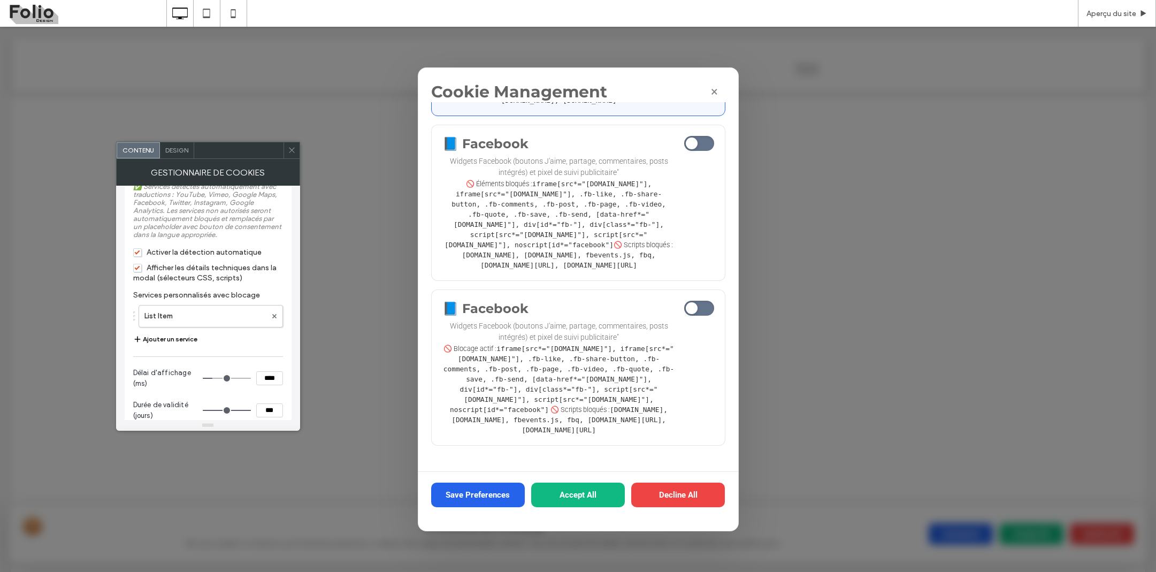
scroll to position [1195, 0]
click at [141, 277] on span "Afficher les détails techniques dans la modal (sélecteurs CSS, scripts)" at bounding box center [204, 267] width 143 height 19
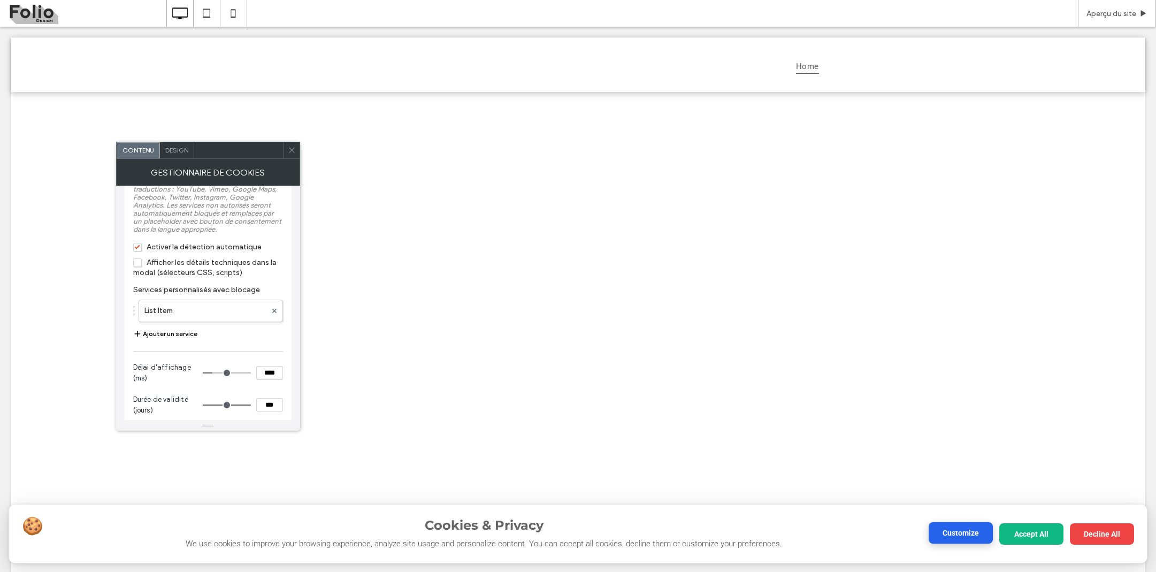
click at [968, 539] on button "Customize" at bounding box center [960, 532] width 64 height 21
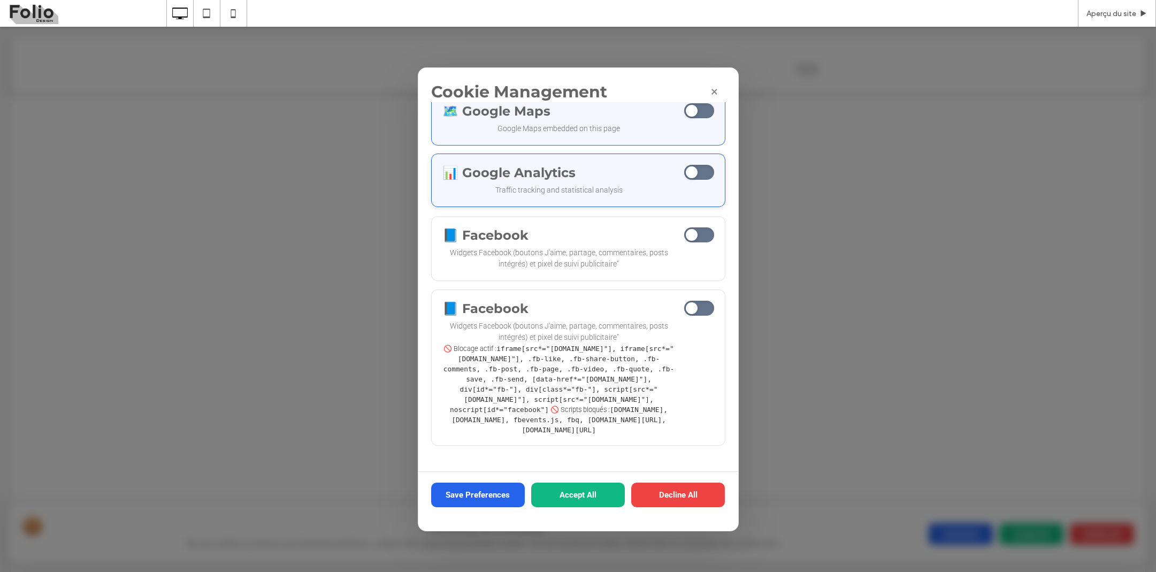
scroll to position [216, 0]
click at [719, 89] on button "×" at bounding box center [715, 92] width 24 height 24
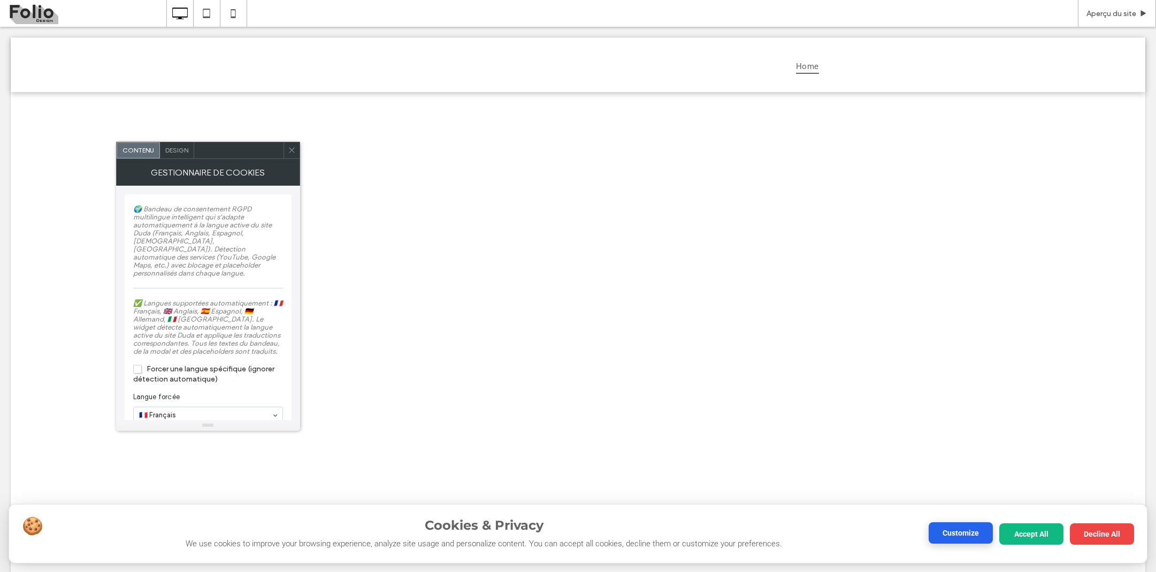
click at [942, 540] on button "Customize" at bounding box center [960, 532] width 64 height 21
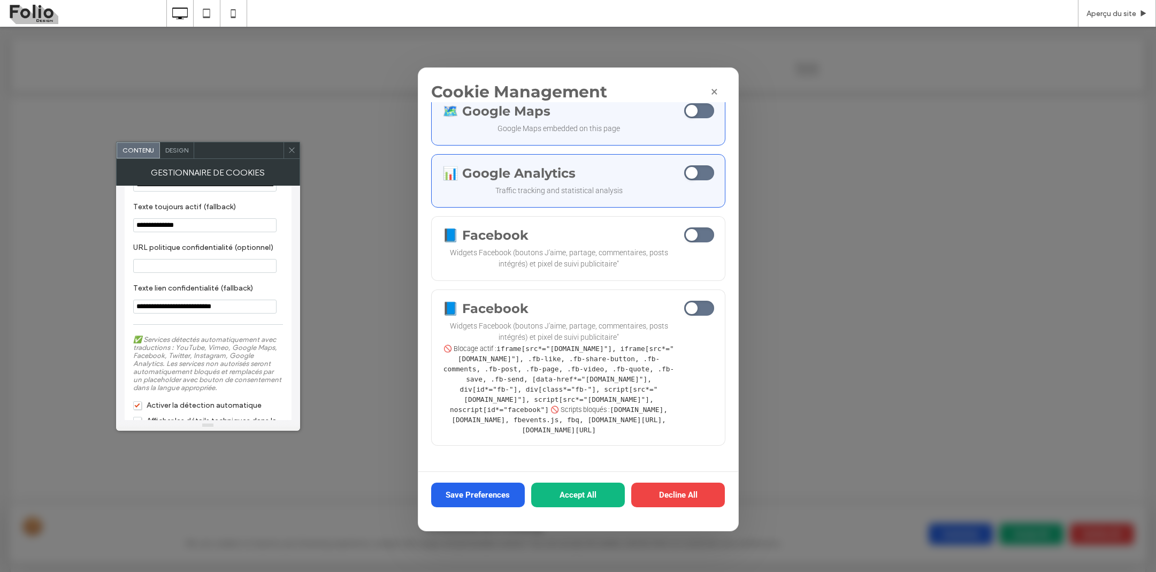
scroll to position [1210, 0]
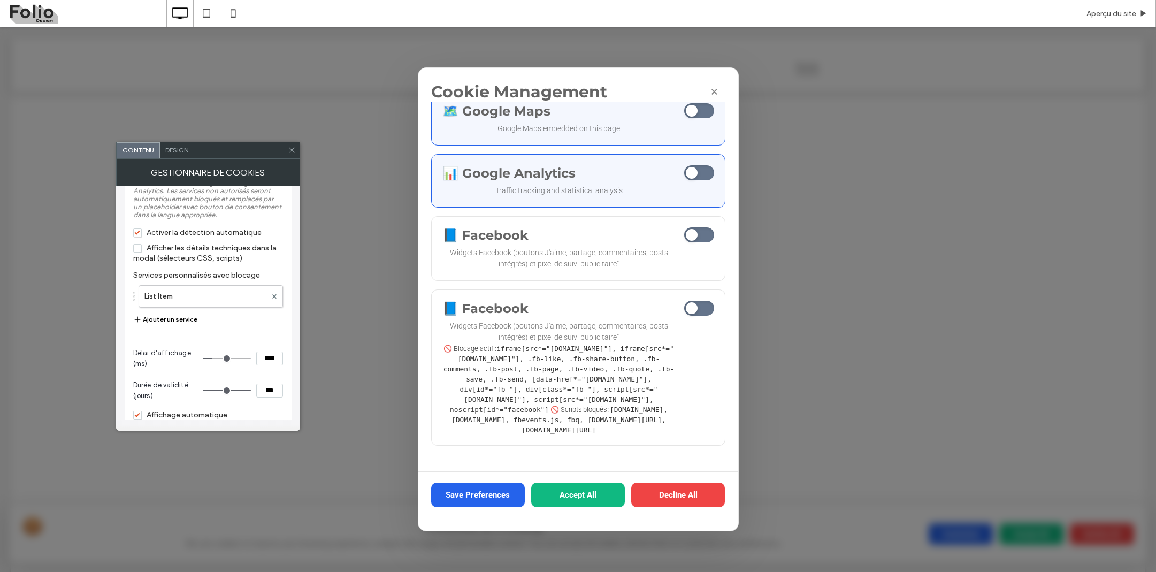
click at [140, 263] on span "Afficher les détails techniques dans la modal (sélecteurs CSS, scripts)" at bounding box center [204, 252] width 143 height 19
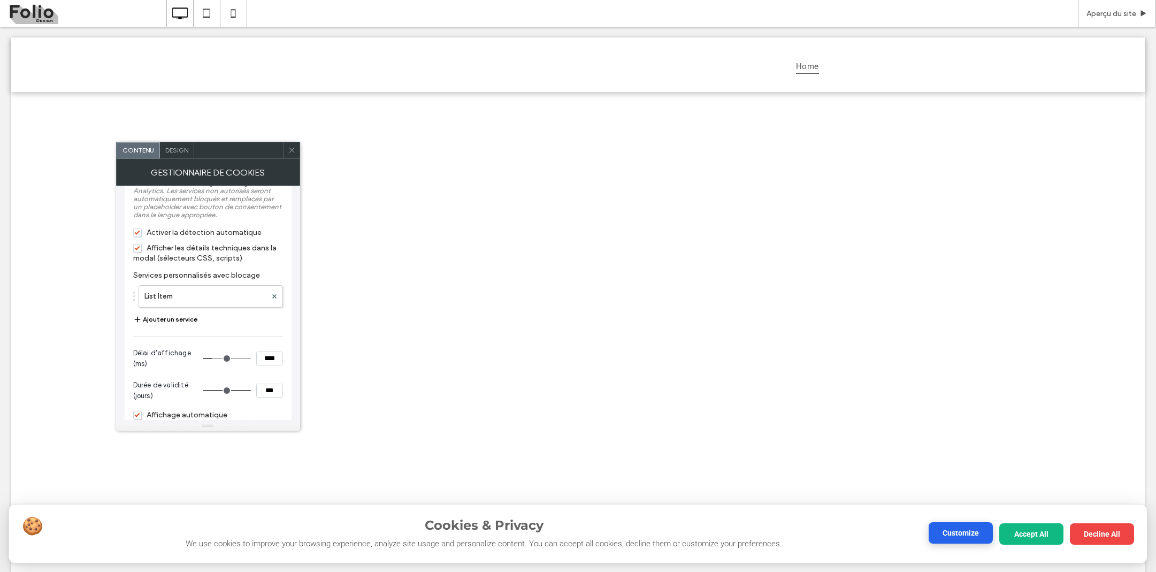
click at [959, 535] on button "Customize" at bounding box center [960, 532] width 64 height 21
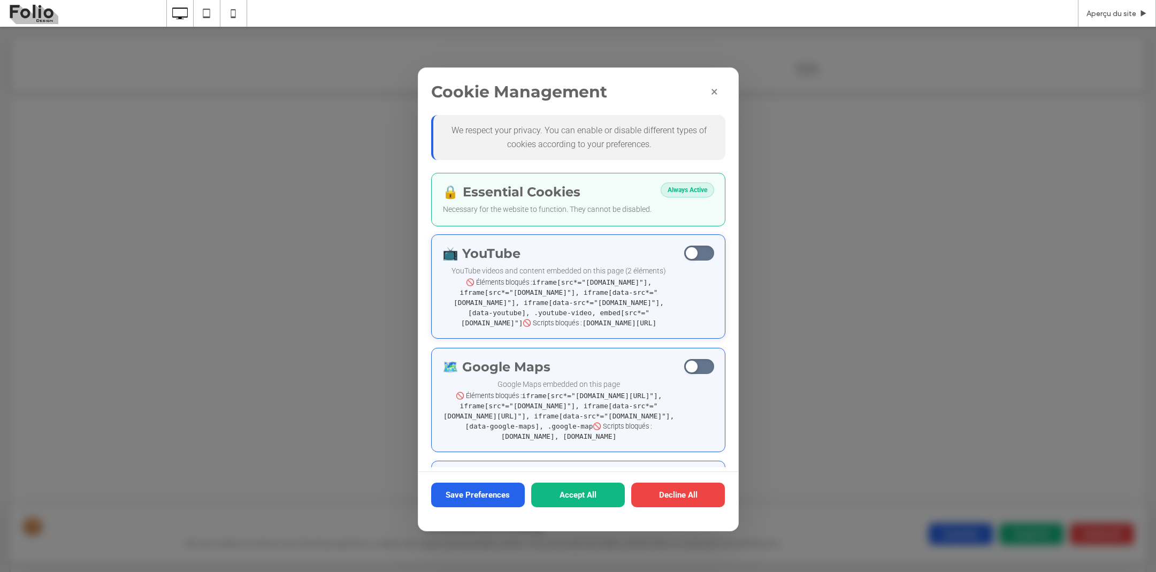
click at [506, 318] on code "iframe[src*="youtube.com"], iframe[src*="youtu.be"], iframe[data-src*="youtube.…" at bounding box center [558, 302] width 210 height 49
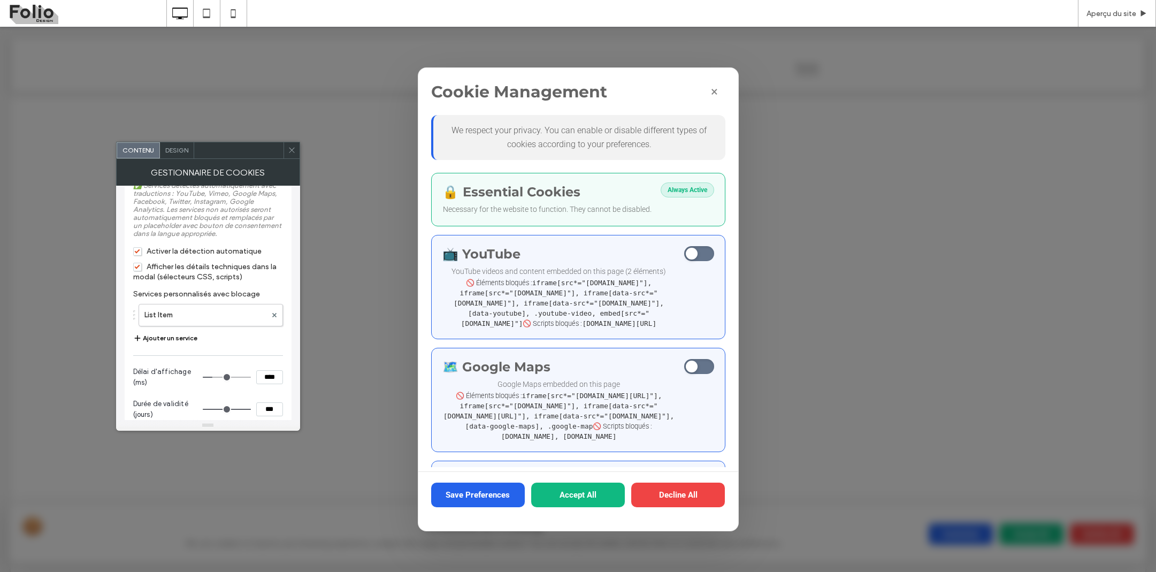
scroll to position [1192, 0]
click at [140, 279] on span "Afficher les détails techniques dans la modal (sélecteurs CSS, scripts)" at bounding box center [204, 269] width 143 height 19
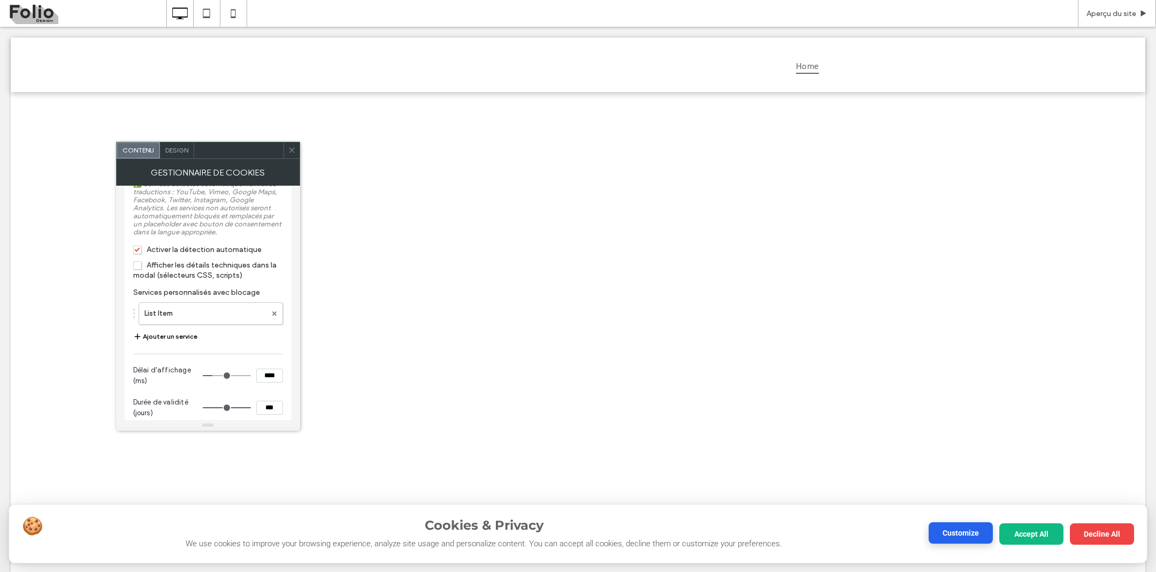
click at [980, 536] on button "Customize" at bounding box center [960, 532] width 64 height 21
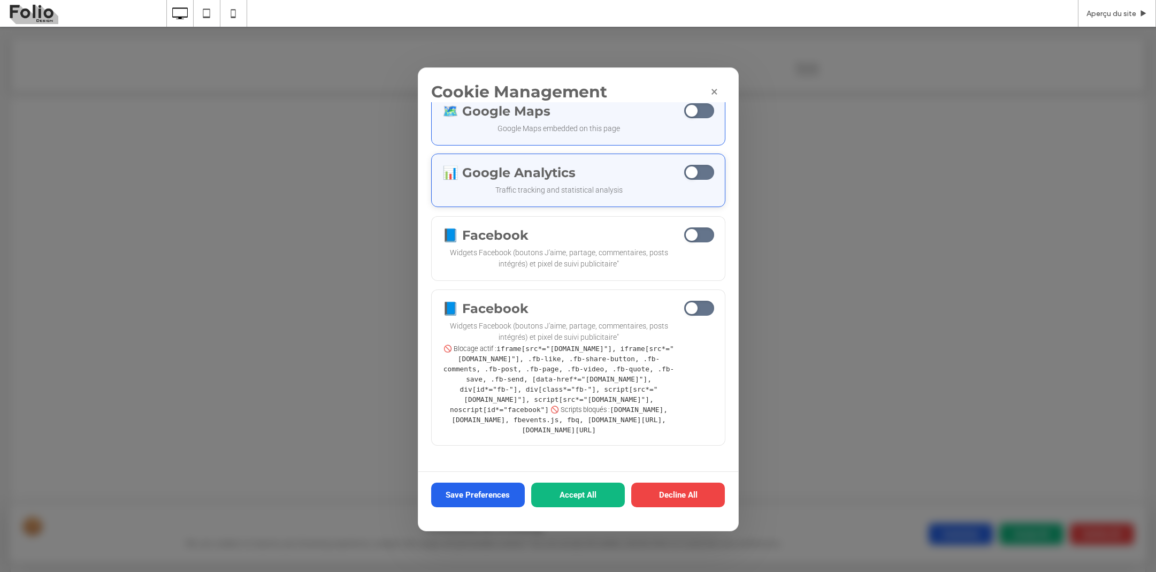
scroll to position [216, 0]
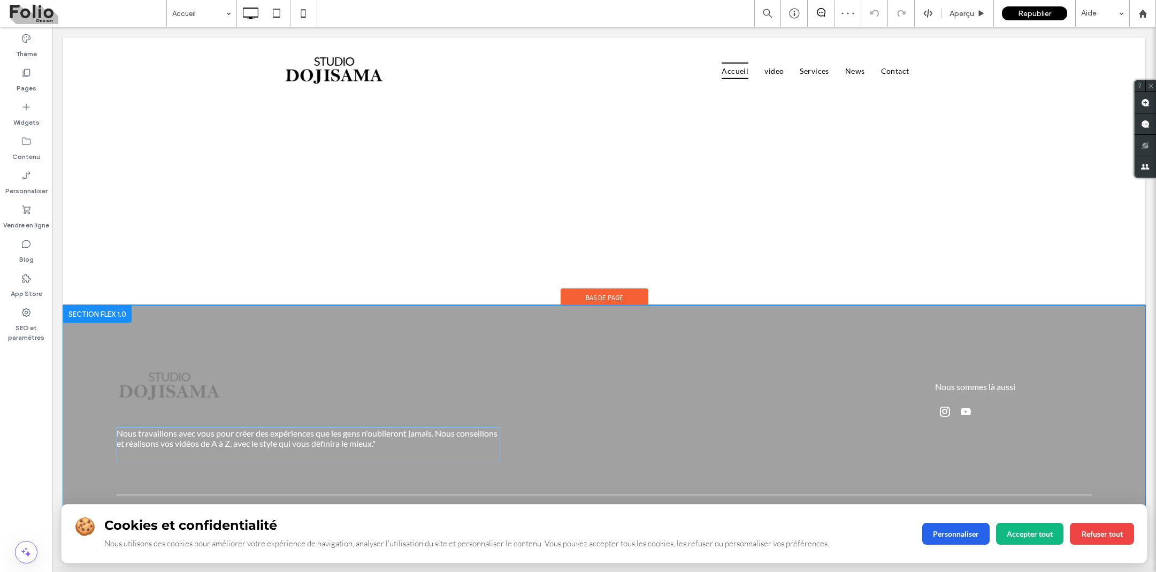
scroll to position [3157, 0]
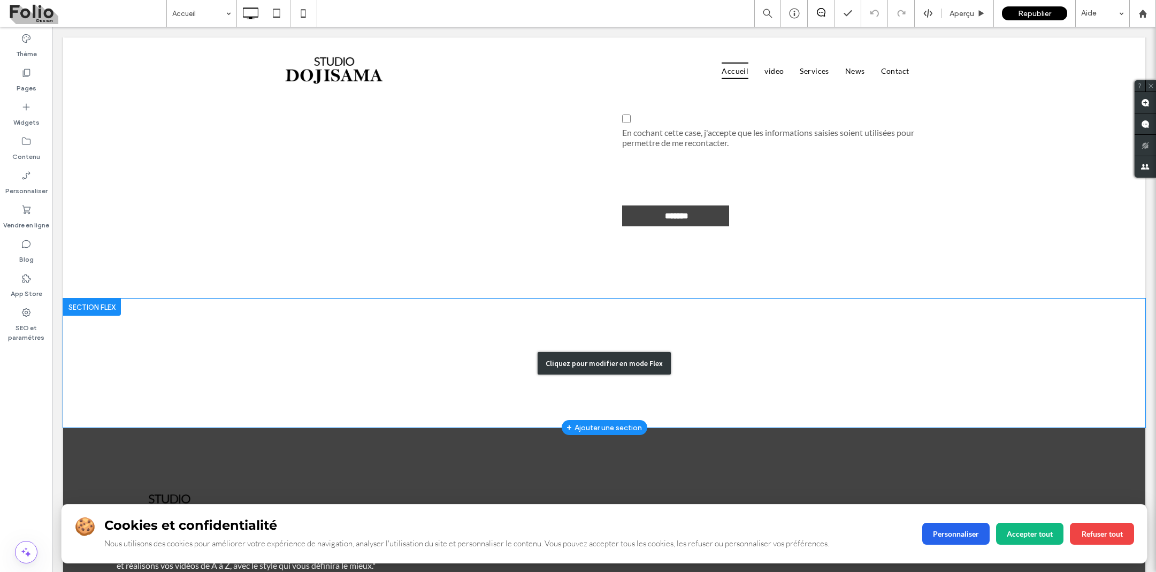
click at [350, 366] on div "Cliquez pour modifier en mode Flex" at bounding box center [604, 362] width 1082 height 129
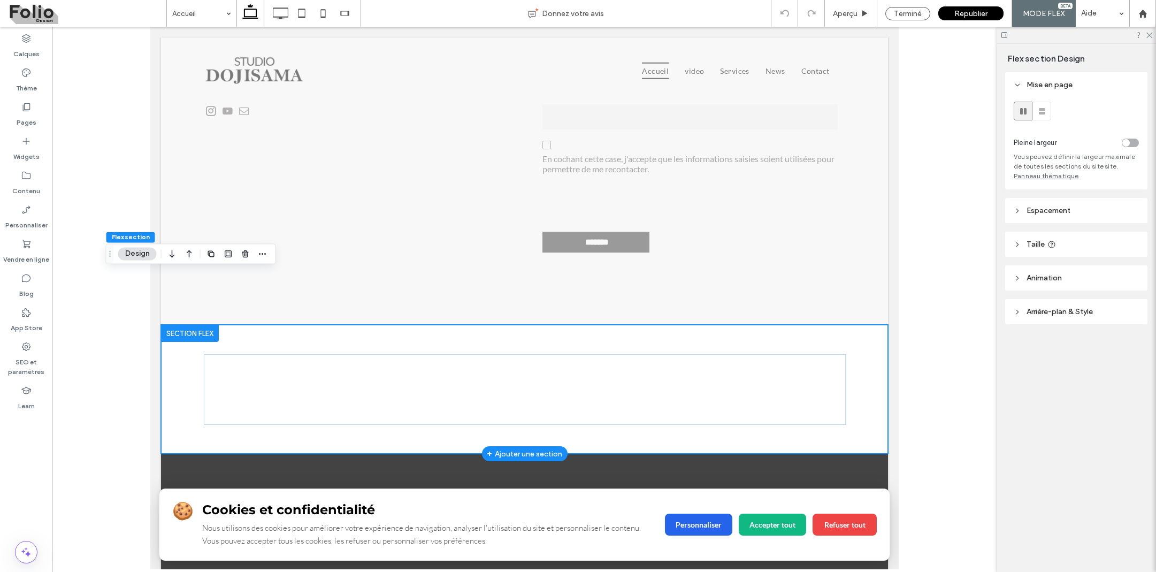
scroll to position [3322, 0]
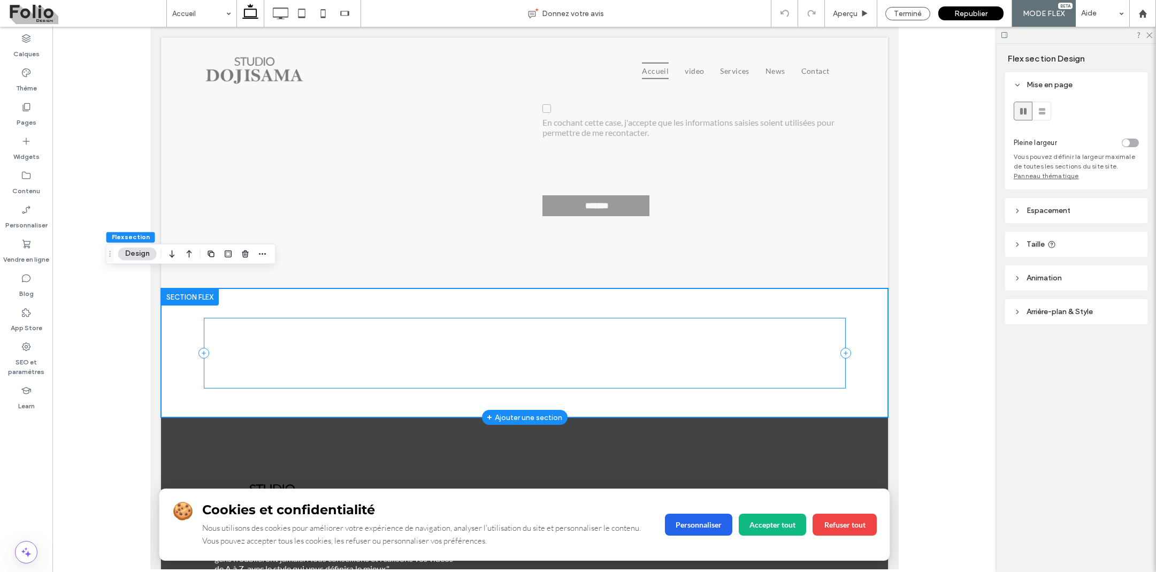
click at [282, 329] on div "🍪 Cookies et confidentialité Nous utilisons des cookies pour améliorer votre ex…" at bounding box center [525, 353] width 642 height 71
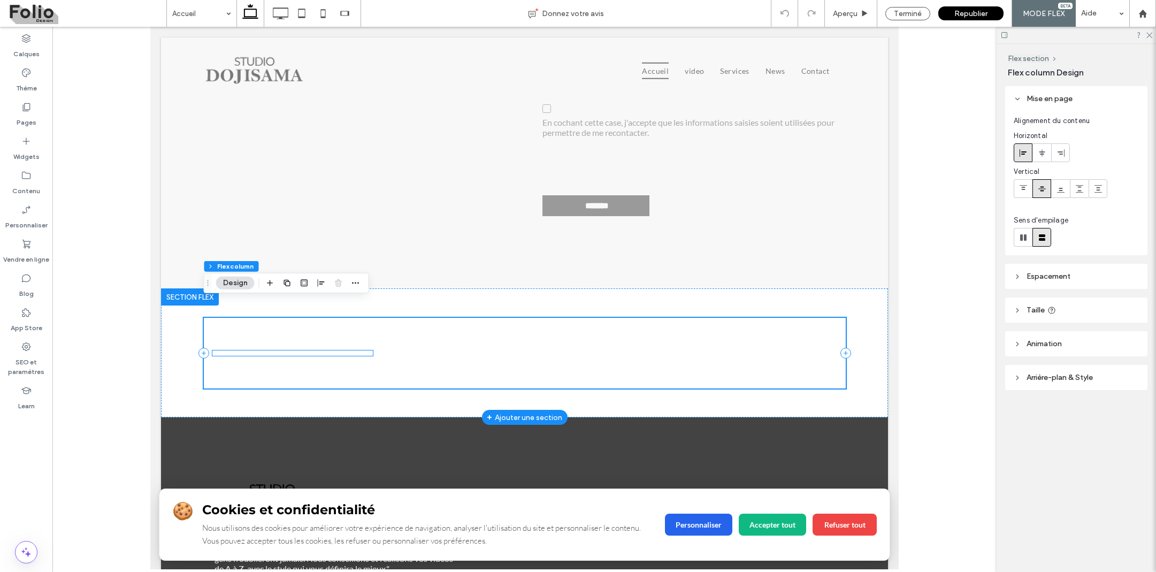
click at [285, 350] on div "🍪 Cookies et confidentialité Nous utilisons des cookies pour améliorer votre ex…" at bounding box center [292, 352] width 160 height 5
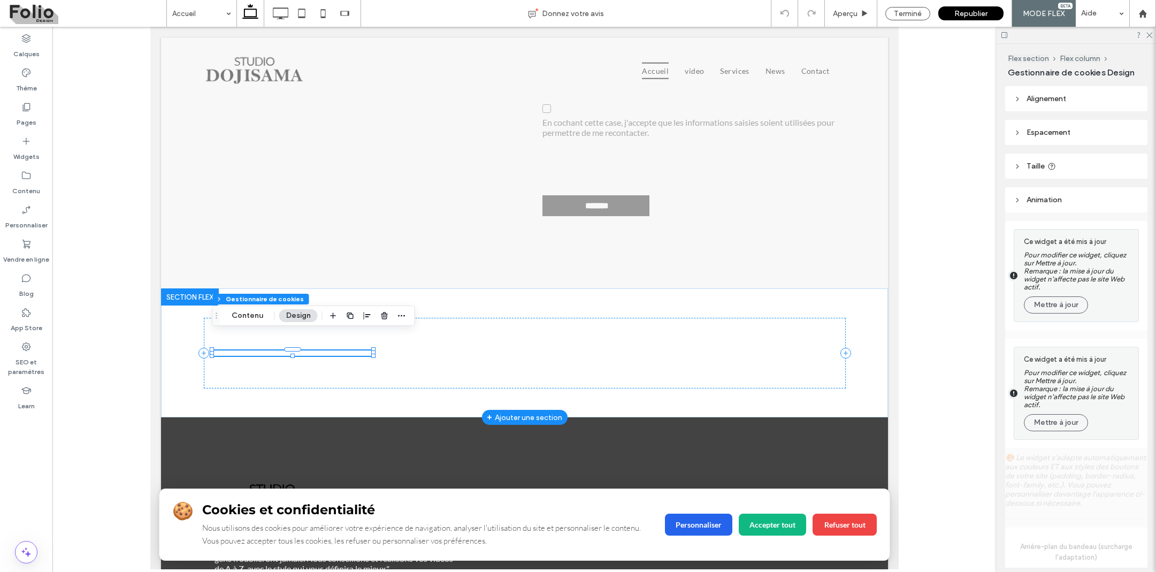
type input "**"
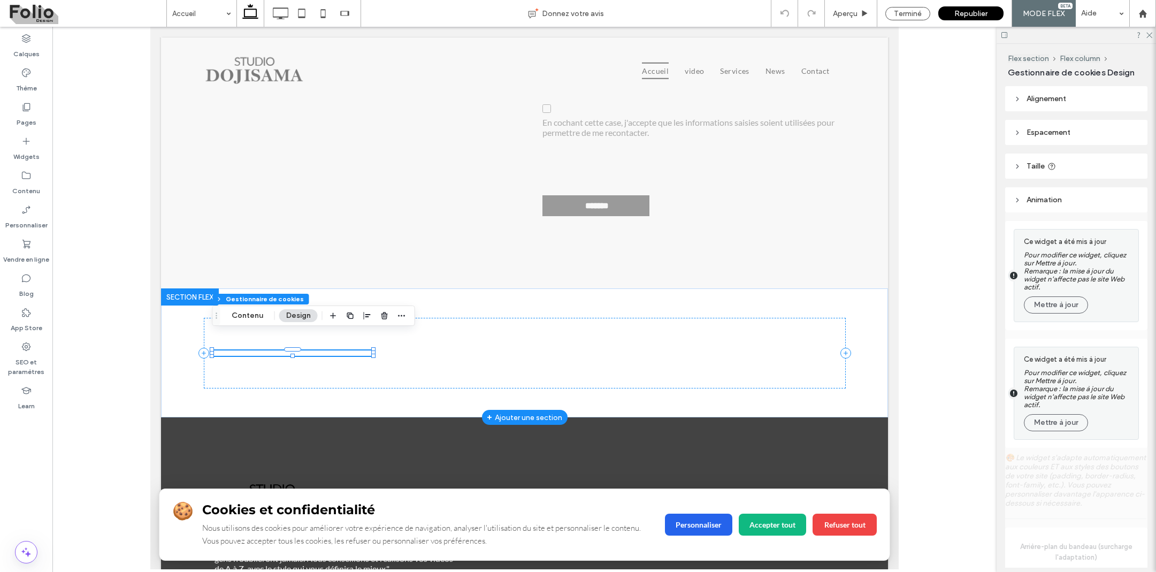
type input "**"
click at [1067, 304] on button "Mettre à jour" at bounding box center [1055, 304] width 64 height 17
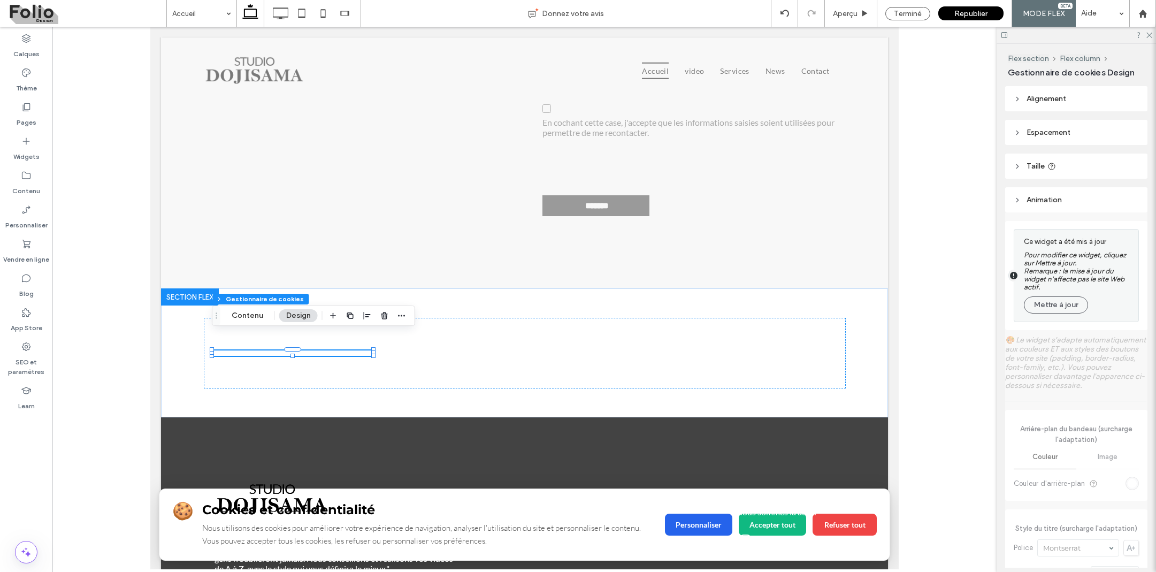
click at [1067, 304] on button "Mettre à jour" at bounding box center [1055, 304] width 64 height 17
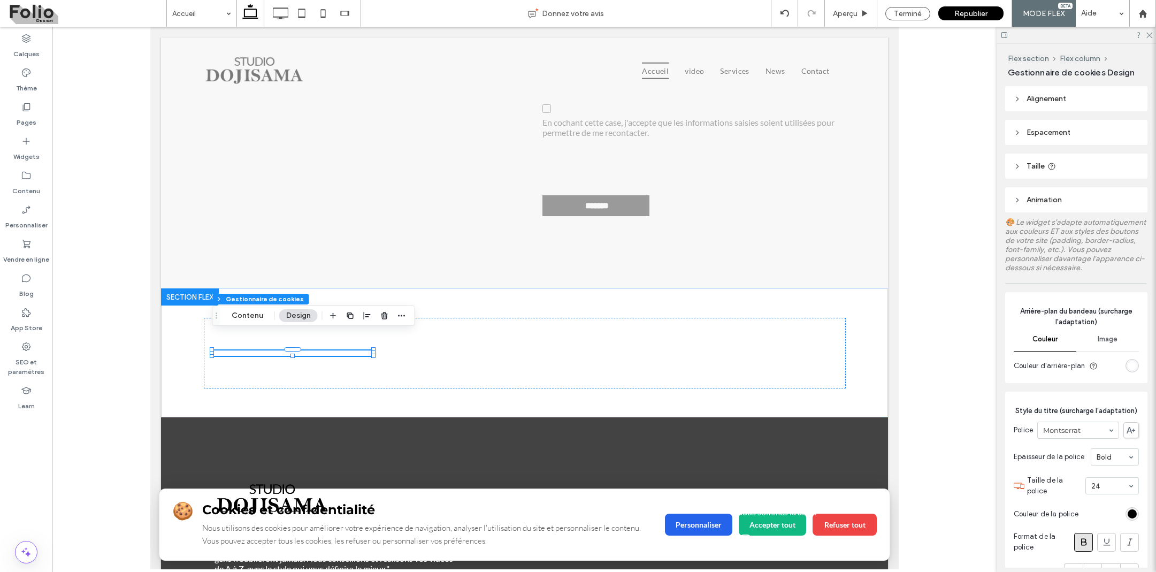
scroll to position [0, 0]
click at [978, 21] on div "Republier" at bounding box center [970, 13] width 65 height 27
click at [979, 10] on span "Republier" at bounding box center [970, 13] width 33 height 9
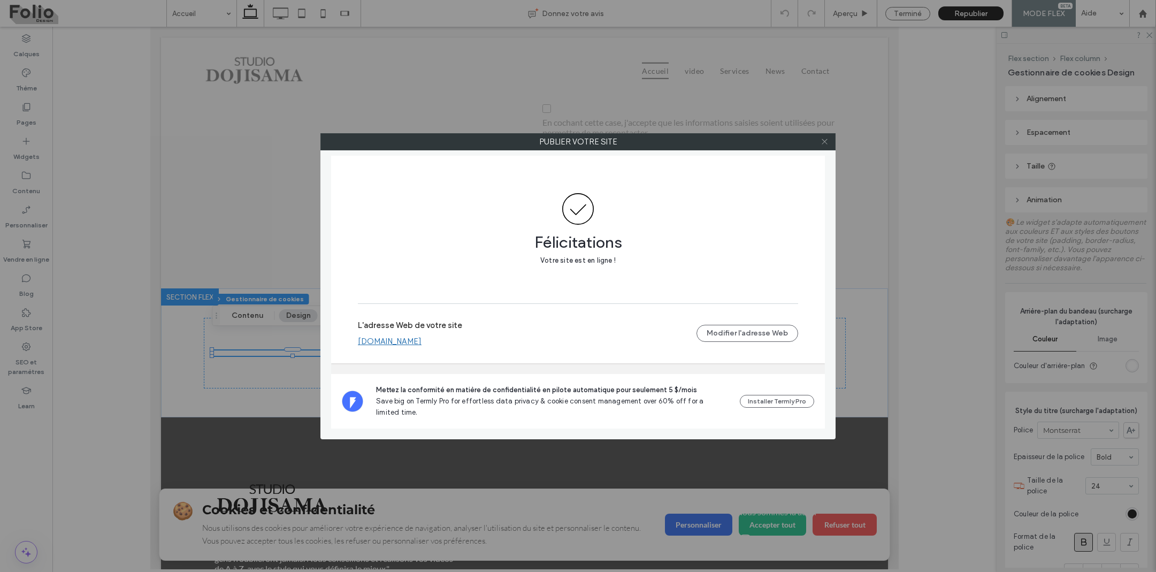
click at [825, 138] on icon at bounding box center [824, 141] width 8 height 8
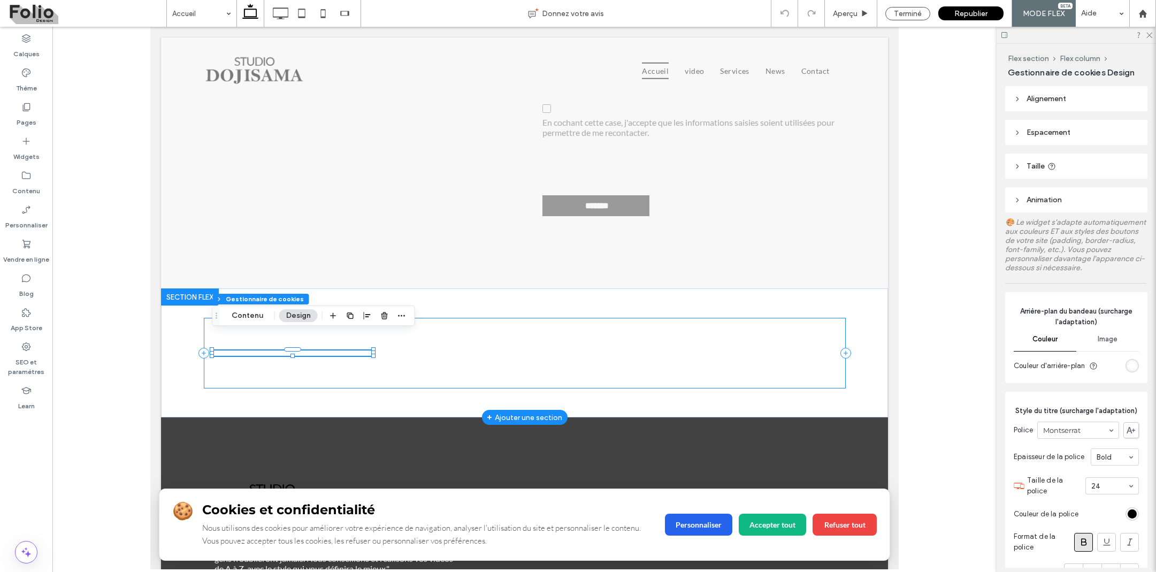
click at [249, 341] on div "🍪 Cookies et confidentialité Nous utilisons des cookies pour améliorer votre ex…" at bounding box center [525, 353] width 642 height 71
click at [249, 352] on div "🍪 Cookies et confidentialité Nous utilisons des cookies pour améliorer votre ex…" at bounding box center [525, 353] width 642 height 71
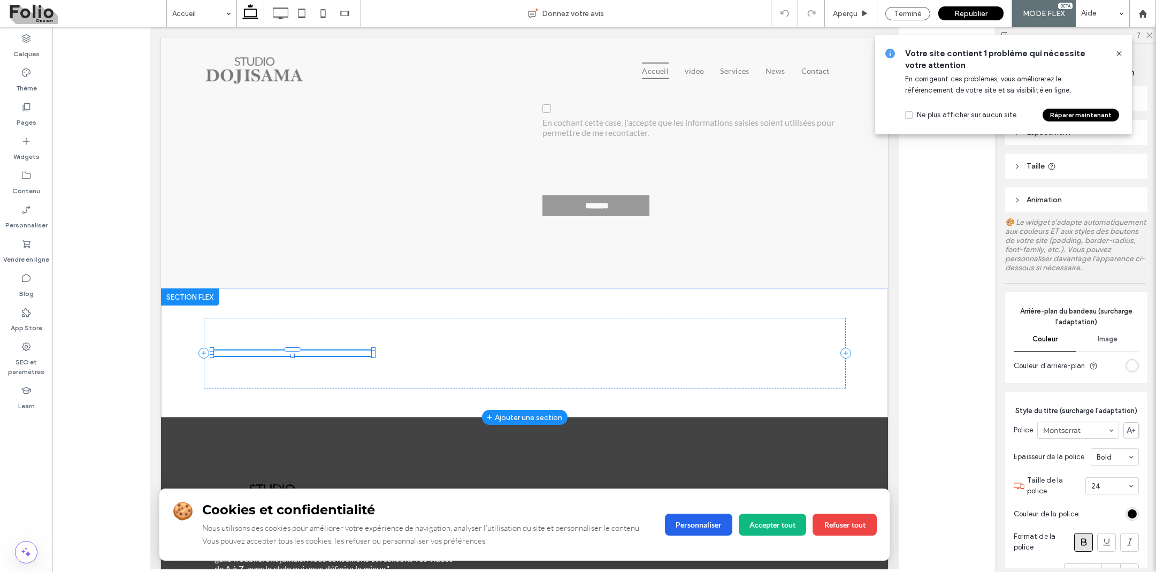
type input "**"
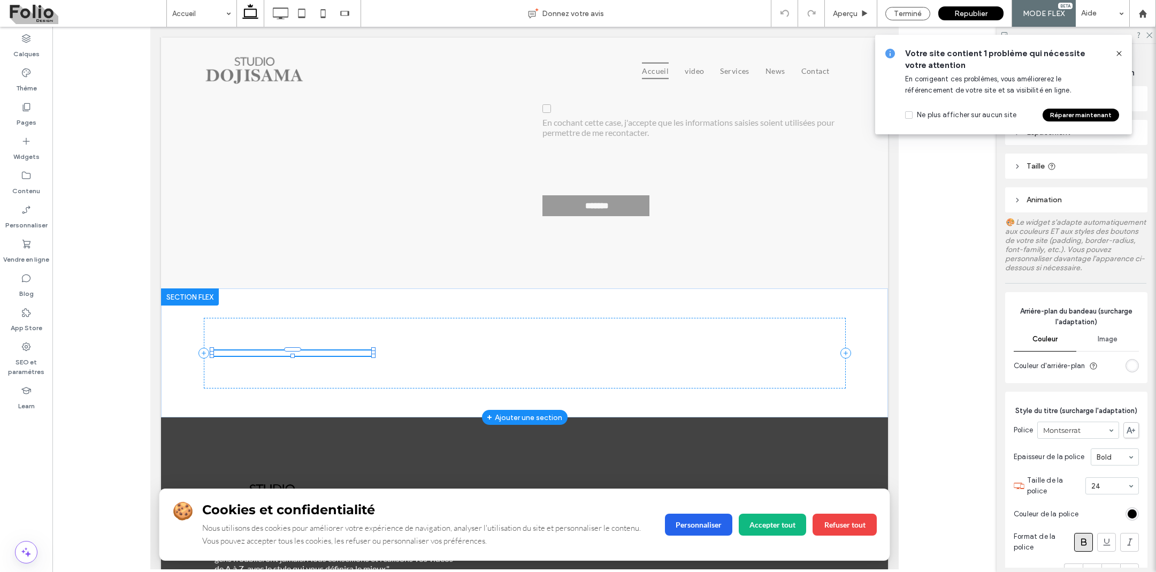
type input "**"
click at [250, 315] on button "Contenu" at bounding box center [247, 315] width 45 height 13
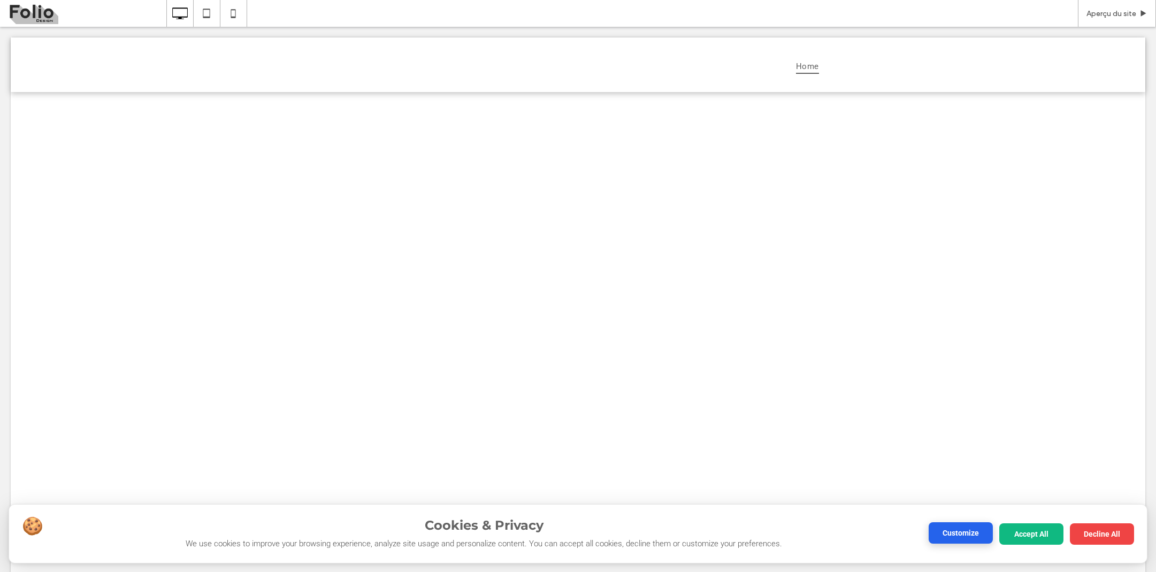
click at [951, 529] on button "Customize" at bounding box center [960, 532] width 64 height 21
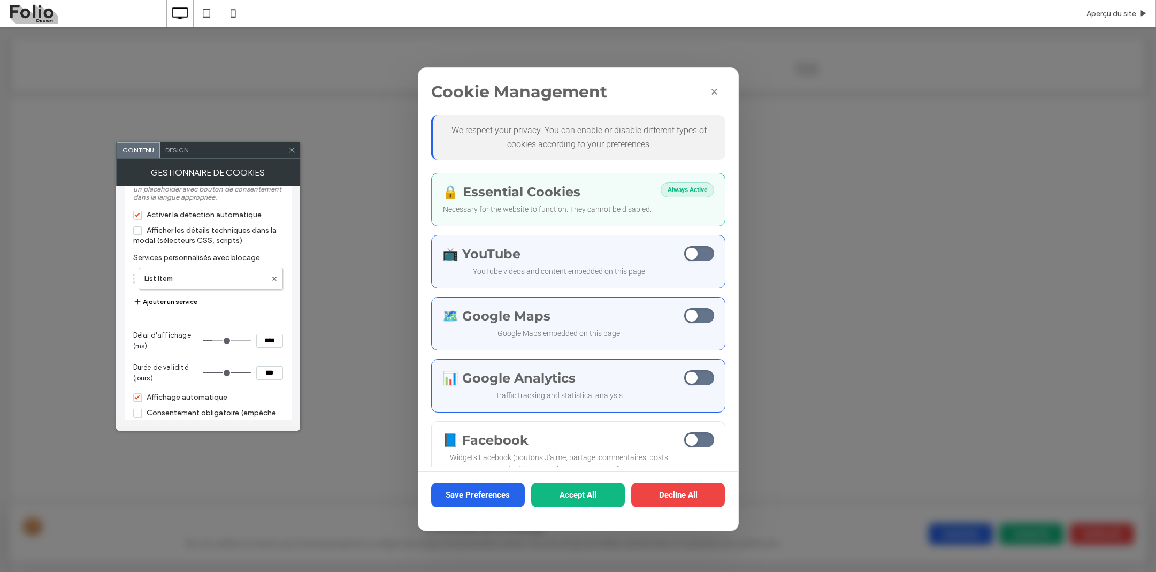
scroll to position [1227, 0]
click at [273, 281] on use at bounding box center [274, 278] width 4 height 4
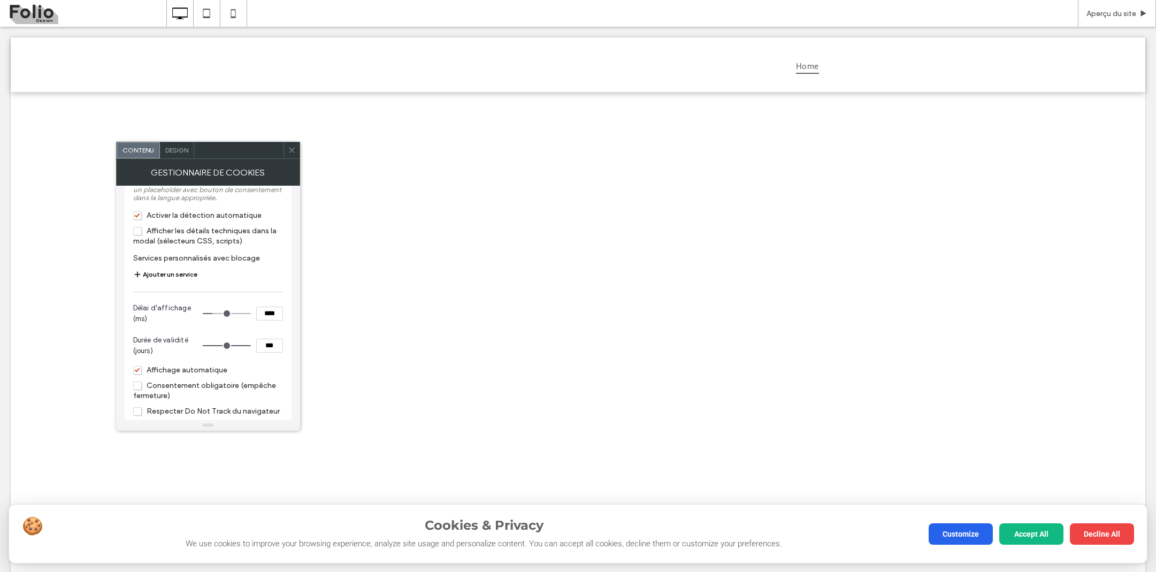
click at [293, 147] on icon at bounding box center [292, 150] width 8 height 8
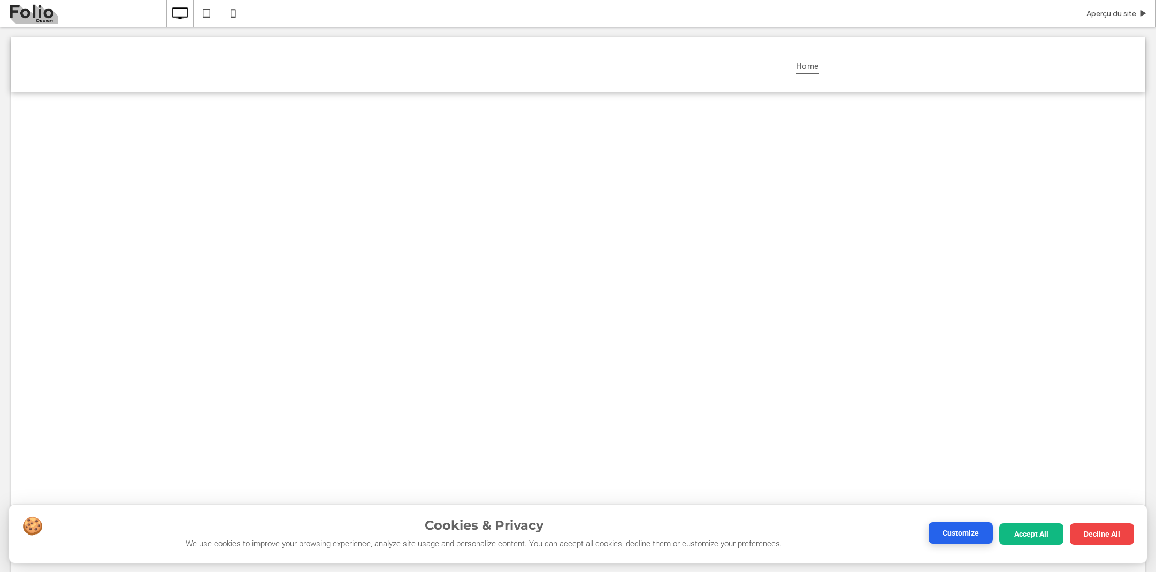
click at [943, 529] on button "Customize" at bounding box center [960, 532] width 64 height 21
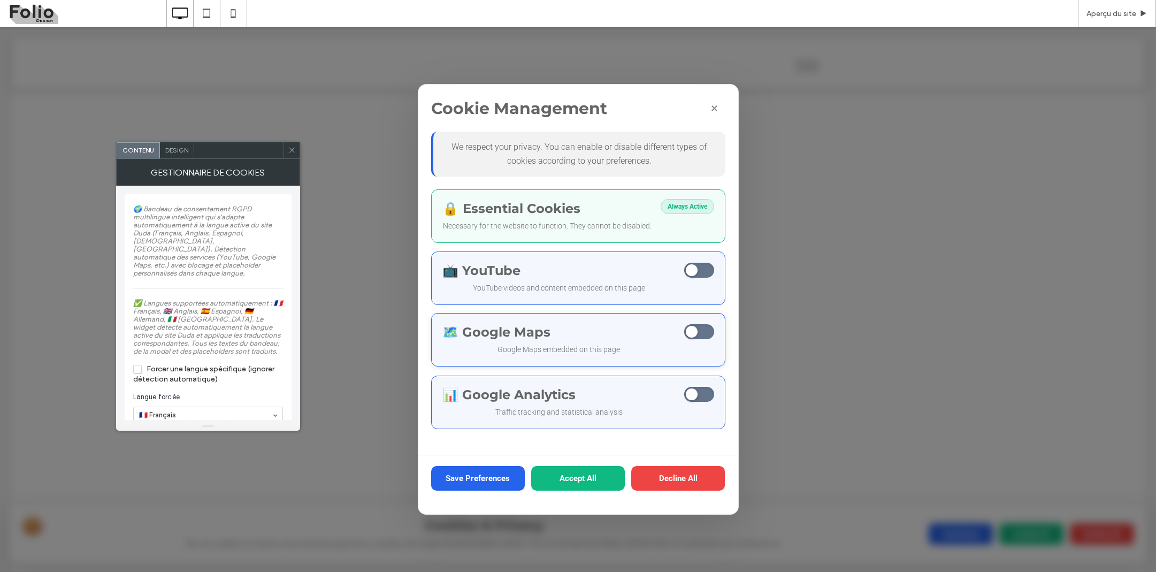
scroll to position [151, 0]
click at [712, 269] on span "Detected Services" at bounding box center [699, 269] width 30 height 15
click at [702, 267] on span "Detected Services" at bounding box center [699, 269] width 30 height 15
click at [714, 103] on button "×" at bounding box center [715, 108] width 24 height 24
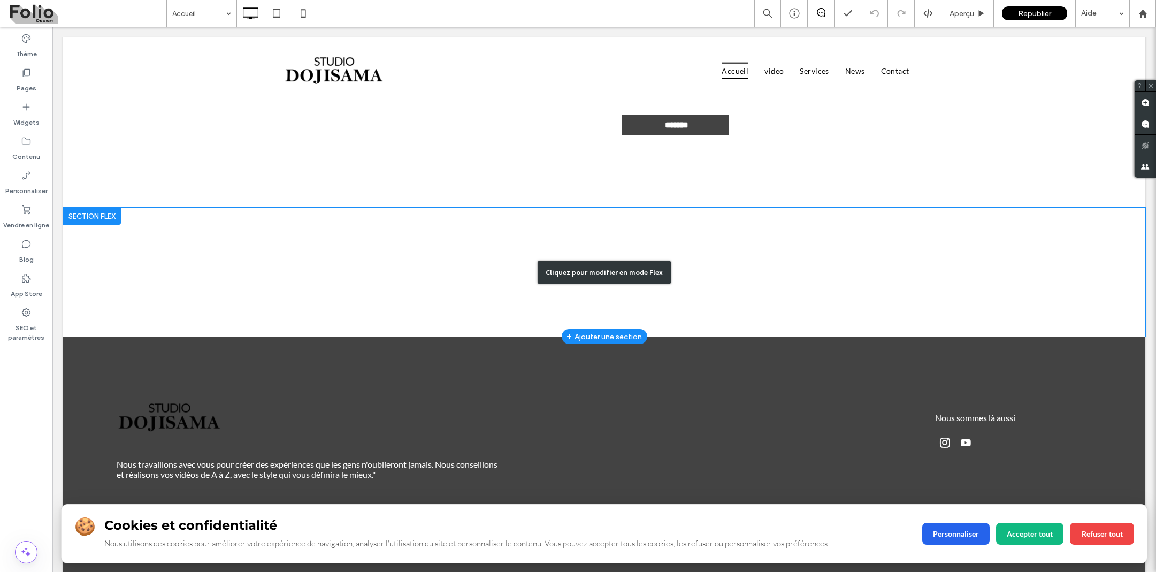
scroll to position [3252, 0]
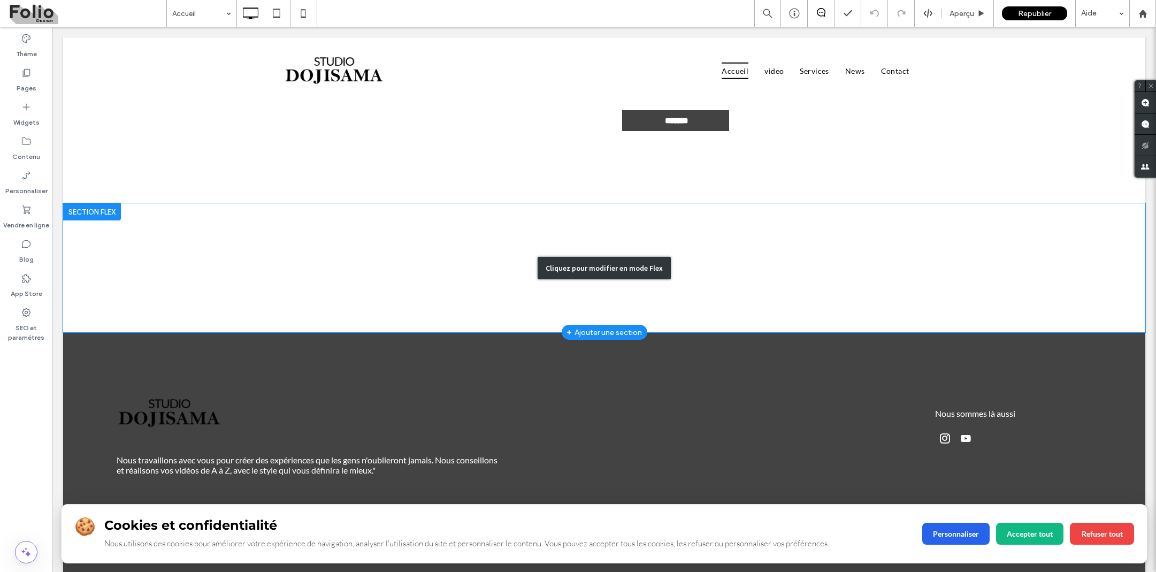
click at [303, 247] on div "Cliquez pour modifier en mode Flex" at bounding box center [604, 267] width 1082 height 129
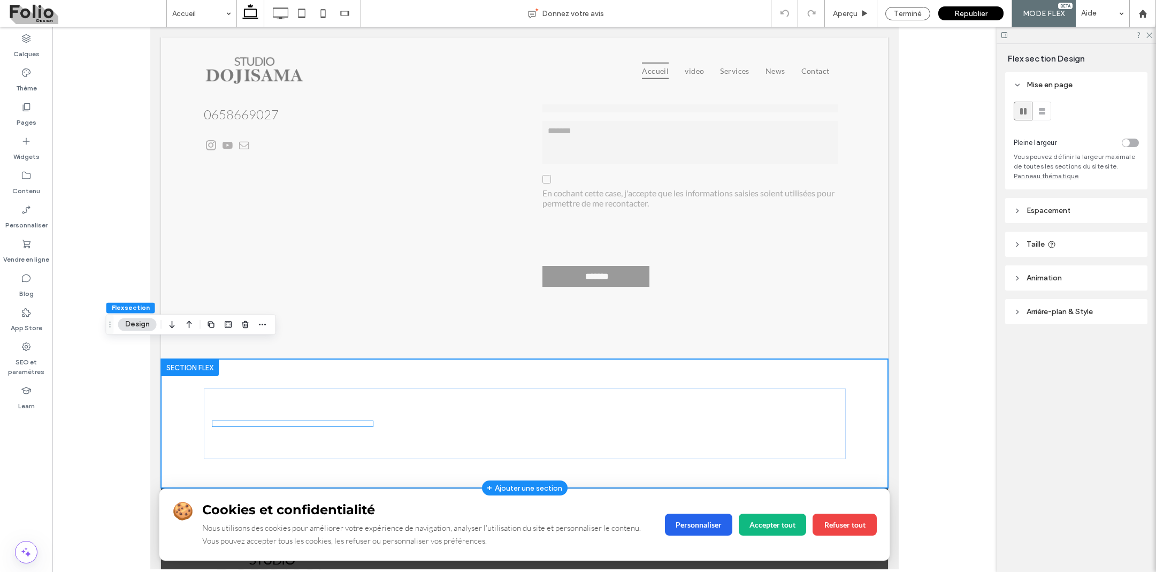
click at [241, 421] on div "🍪 Cookies et confidentialité Nous utilisons des cookies pour améliorer votre ex…" at bounding box center [292, 423] width 160 height 5
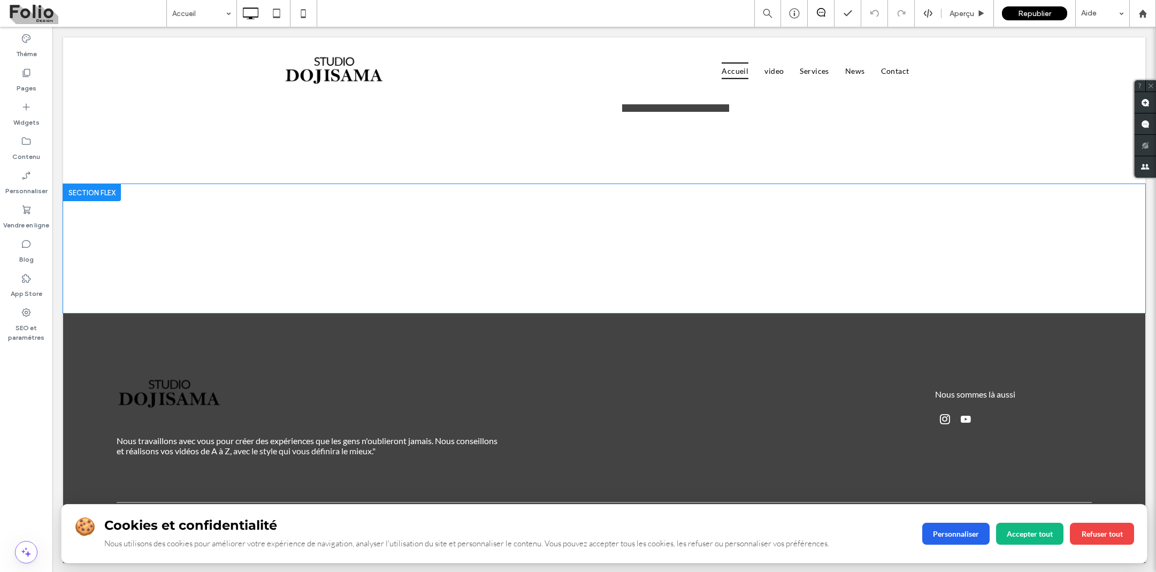
scroll to position [3237, 0]
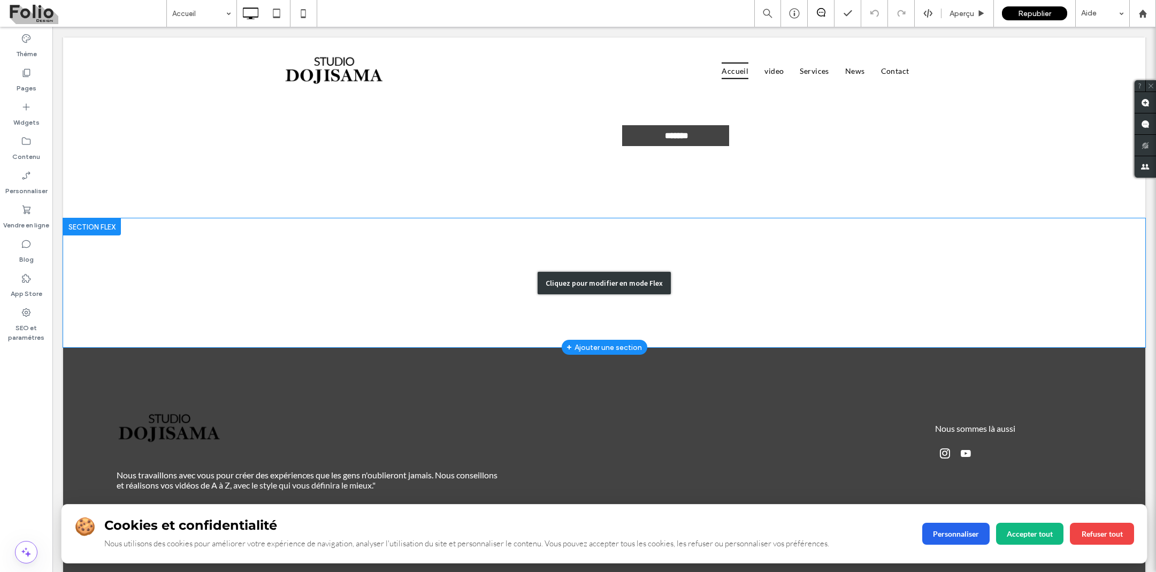
click at [415, 266] on div "Cliquez pour modifier en mode Flex" at bounding box center [604, 282] width 1082 height 129
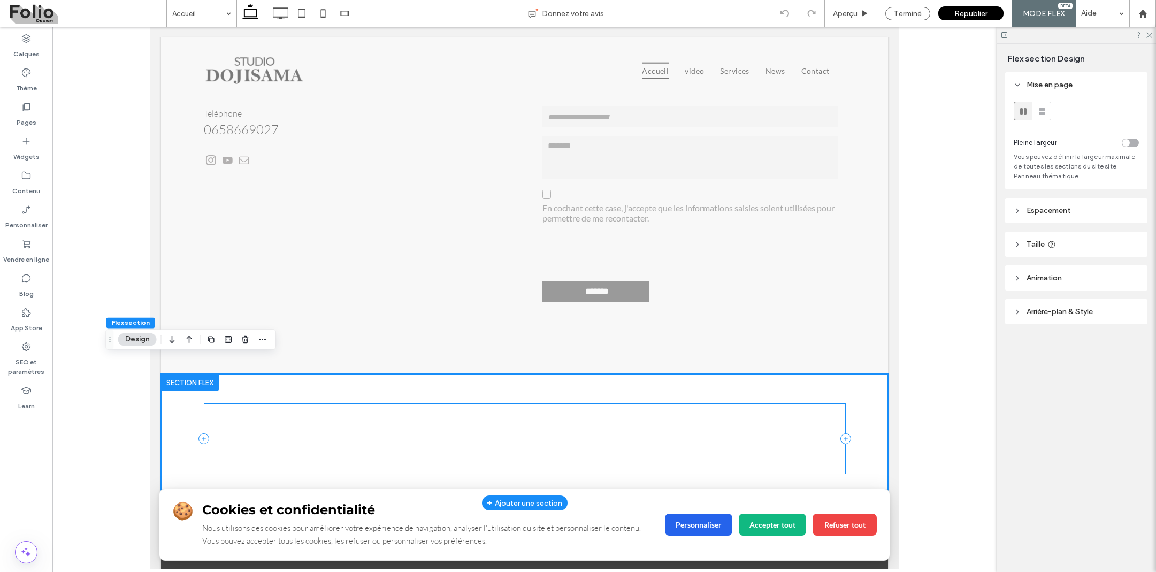
click at [254, 432] on div "🍪 Cookies et confidentialité Nous utilisons des cookies pour améliorer votre ex…" at bounding box center [525, 438] width 642 height 71
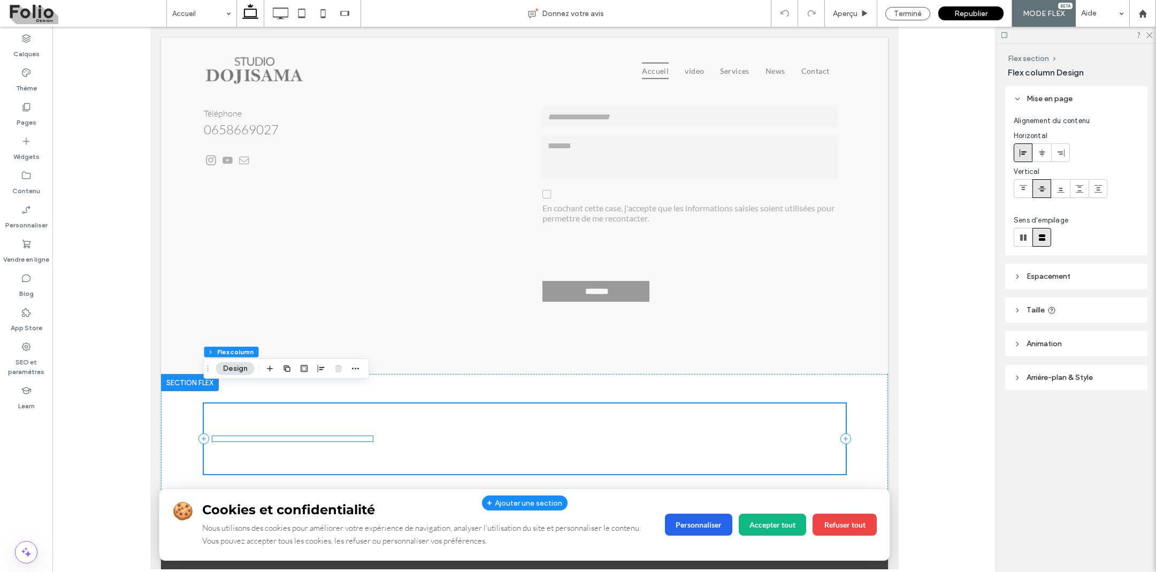
click at [257, 436] on div "🍪 Cookies et confidentialité Nous utilisons des cookies pour améliorer votre ex…" at bounding box center [292, 438] width 160 height 5
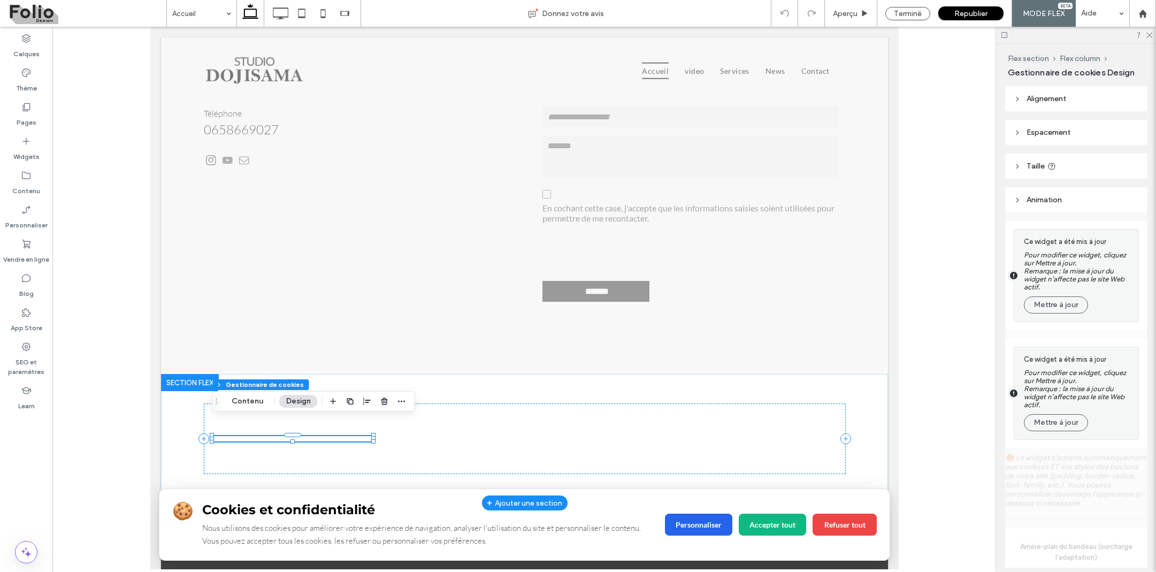
type input "**"
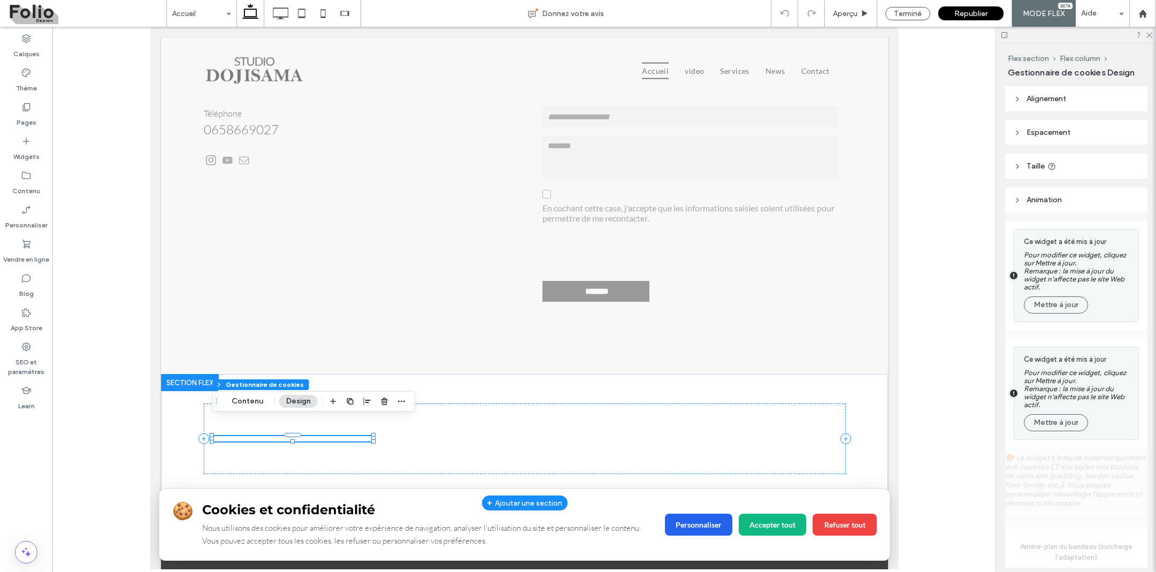
type input "**"
click at [1045, 309] on button "Mettre à jour" at bounding box center [1055, 304] width 64 height 17
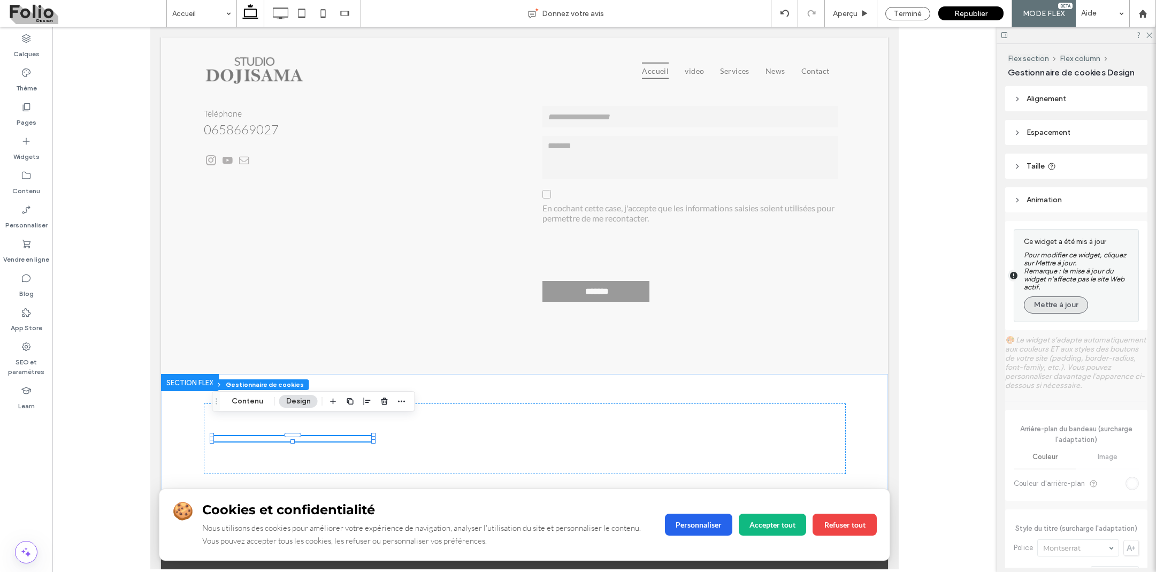
click at [1045, 304] on button "Mettre à jour" at bounding box center [1055, 304] width 64 height 17
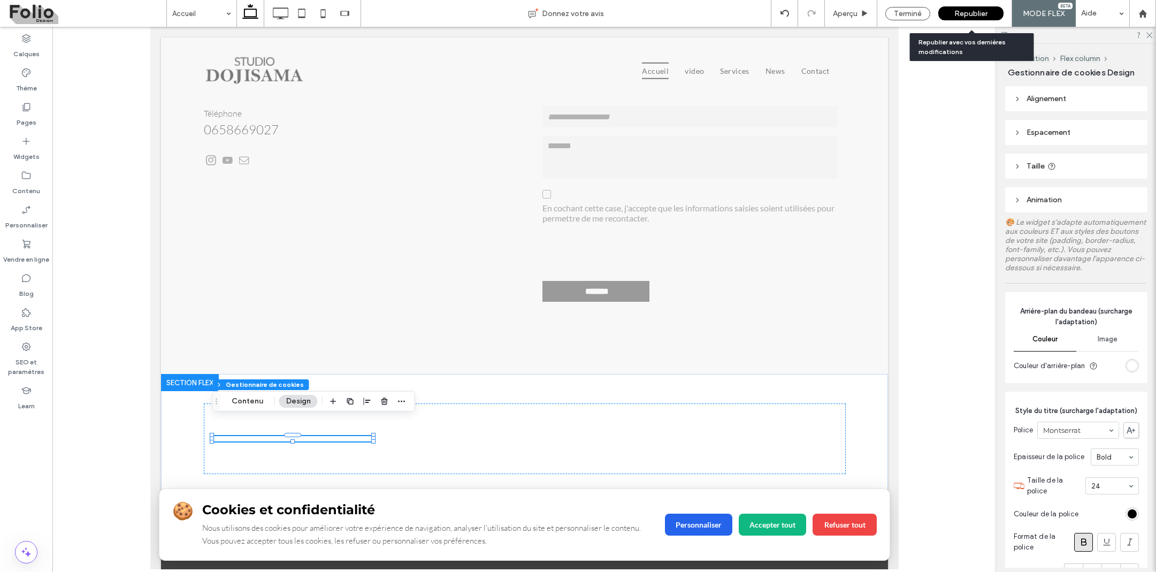
click at [965, 15] on span "Republier" at bounding box center [970, 13] width 33 height 9
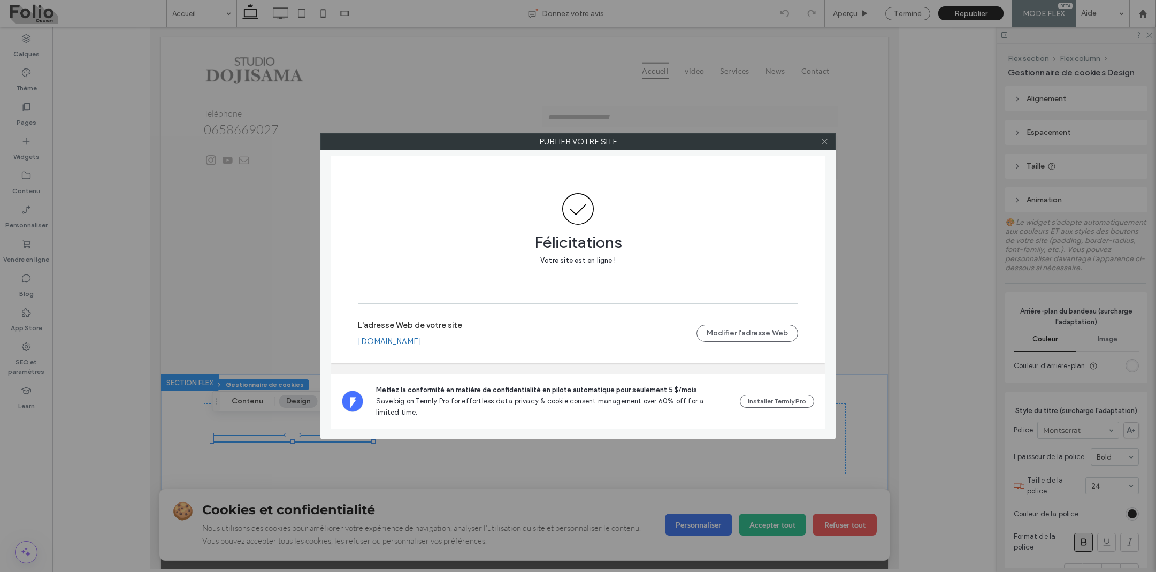
click at [821, 147] on span at bounding box center [824, 142] width 8 height 16
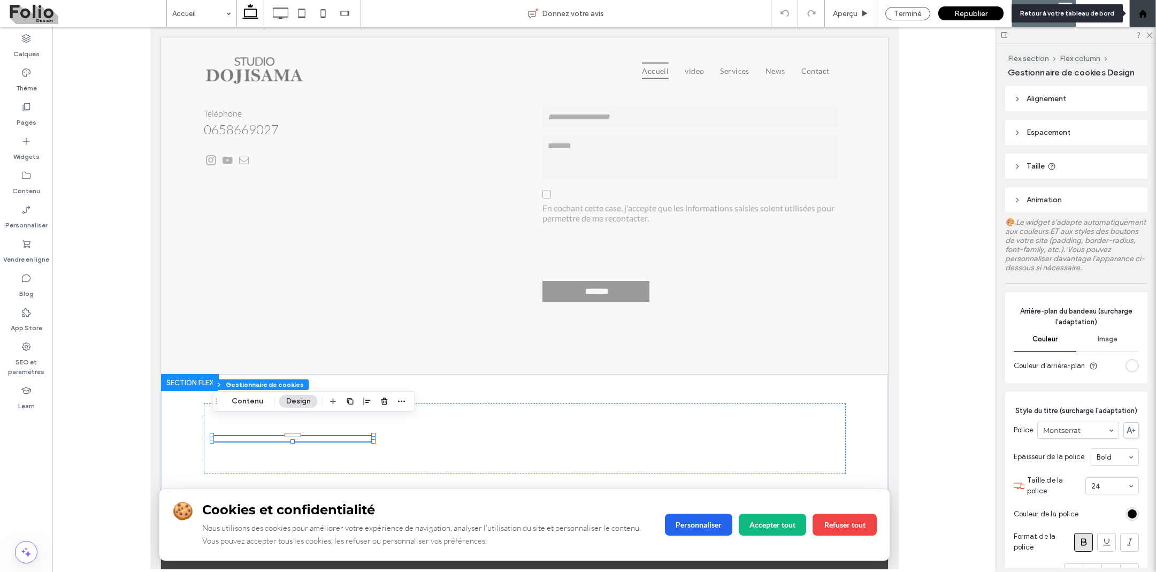
click at [1150, 16] on div at bounding box center [1142, 13] width 26 height 9
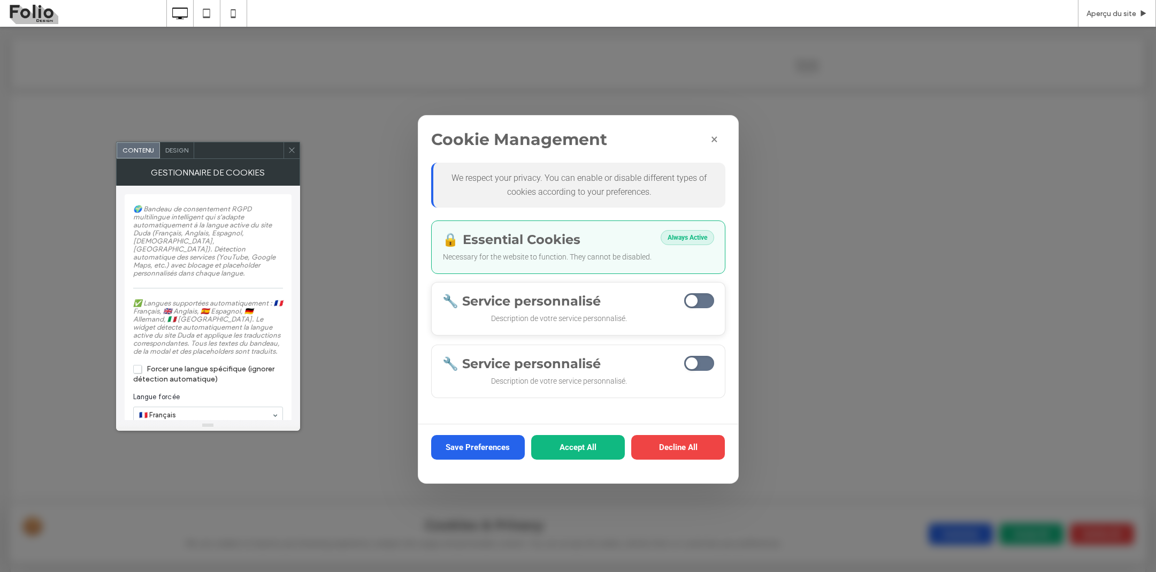
scroll to position [98, 0]
click at [697, 298] on span "Detected Services" at bounding box center [699, 300] width 30 height 15
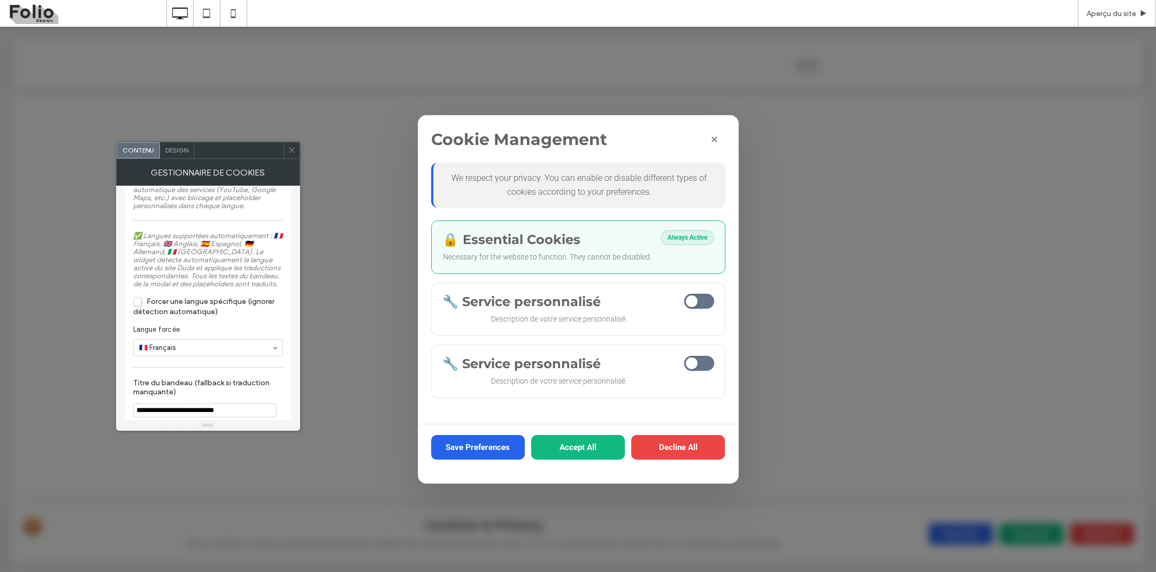
scroll to position [103, 0]
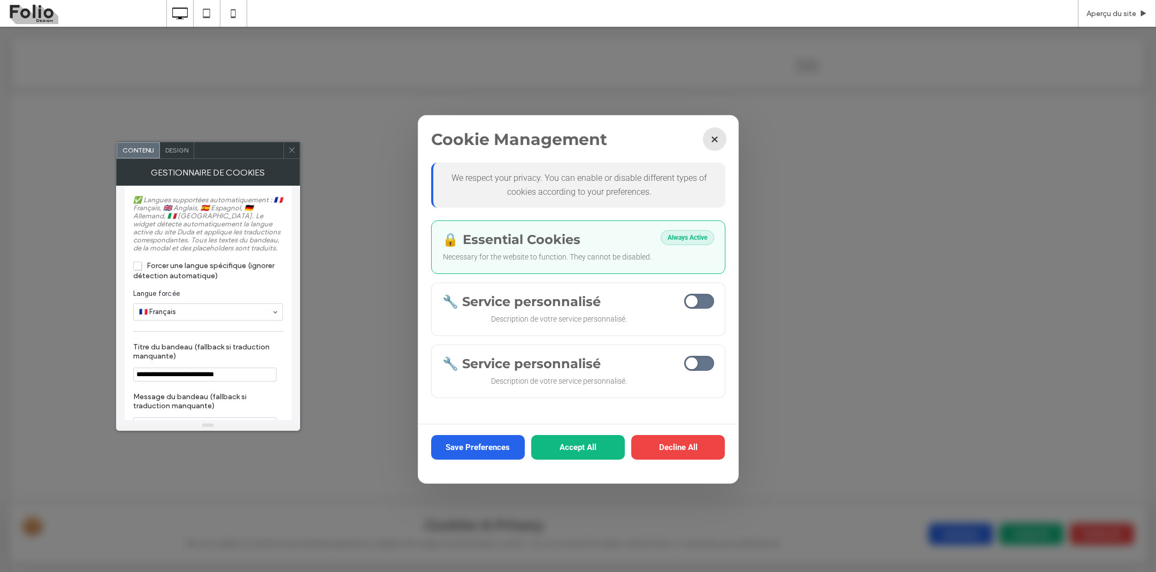
click at [713, 138] on button "×" at bounding box center [715, 139] width 24 height 24
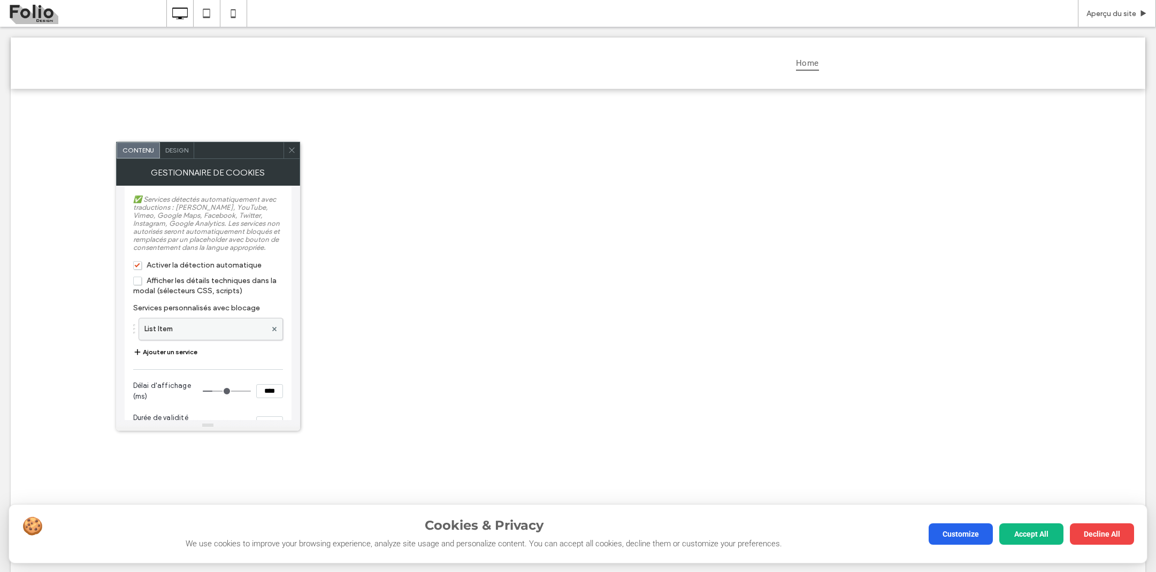
scroll to position [1178, 0]
click at [187, 338] on label "List Item" at bounding box center [205, 327] width 122 height 21
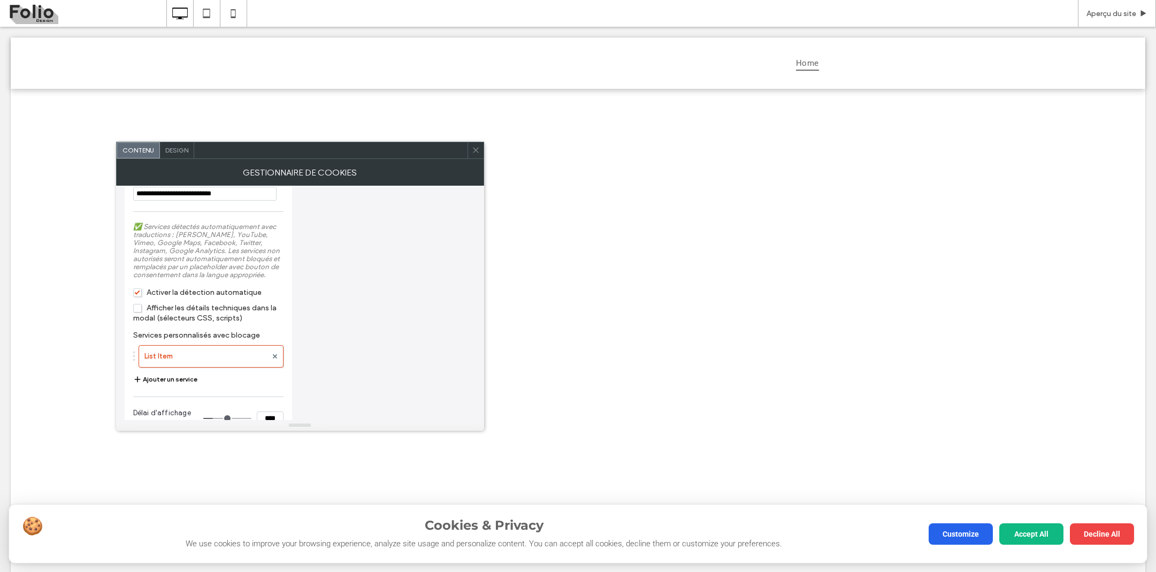
scroll to position [1200, 0]
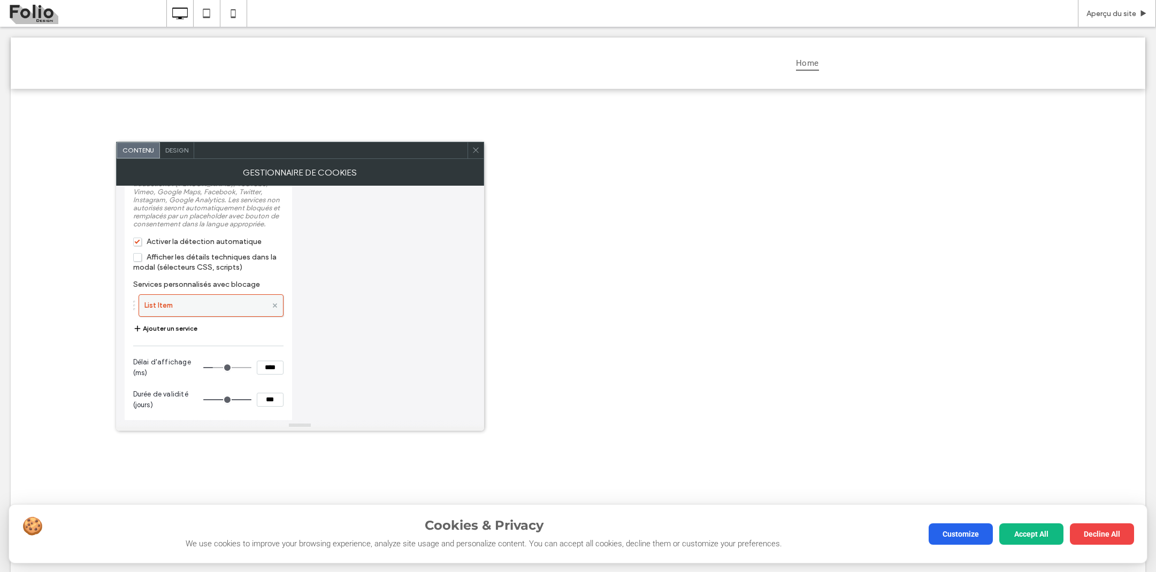
click at [274, 307] on icon at bounding box center [275, 305] width 4 height 4
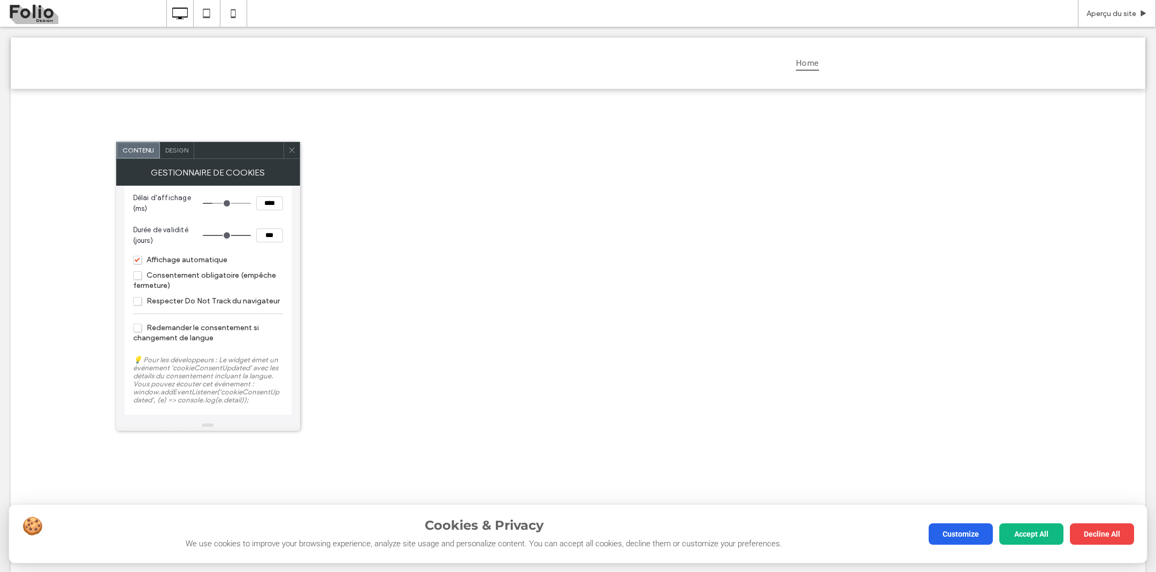
scroll to position [1356, 0]
click at [285, 151] on div at bounding box center [291, 150] width 16 height 16
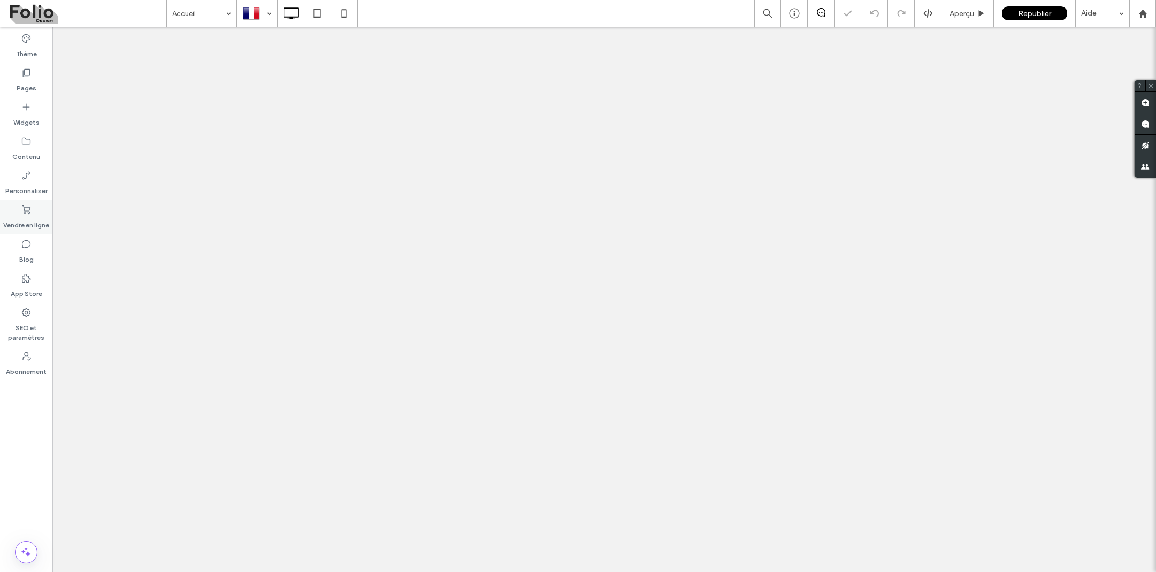
drag, startPoint x: 0, startPoint y: 0, endPoint x: 28, endPoint y: 219, distance: 220.5
click at [28, 219] on label "Vendre en ligne" at bounding box center [26, 222] width 46 height 15
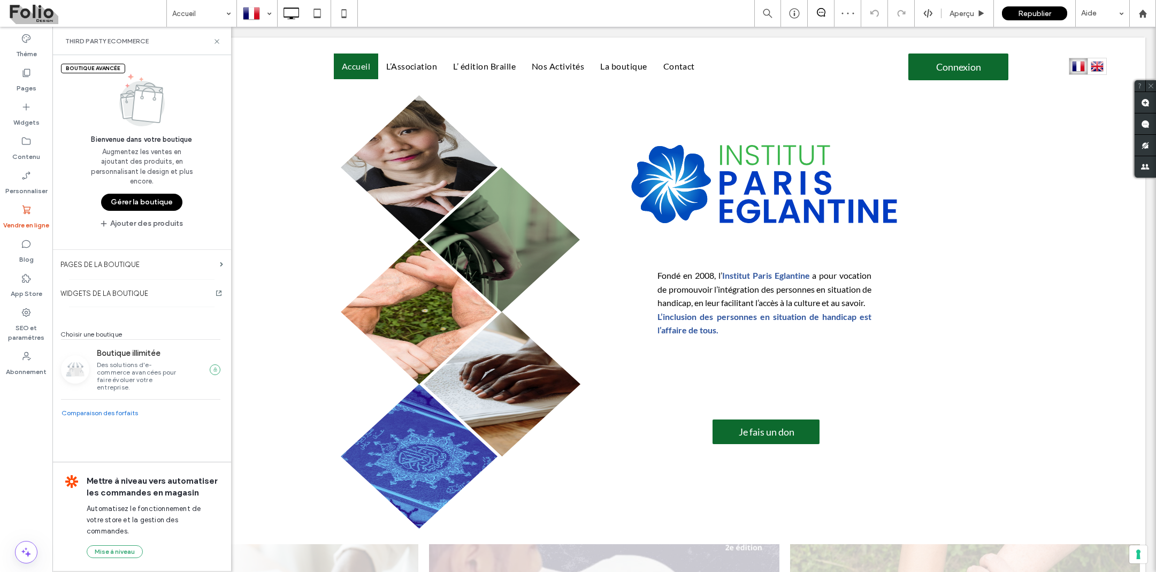
click at [156, 194] on button "Gérer la boutique" at bounding box center [141, 202] width 81 height 17
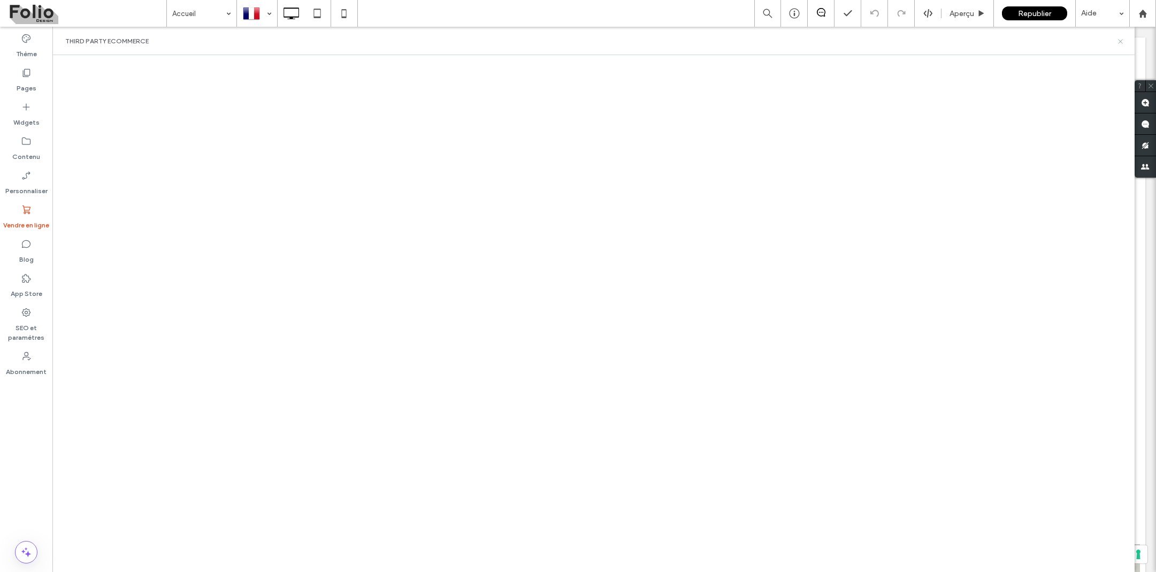
click at [1121, 44] on icon at bounding box center [1120, 41] width 8 height 8
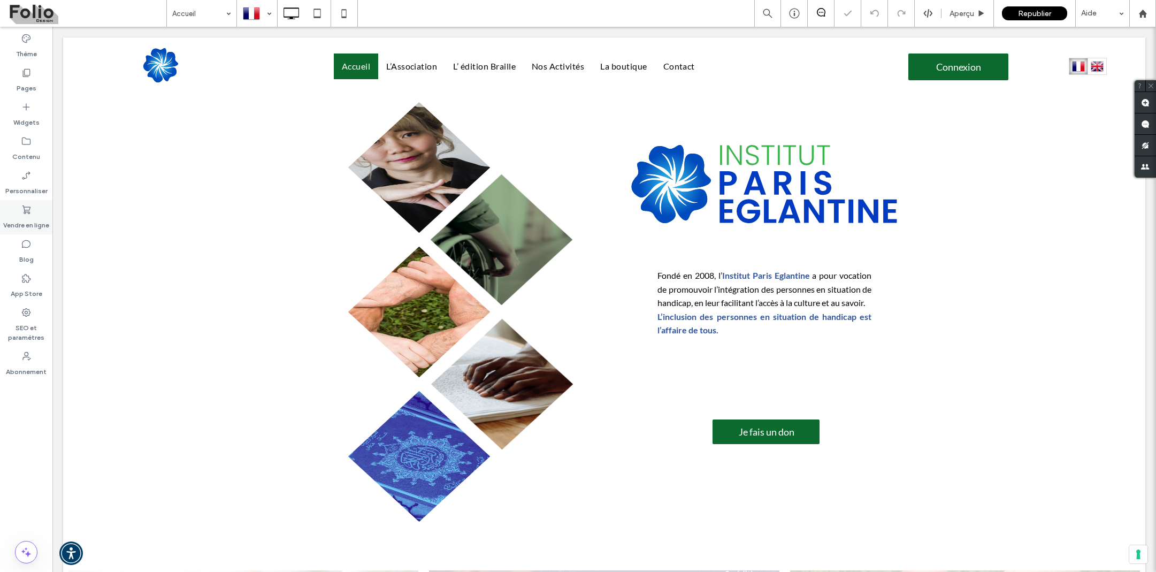
click at [39, 215] on label "Vendre en ligne" at bounding box center [26, 222] width 46 height 15
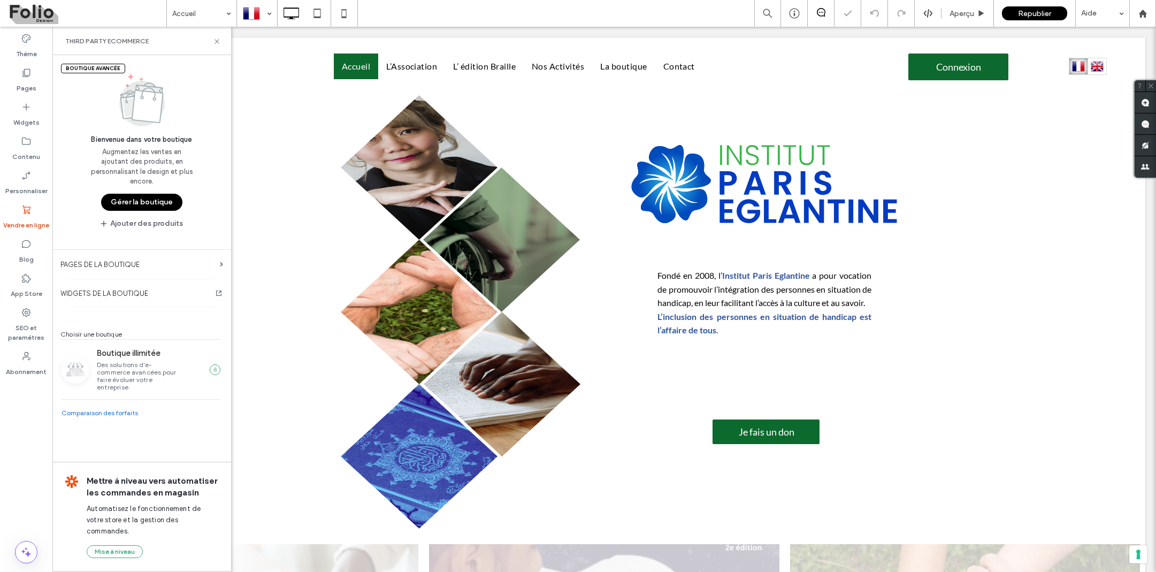
click at [142, 205] on button "Gérer la boutique" at bounding box center [141, 202] width 81 height 17
